Goal: Contribute content: Contribute content

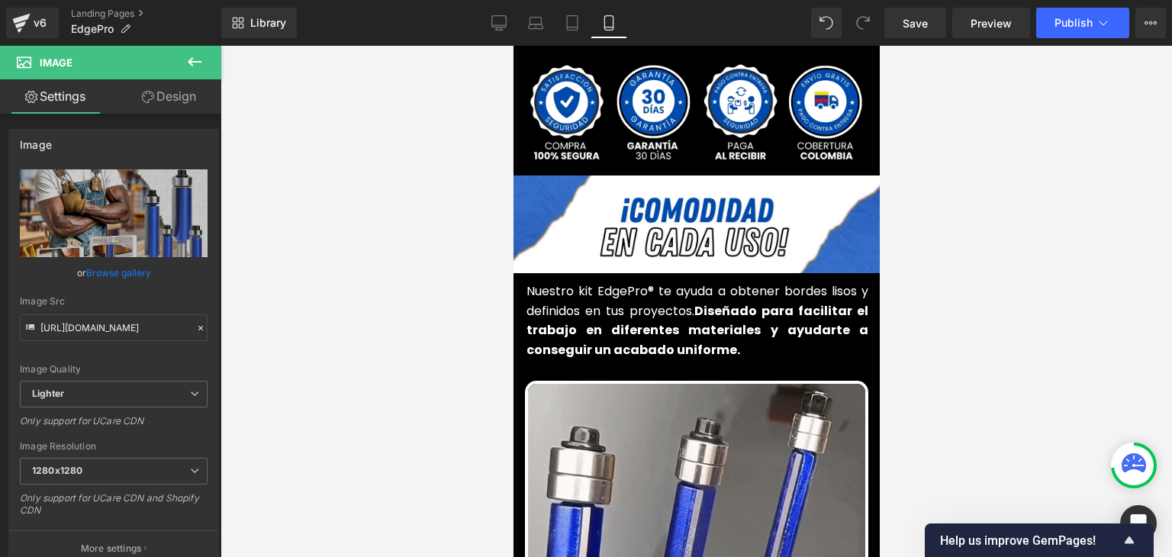
scroll to position [610, 0]
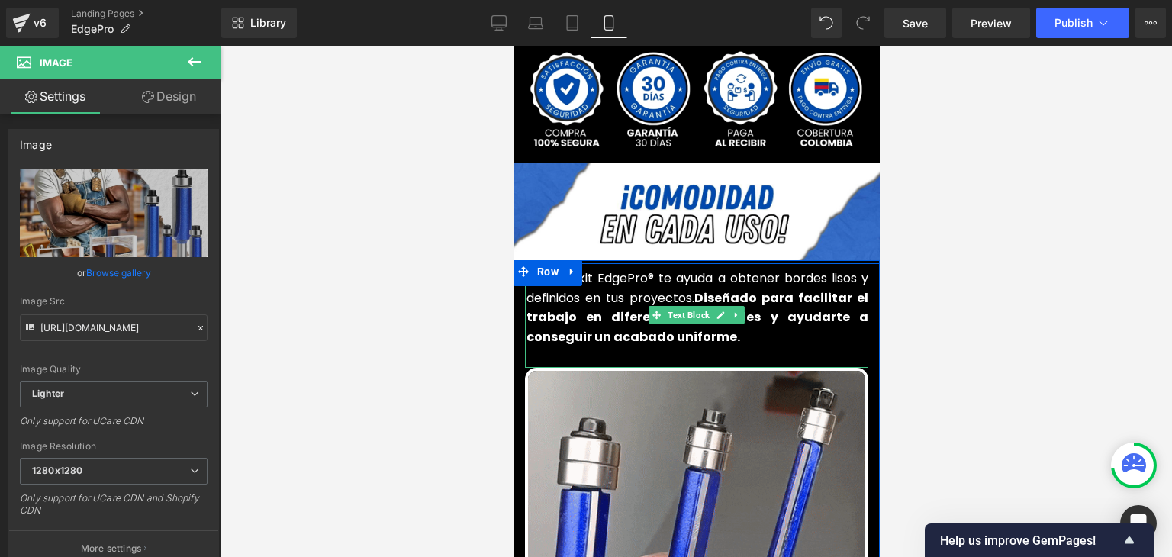
click at [623, 289] on strong "Diseñado para facilitar el trabajo en diferentes materiales y ayudarte a conseg…" at bounding box center [697, 317] width 342 height 56
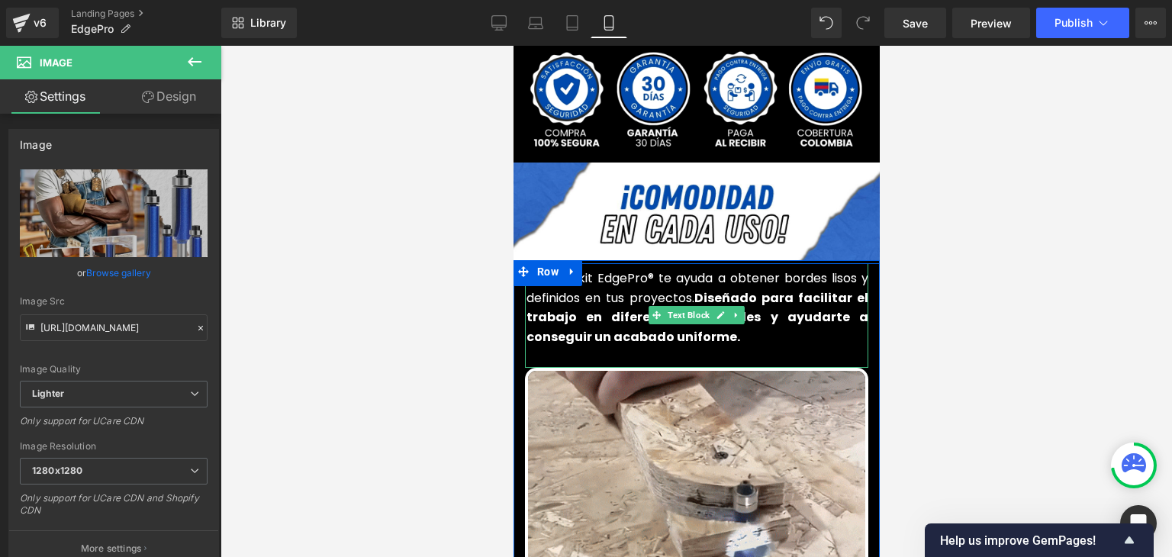
click at [620, 278] on font "Nuestro kit EdgePro® te ayuda a obtener bordes lisos y definidos en tus proyect…" at bounding box center [697, 307] width 342 height 76
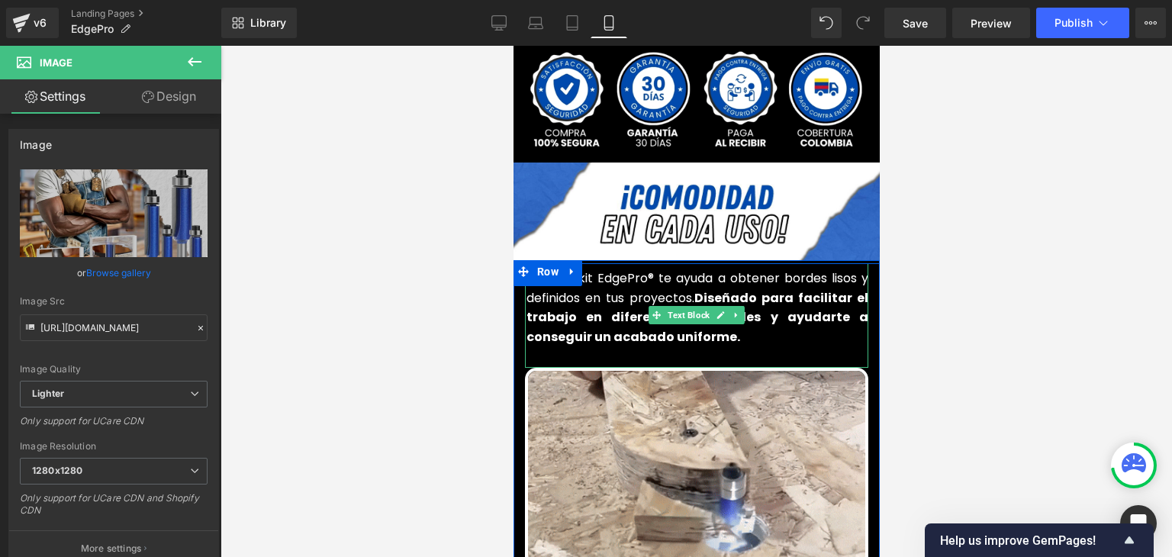
click at [620, 278] on font "Nuestro kit EdgePro® te ayuda a obtener bordes lisos y definidos en tus proyect…" at bounding box center [697, 307] width 342 height 76
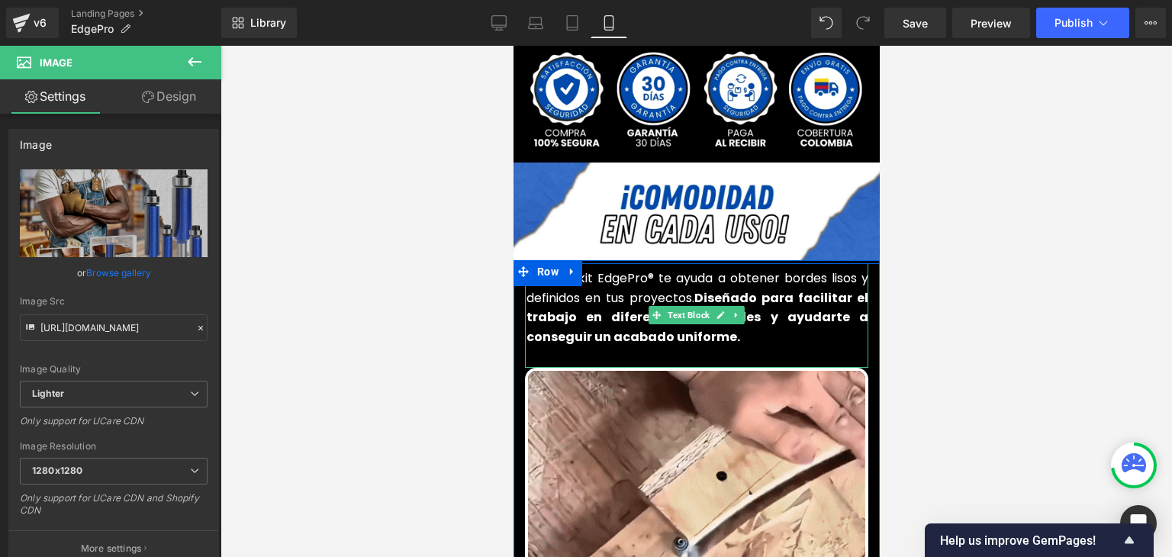
click at [620, 278] on font "Nuestro kit EdgePro® te ayuda a obtener bordes lisos y definidos en tus proyect…" at bounding box center [697, 307] width 342 height 76
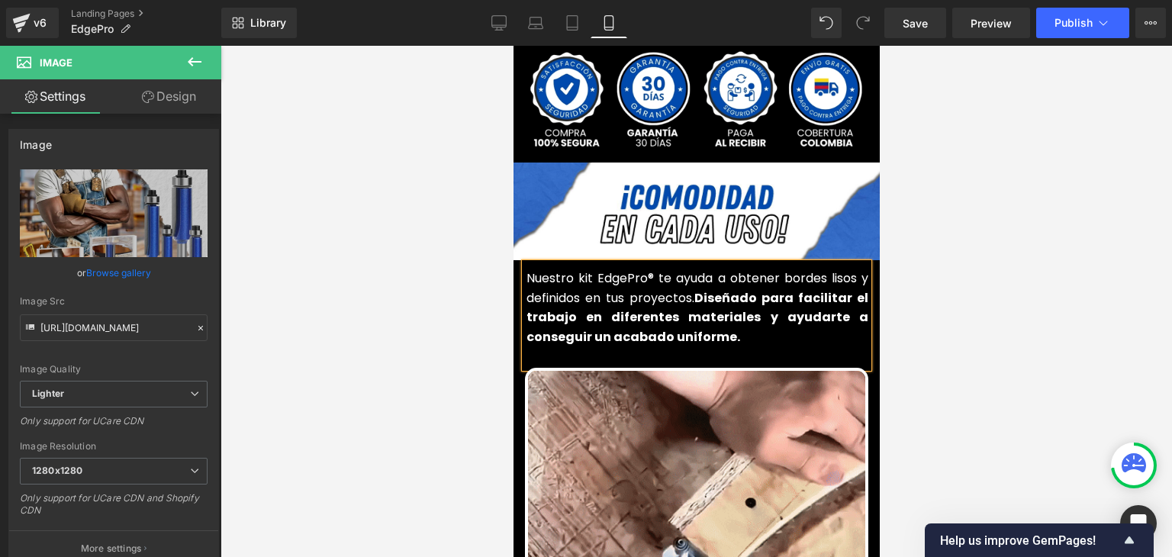
click at [639, 290] on strong "Diseñado para facilitar el trabajo en diferentes materiales y ayudarte a conseg…" at bounding box center [697, 317] width 342 height 56
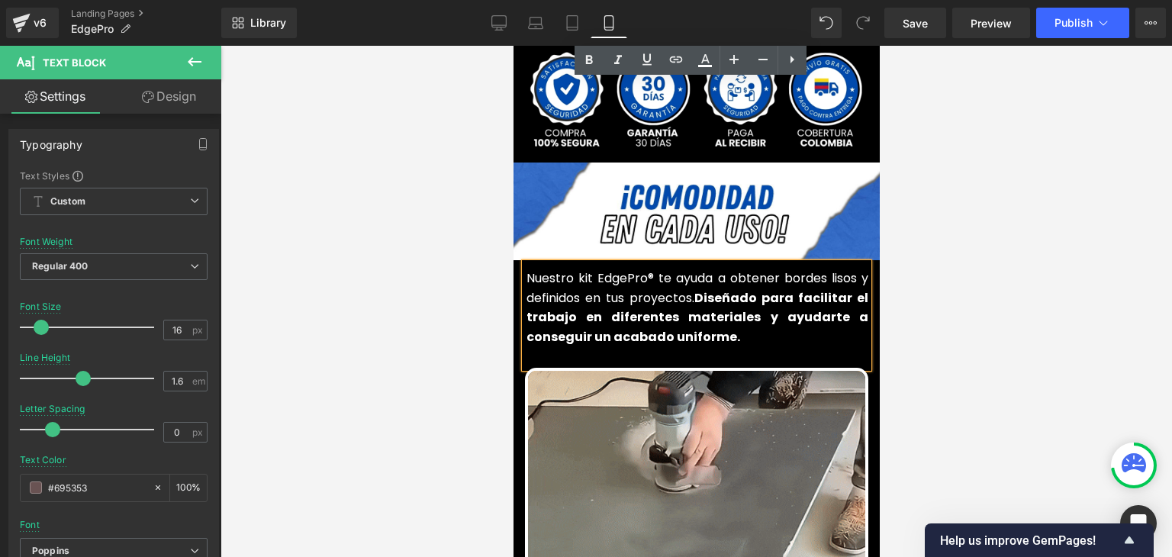
scroll to position [1374, 0]
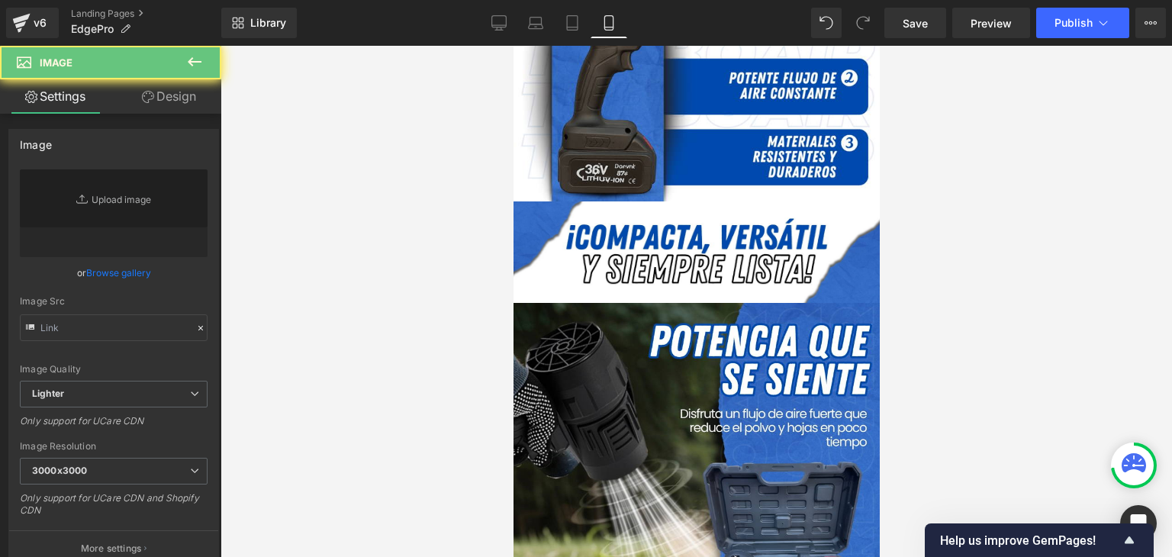
scroll to position [534, 0]
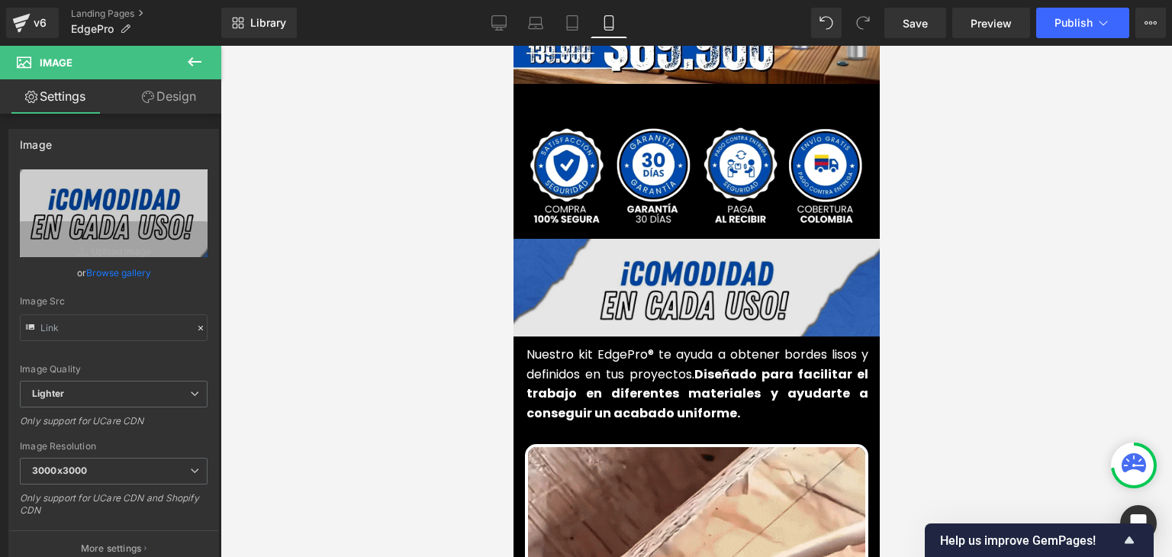
type input "https://ucarecdn.com/175fc488-6fcb-4d1c-8309-dc8af7bb5659/-/format/auto/-/previ…"
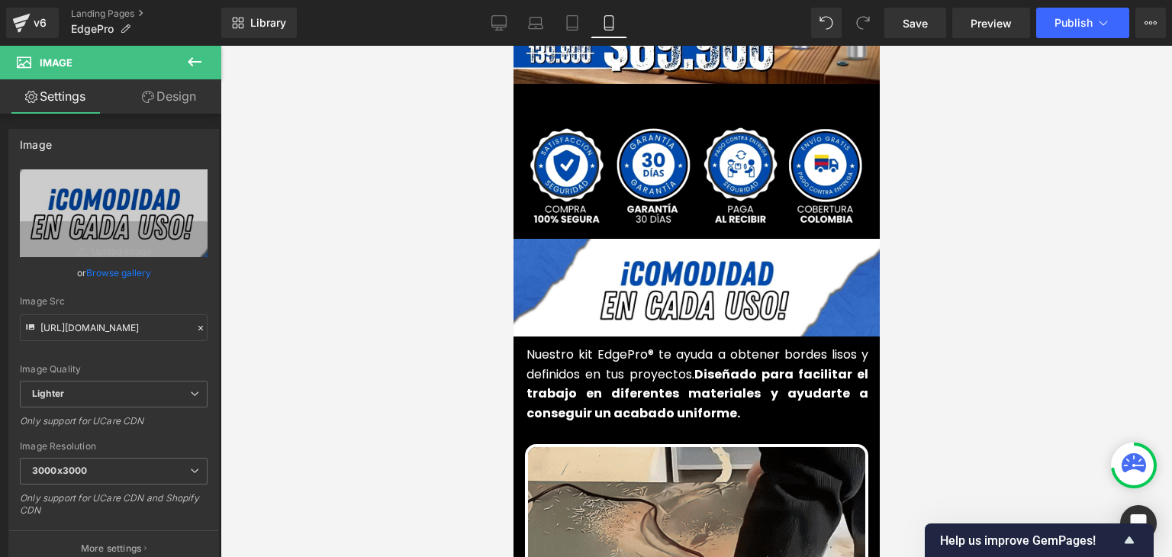
click at [695, 259] on div "Image" at bounding box center [696, 289] width 366 height 101
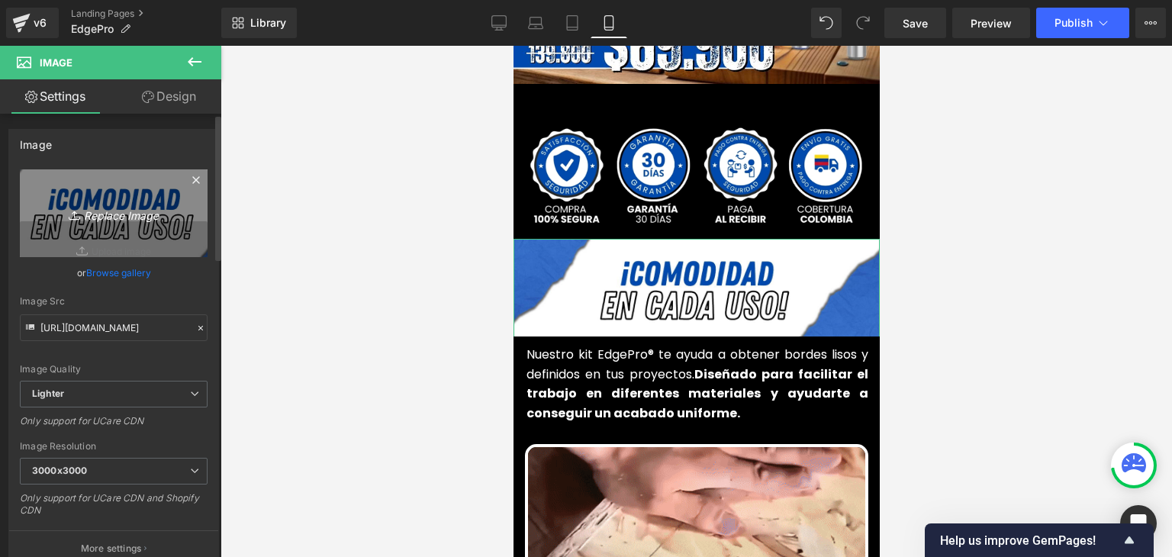
click at [143, 230] on link "Replace Image" at bounding box center [114, 213] width 188 height 88
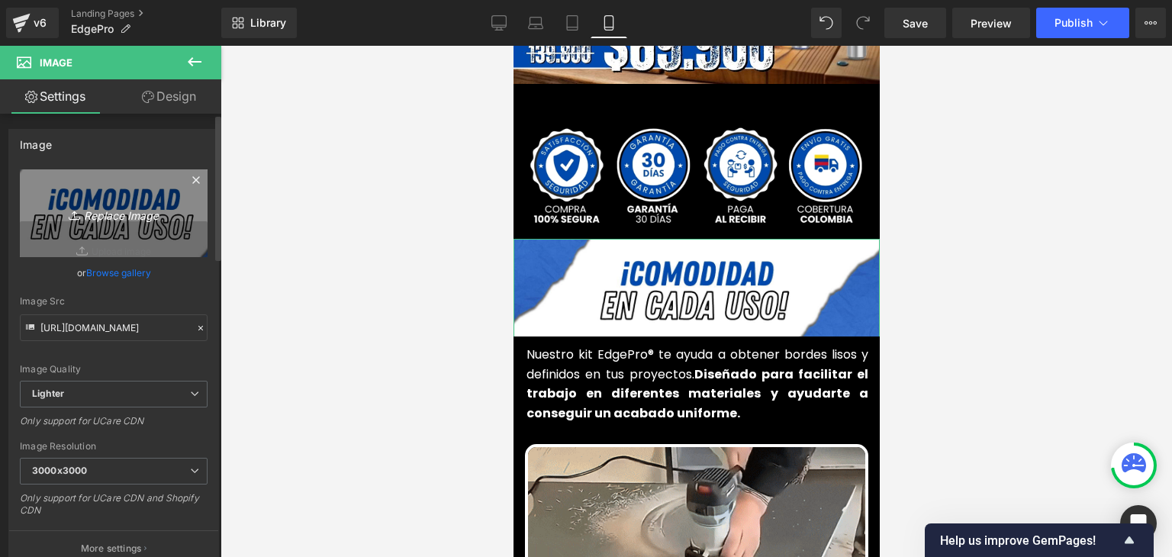
type input "C:\fakepath\97.webp"
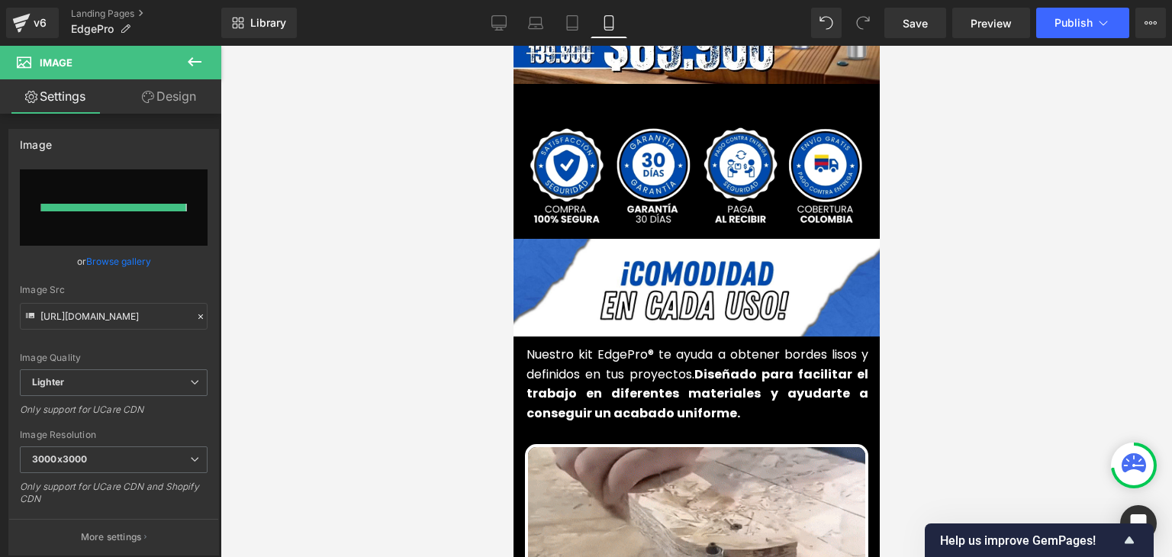
type input "https://ucarecdn.com/8c1e8d6b-c569-4adf-b701-621ea853ef19/-/format/auto/-/previ…"
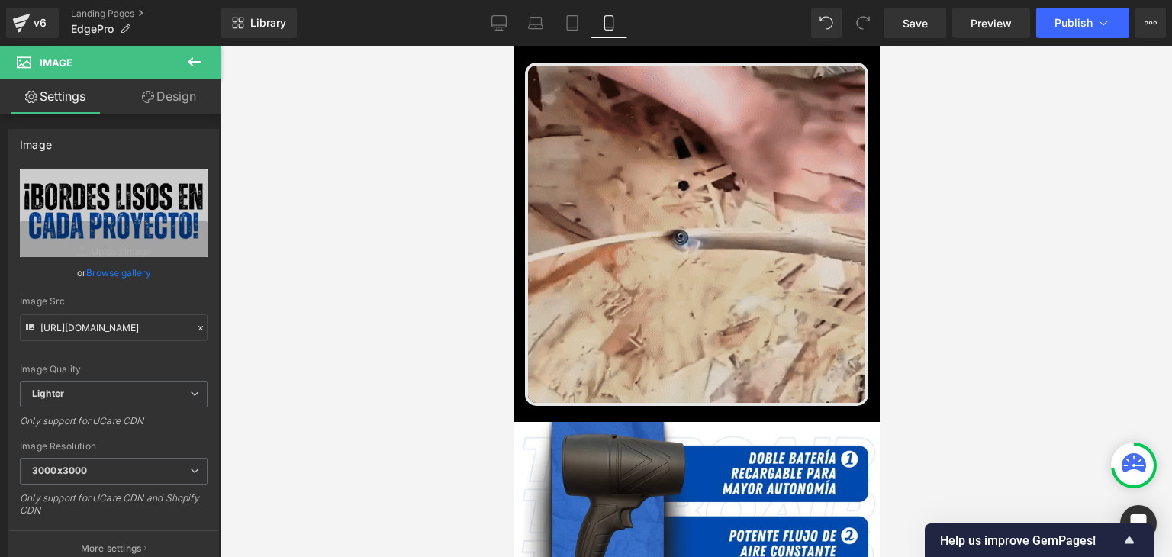
scroll to position [1221, 0]
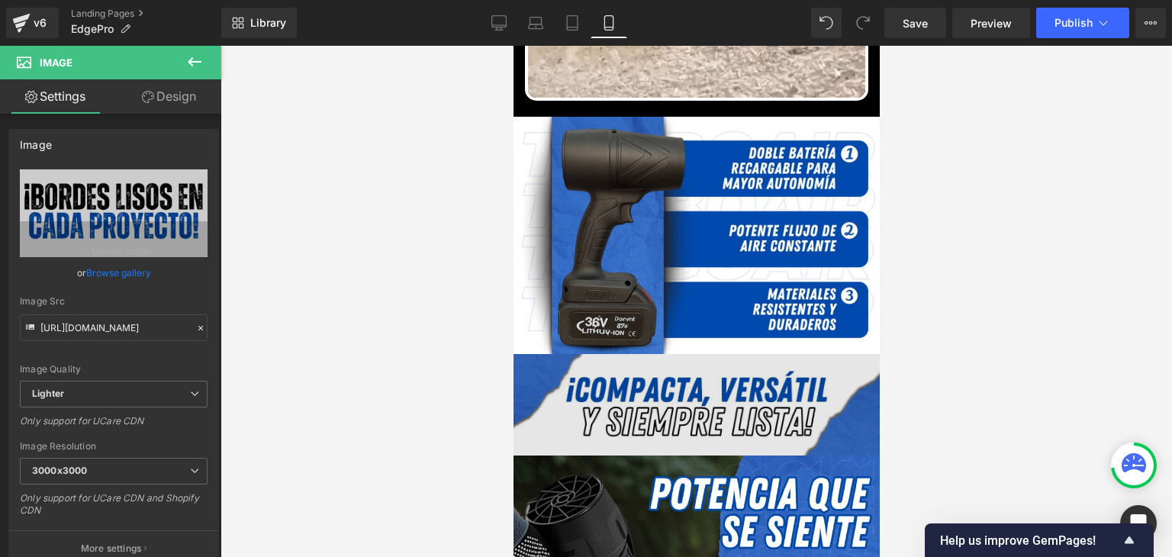
click at [639, 391] on img at bounding box center [696, 404] width 366 height 101
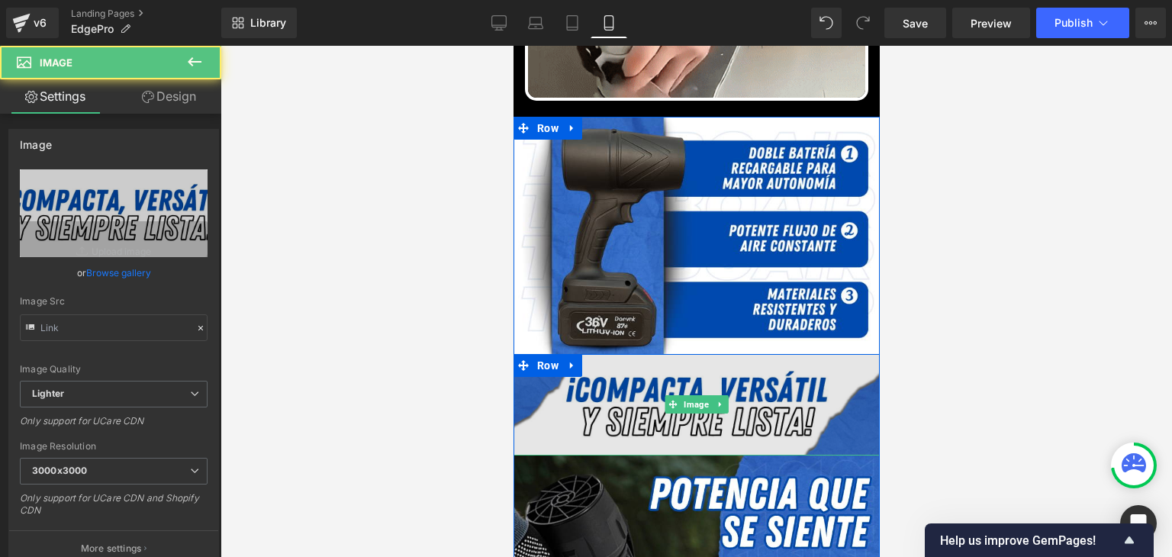
type input "https://ucarecdn.com/7190257d-b8de-4e1b-9626-972b25e39374/-/format/auto/-/previ…"
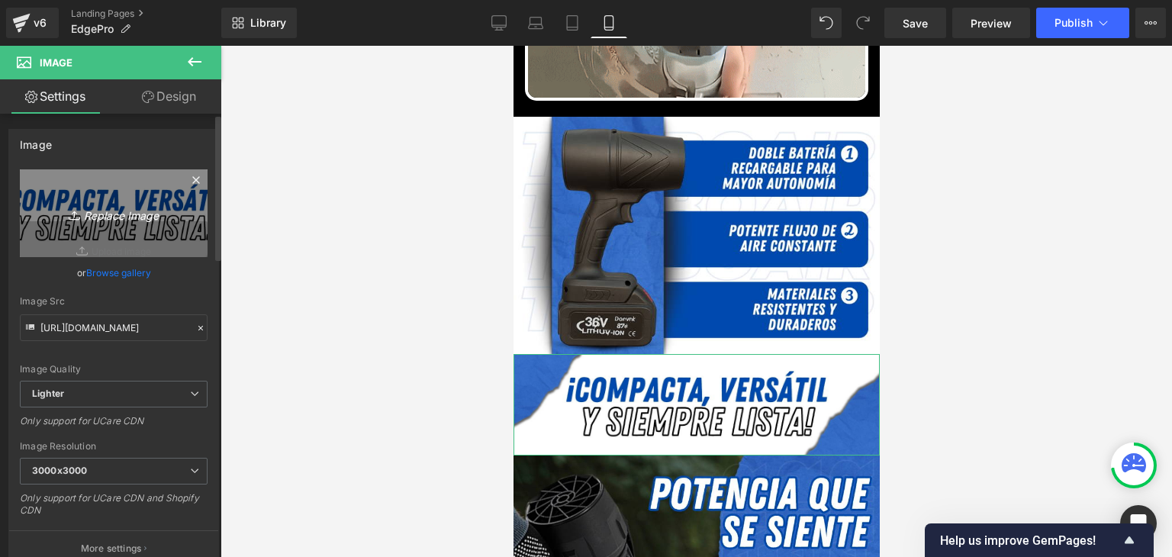
click at [153, 208] on icon "Replace Image" at bounding box center [114, 213] width 122 height 19
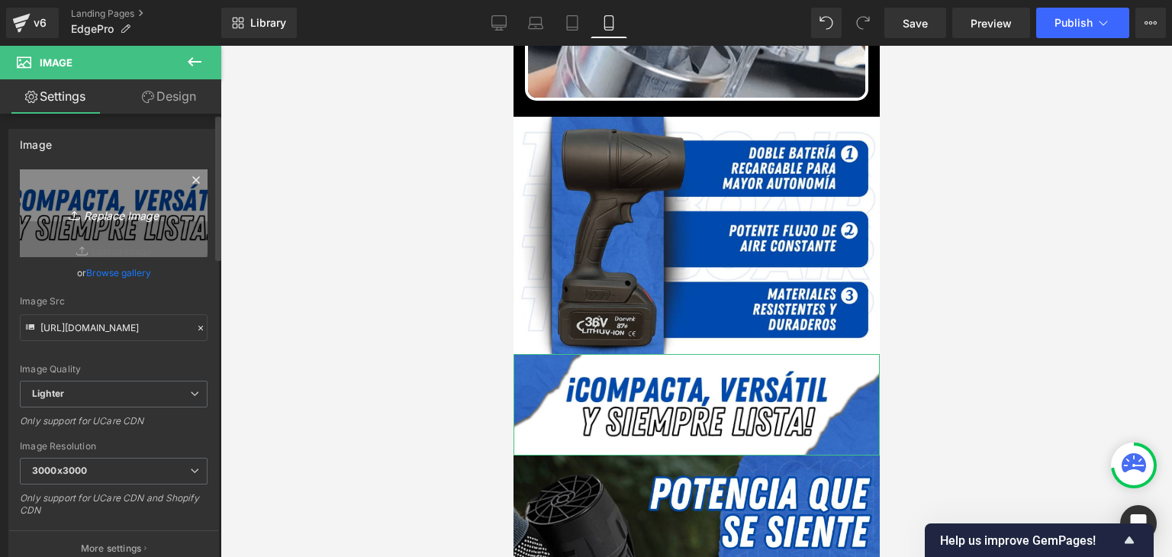
type input "C:\fakepath\98.webp"
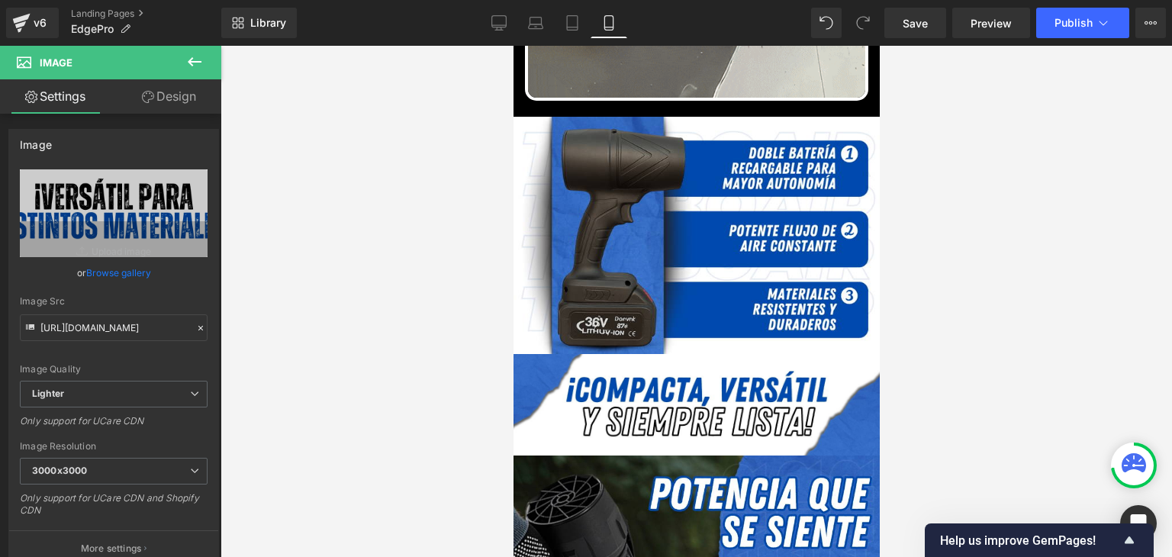
type input "https://ucarecdn.com/edfe13ea-3f3f-4fd3-88f7-17763627552c/-/format/auto/-/previ…"
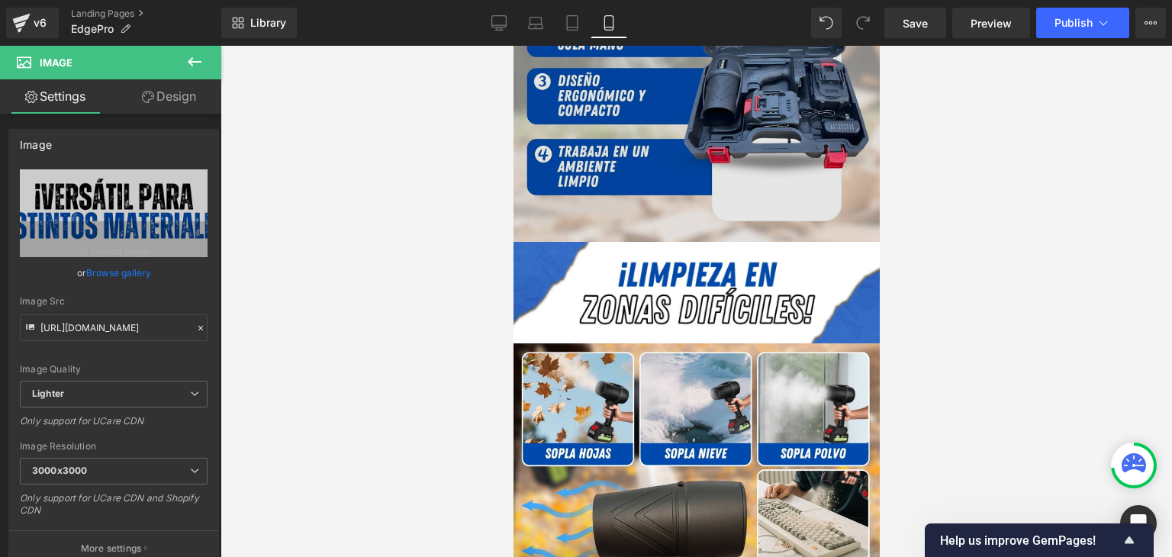
scroll to position [3205, 0]
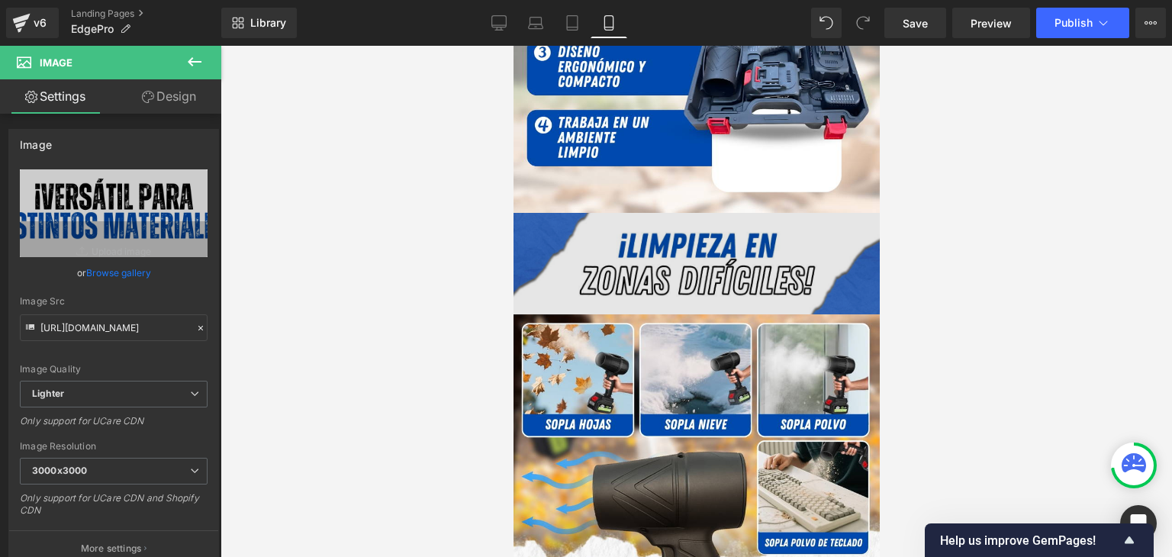
click at [697, 255] on span "Image" at bounding box center [695, 264] width 31 height 18
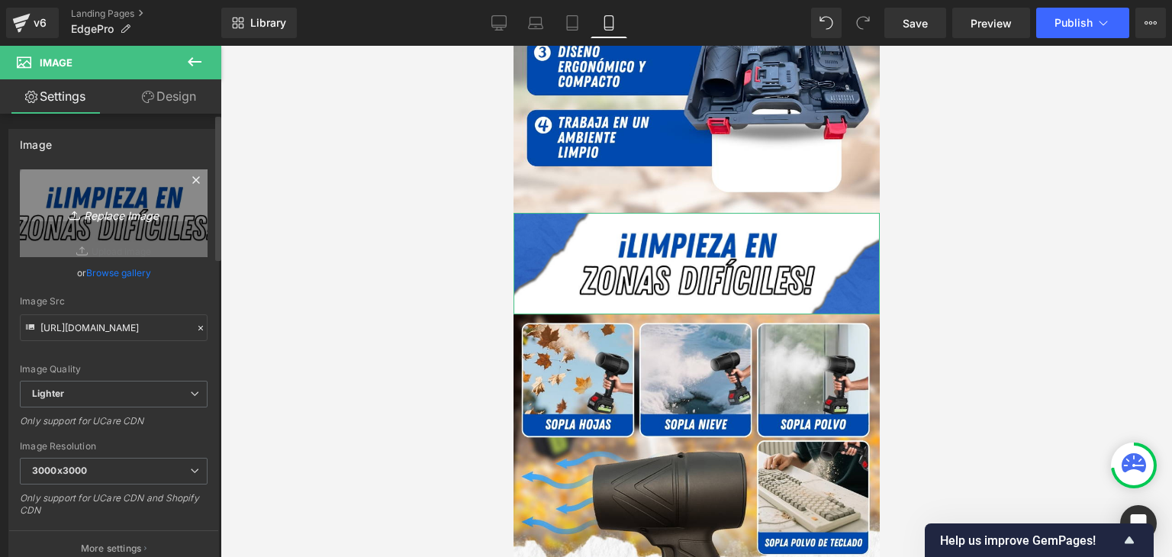
click at [138, 212] on icon "Replace Image" at bounding box center [114, 213] width 122 height 19
type input "C:\fakepath\99.webp"
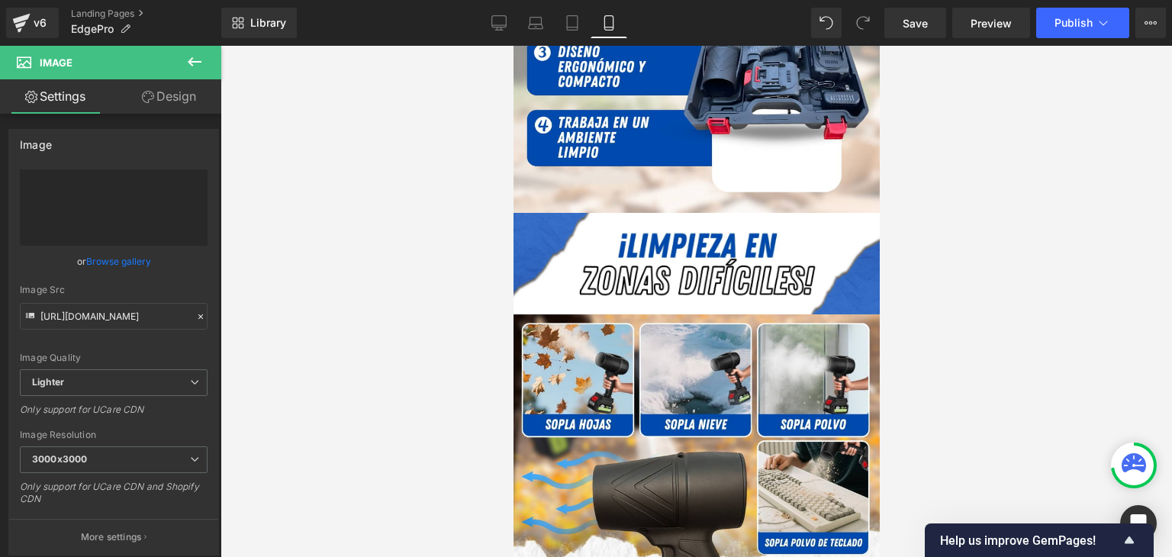
type input "https://ucarecdn.com/aaa724e5-9650-4e62-a938-e37428cc69ee/-/format/auto/-/previ…"
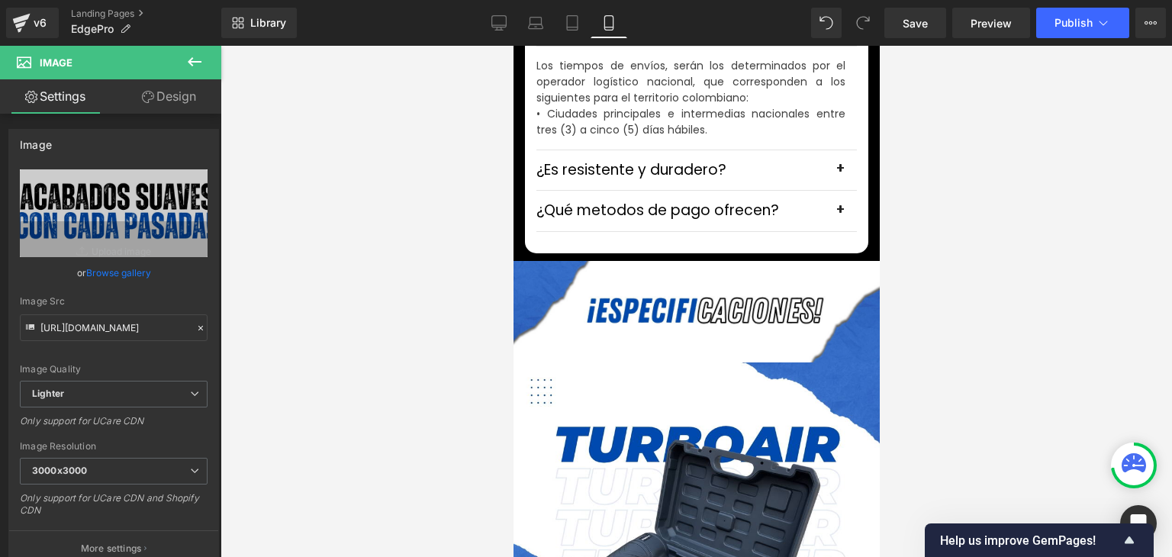
scroll to position [4731, 0]
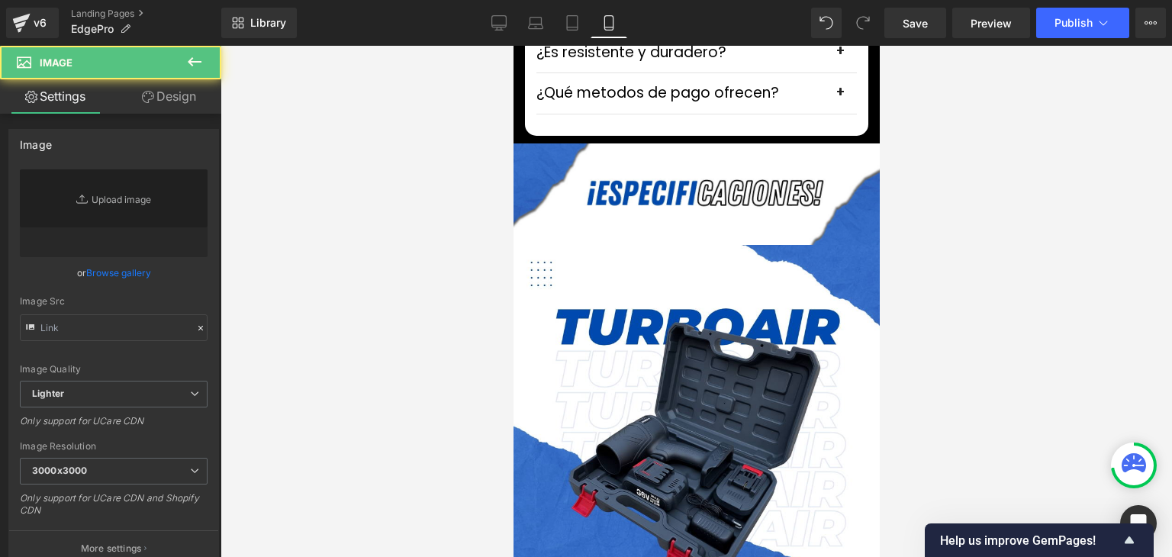
click at [694, 245] on div "Image" at bounding box center [696, 193] width 366 height 101
click at [691, 204] on span "Image" at bounding box center [695, 194] width 31 height 18
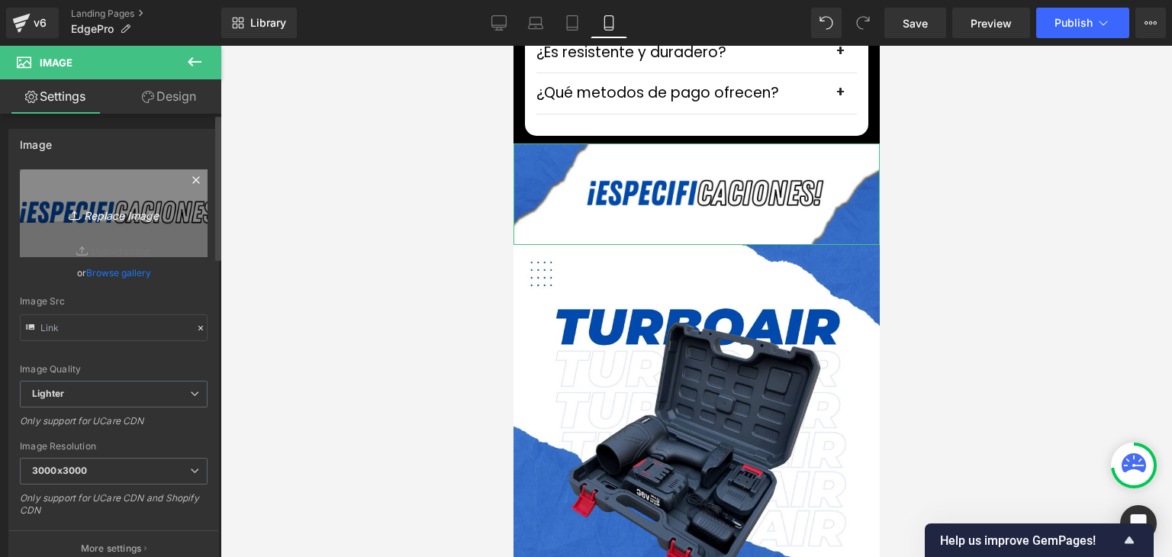
type input "https://ucarecdn.com/fff6a4ca-65b1-4ec8-9c34-1a79a4e57ccf/-/format/auto/-/previ…"
click at [93, 217] on icon "Replace Image" at bounding box center [114, 213] width 122 height 19
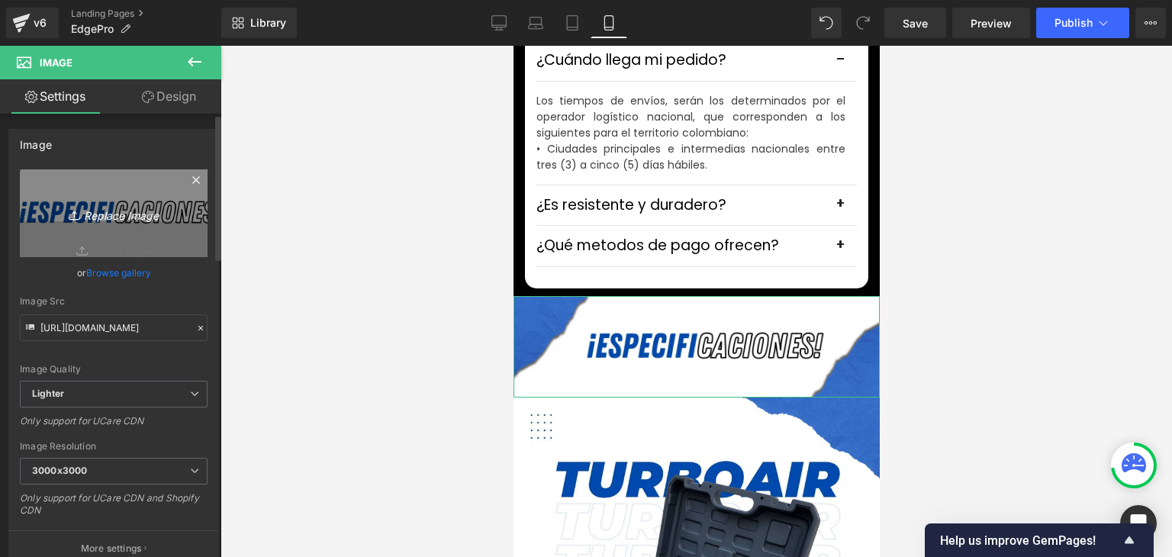
type input "C:\fakepath\100.webp"
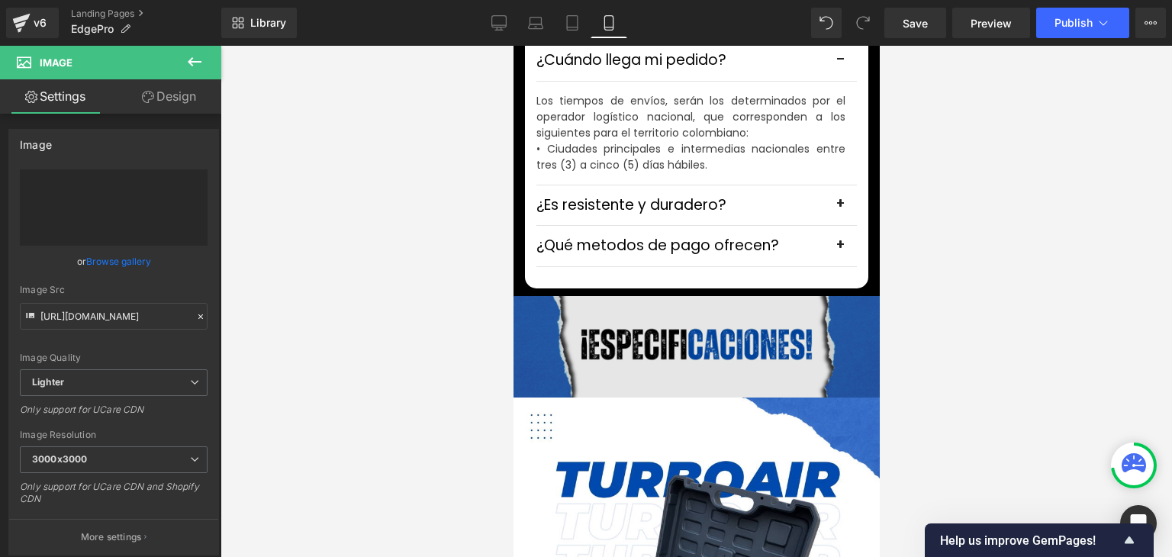
type input "https://ucarecdn.com/de63d58e-8ef2-40f8-b9be-d6f51e13c044/-/format/auto/-/previ…"
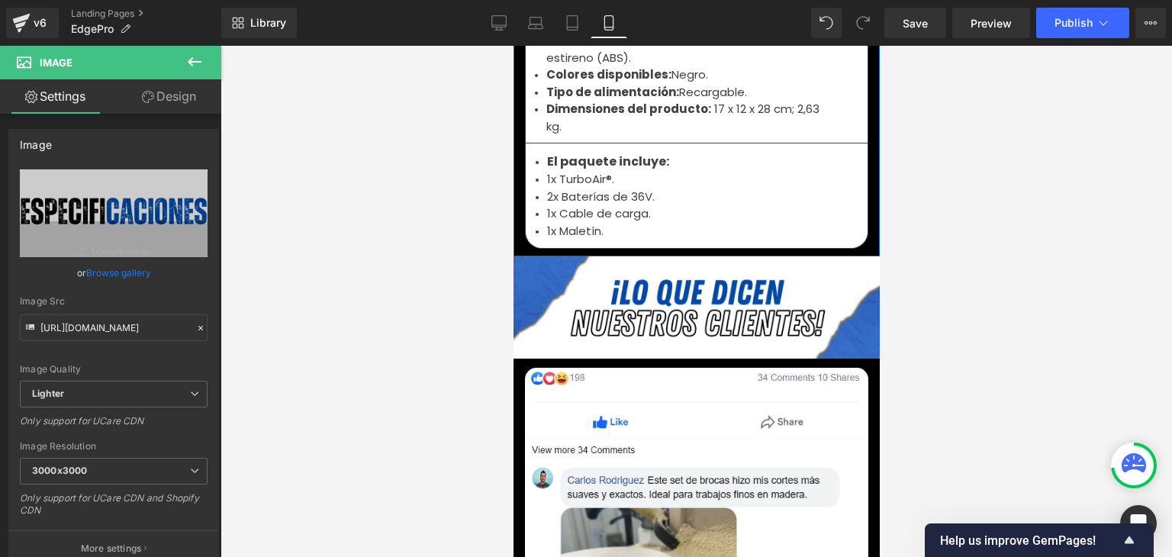
scroll to position [5341, 0]
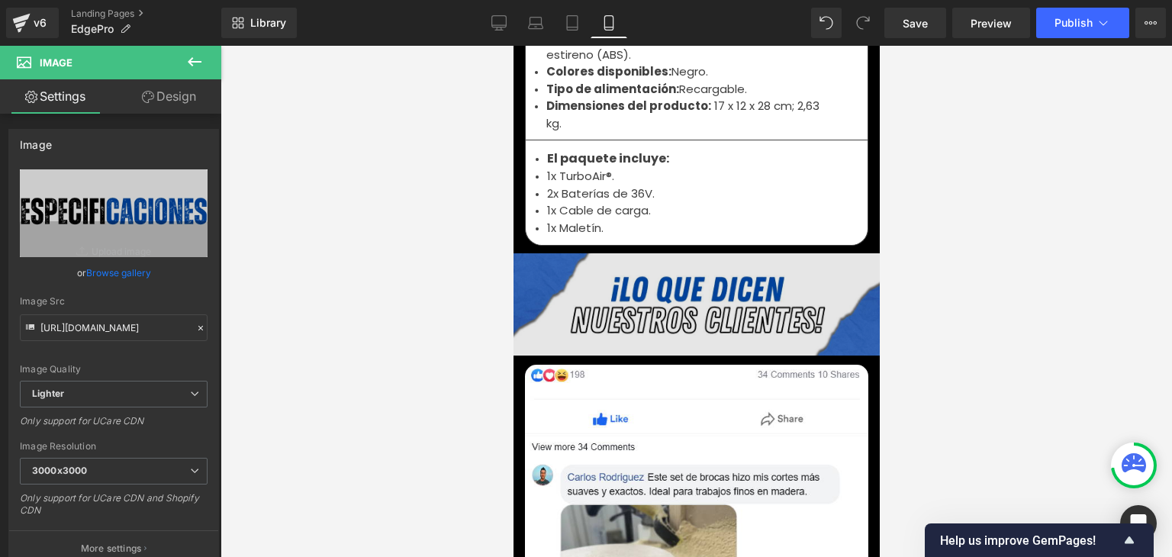
click at [681, 282] on div "Image" at bounding box center [696, 303] width 366 height 101
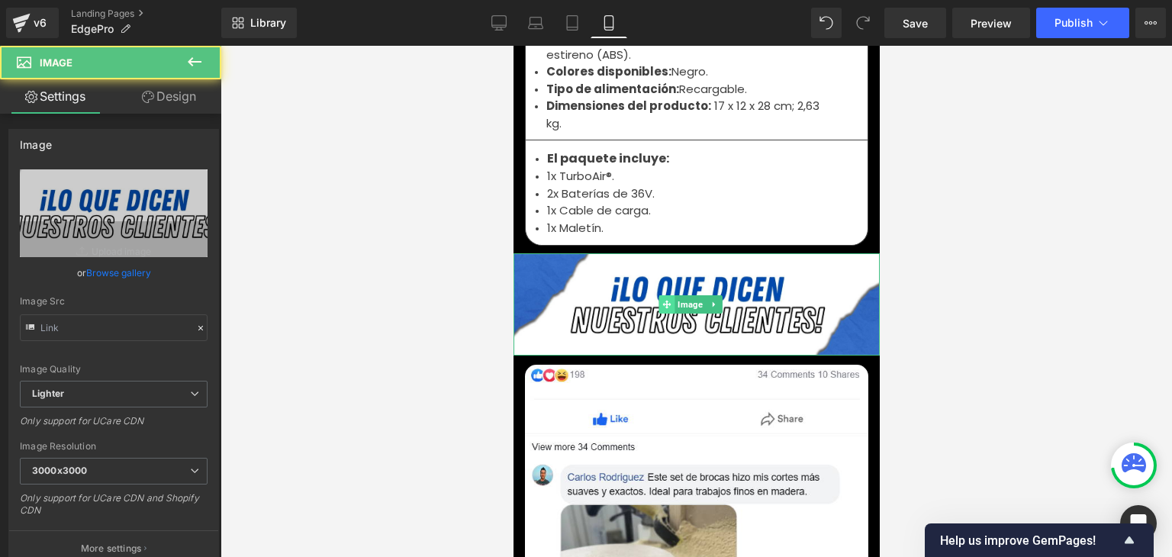
type input "https://ucarecdn.com/0f2bc7cd-25fe-457c-a50c-3efdd94b8ea6/-/format/auto/-/previ…"
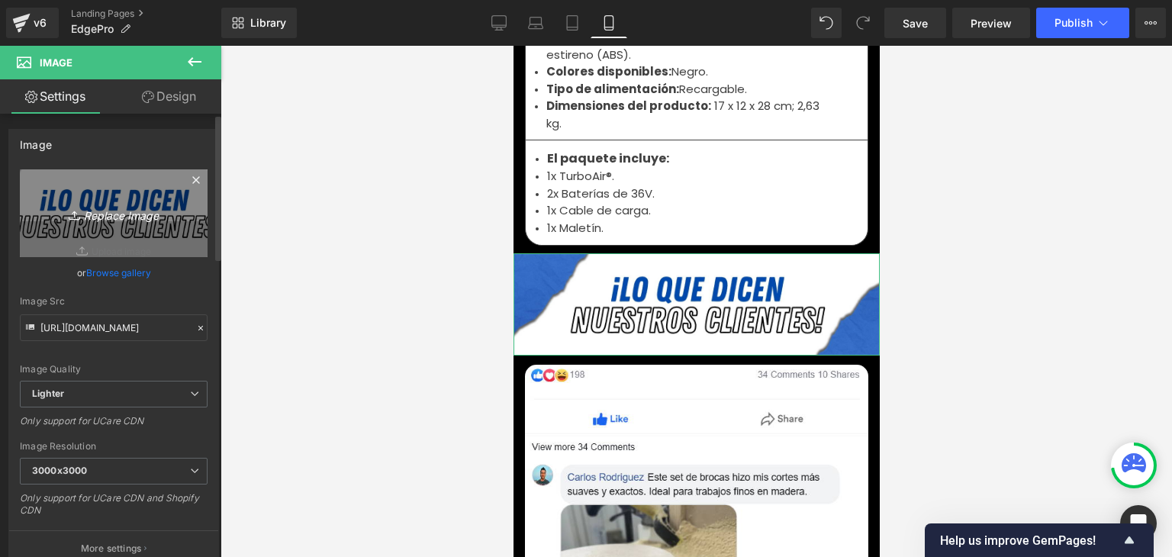
click at [131, 221] on icon "Replace Image" at bounding box center [114, 213] width 122 height 19
type input "C:\fakepath\101.webp"
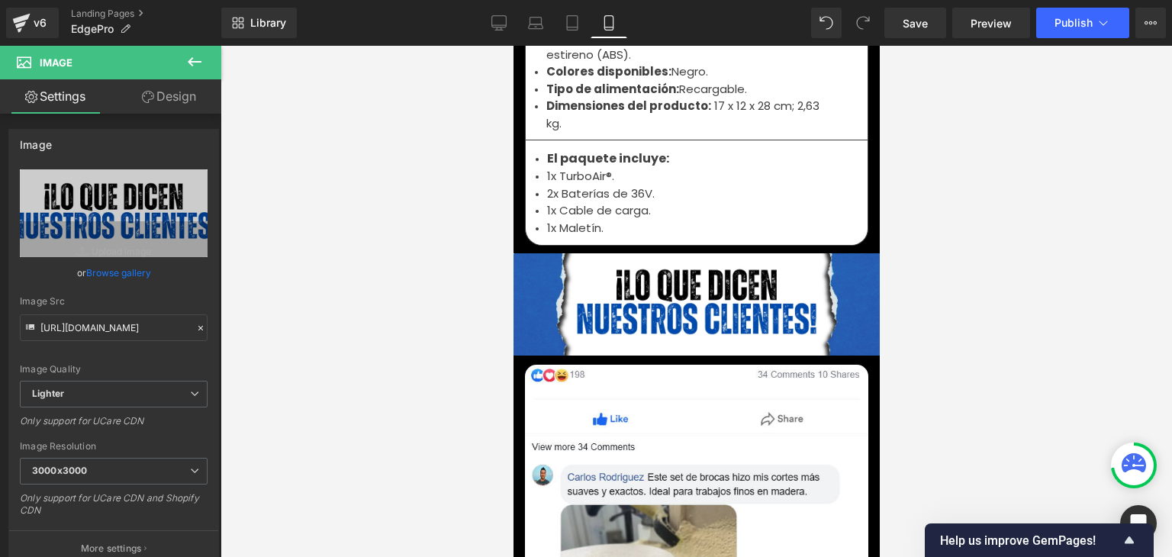
click at [582, 114] on strong "Dimensiones del producto:" at bounding box center [628, 106] width 165 height 16
click at [565, 114] on strong "Dimensiones del producto:" at bounding box center [628, 106] width 165 height 16
click at [550, 114] on strong "Dimensiones del producto:" at bounding box center [628, 106] width 165 height 16
click at [556, 132] on li "Dimensiones del producto: ‎ 17 x 12 x 28 cm; 2,63 kg." at bounding box center [690, 115] width 289 height 34
click at [550, 114] on strong "Dimensiones del producto:" at bounding box center [628, 106] width 165 height 16
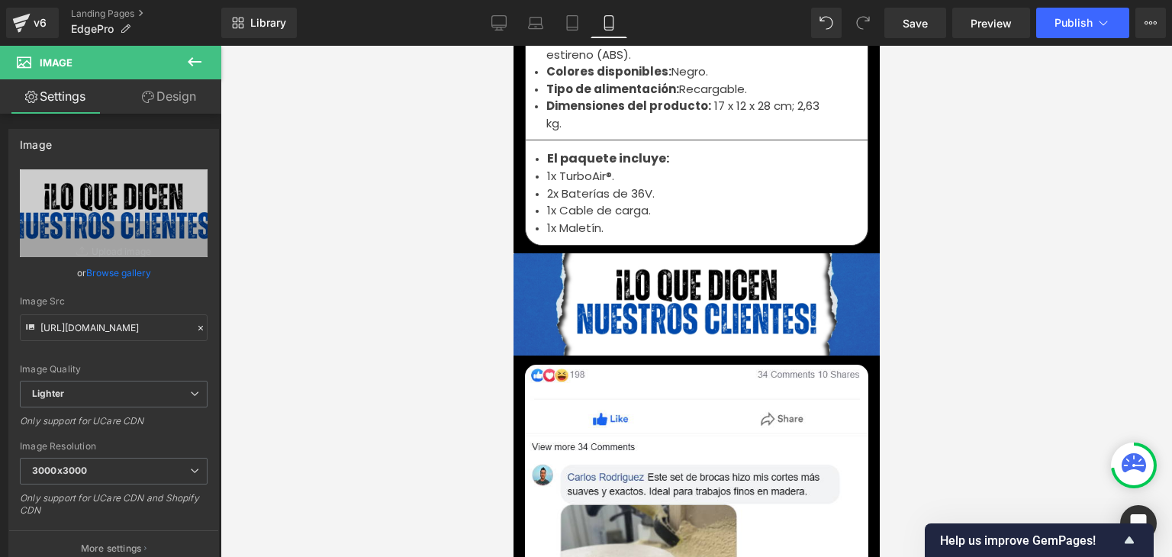
click at [556, 220] on li "1x Cable de carga." at bounding box center [695, 211] width 299 height 18
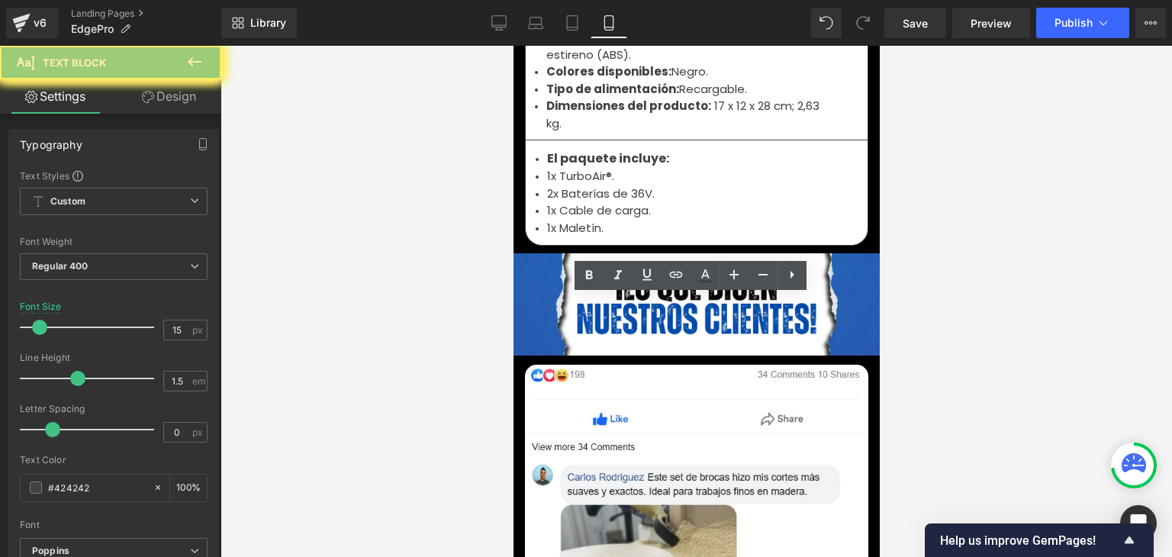
click at [555, 220] on li "1x Cable de carga." at bounding box center [695, 211] width 299 height 18
click at [553, 203] on li "2x Baterías de 36V." at bounding box center [695, 194] width 299 height 18
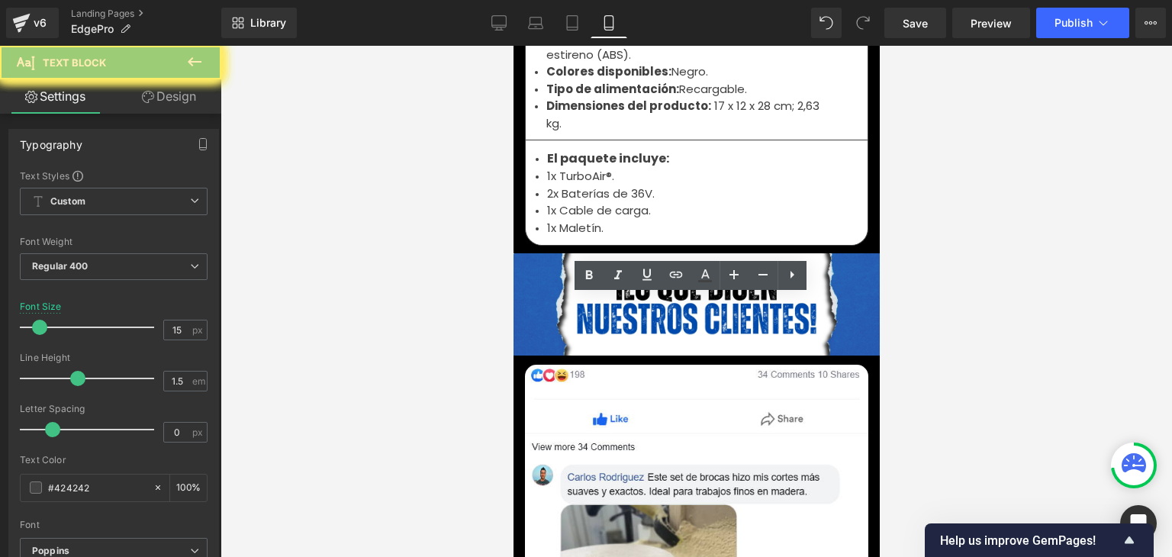
click at [564, 220] on li "1x Cable de carga." at bounding box center [695, 211] width 299 height 18
click at [558, 203] on li "2x Baterías de 36V." at bounding box center [695, 194] width 299 height 18
click at [559, 203] on li "2x Baterías de 36V." at bounding box center [695, 194] width 299 height 18
click at [563, 203] on li "2x Baterías de 36V." at bounding box center [695, 194] width 299 height 18
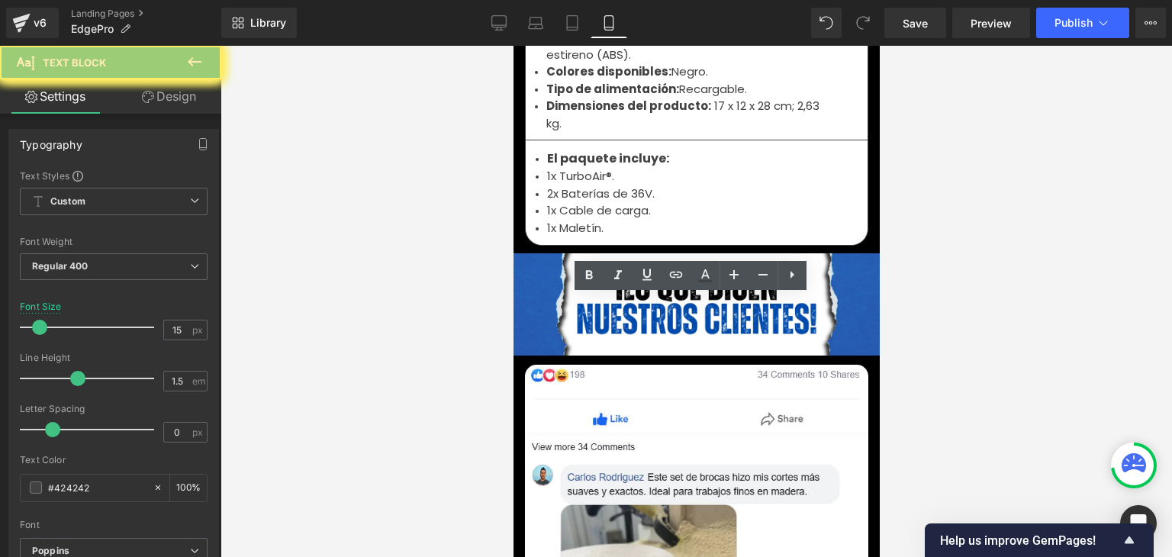
click at [565, 203] on li "2x Baterías de 36V." at bounding box center [695, 194] width 299 height 18
click at [568, 355] on img at bounding box center [696, 303] width 366 height 101
click at [655, 237] on li "1x Maletín." at bounding box center [695, 229] width 299 height 18
click at [692, 237] on li "1x Maletín." at bounding box center [695, 229] width 299 height 18
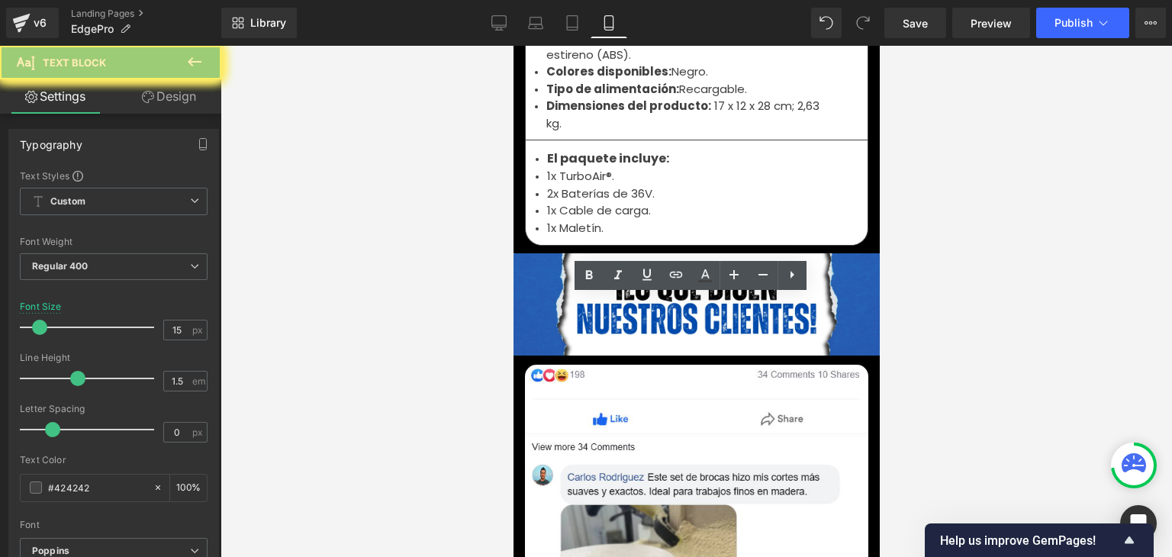
click at [553, 203] on li "2x Baterías de 36V." at bounding box center [695, 194] width 299 height 18
click at [562, 185] on li "1x TurboAir®." at bounding box center [695, 177] width 299 height 18
click at [556, 185] on li "1x TurboAir®." at bounding box center [695, 177] width 299 height 18
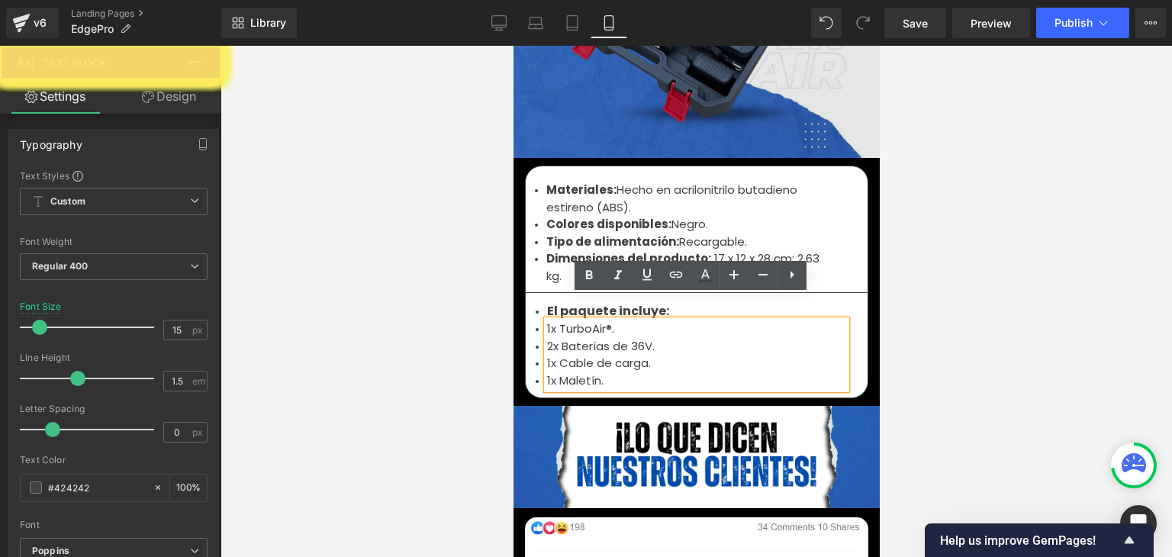
click at [572, 233] on strong "Tipo de alimentación:" at bounding box center [612, 241] width 133 height 16
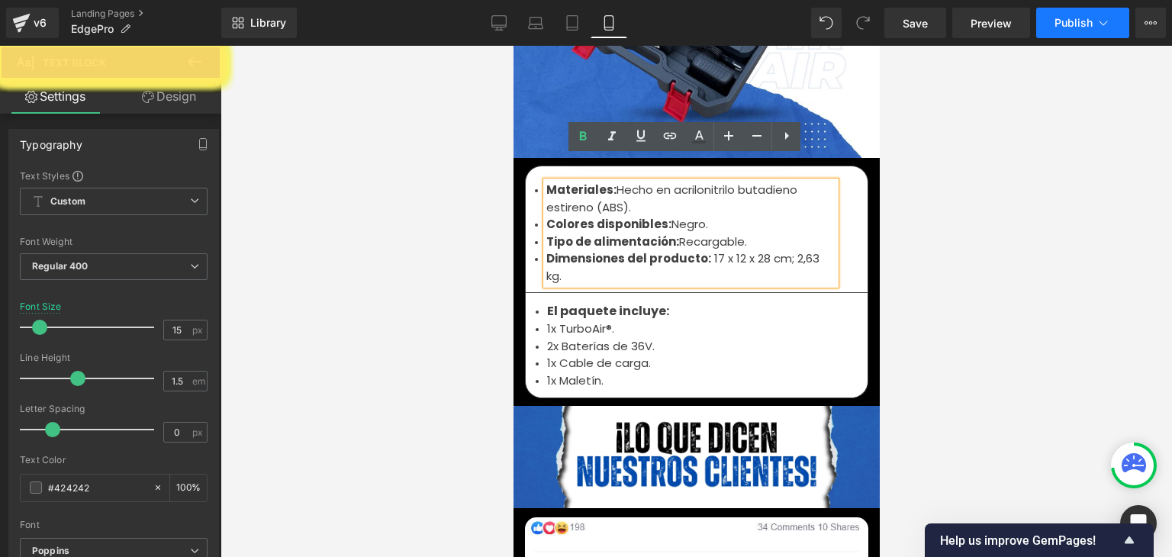
click at [1055, 25] on span "Publish" at bounding box center [1074, 23] width 38 height 12
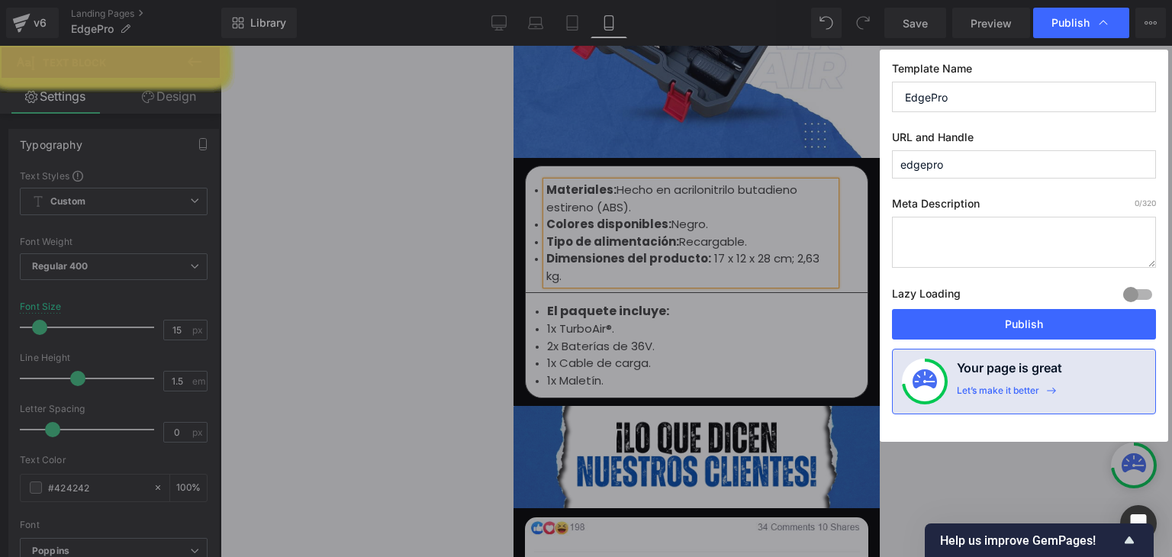
click at [1015, 324] on button "Publish" at bounding box center [1024, 324] width 264 height 31
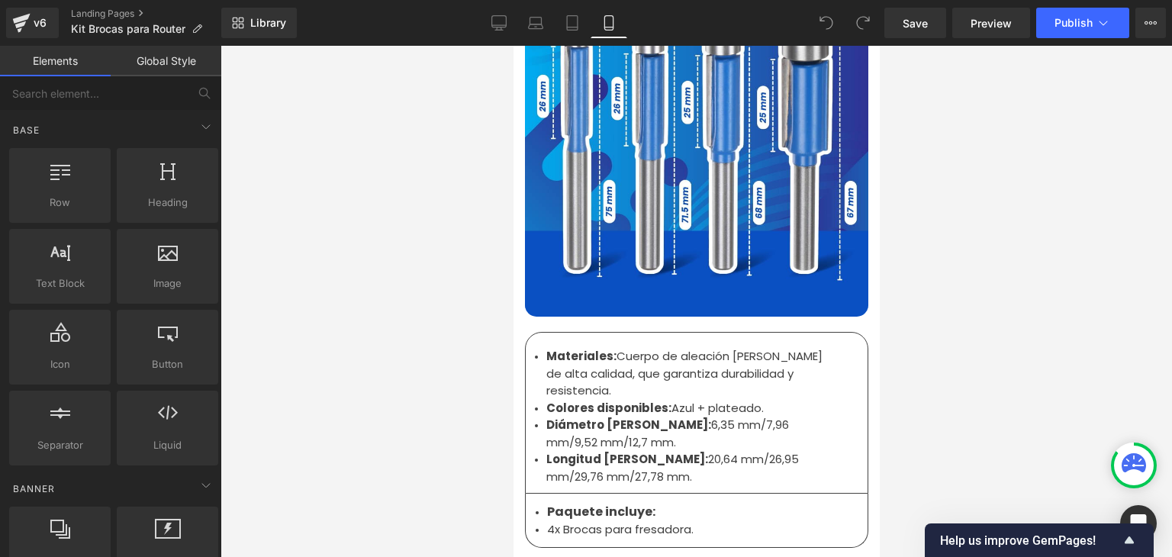
scroll to position [4884, 0]
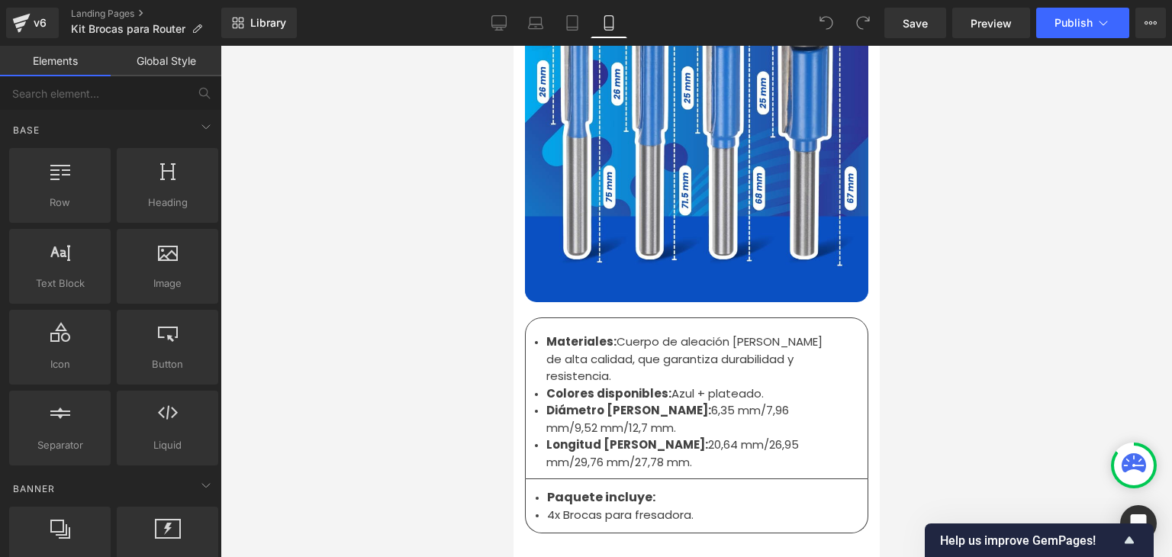
click at [602, 385] on strong "Colores disponibles:" at bounding box center [608, 393] width 125 height 16
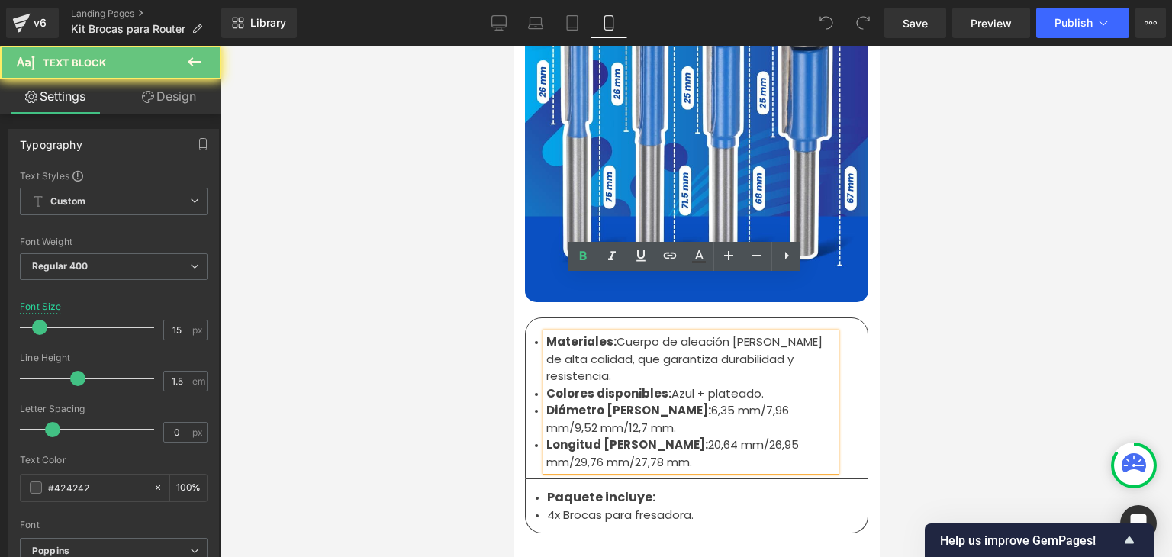
click at [608, 436] on li "Longitud [PERSON_NAME]: 20,64 mm/26,95 mm/29,76 mm/27,78 mm." at bounding box center [690, 453] width 289 height 34
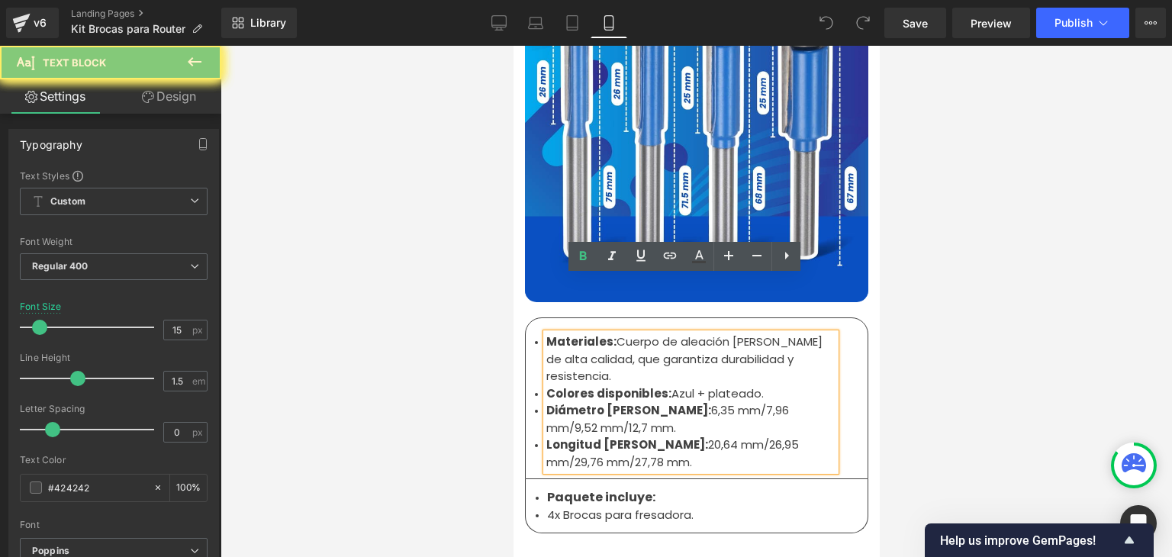
drag, startPoint x: 635, startPoint y: 391, endPoint x: 542, endPoint y: 289, distance: 137.7
click at [546, 333] on ul "Materiales: Cuerpo de aleación [PERSON_NAME] de alta calidad, que garantiza dur…" at bounding box center [690, 401] width 289 height 137
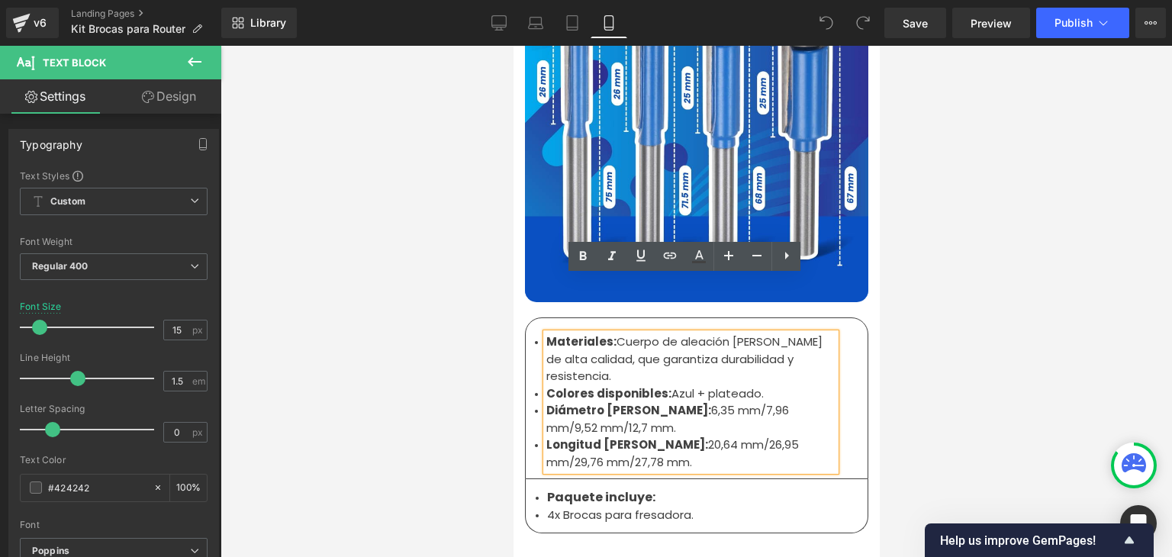
copy ul "Materiales: Cuerpo de aleación [PERSON_NAME] de alta calidad, que garantiza dur…"
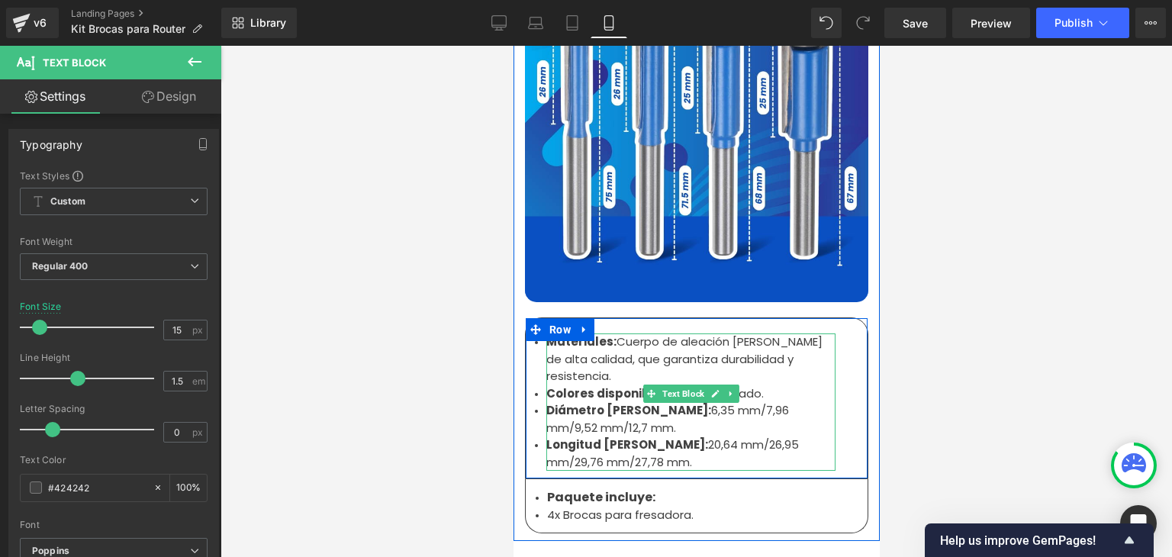
click at [575, 385] on strong "Colores disponibles:" at bounding box center [608, 393] width 125 height 16
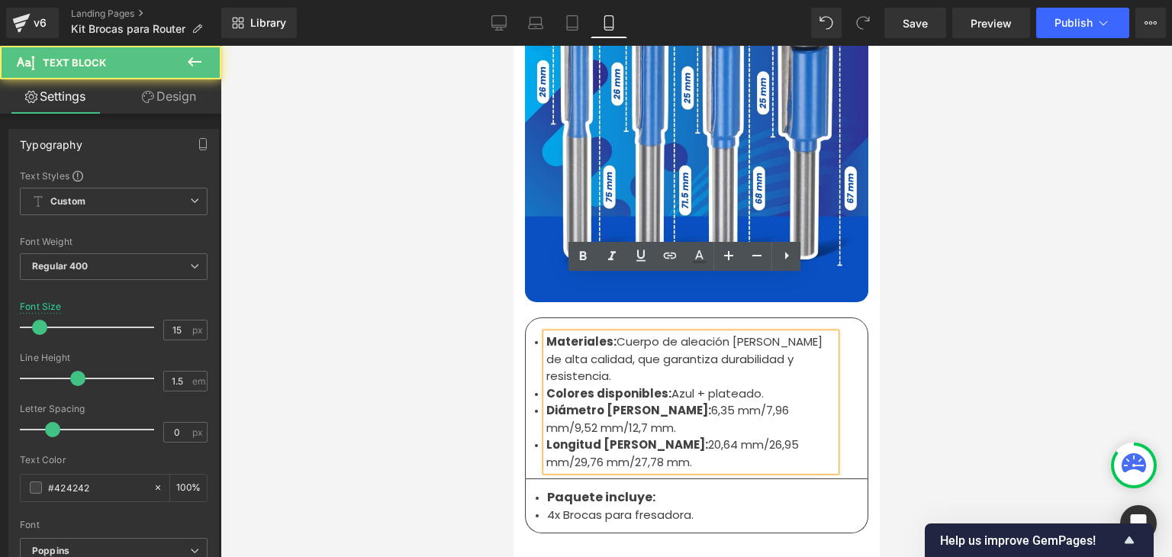
drag, startPoint x: 630, startPoint y: 388, endPoint x: 541, endPoint y: 288, distance: 132.9
click at [546, 333] on ul "Materiales: Cuerpo de aleación [PERSON_NAME] de alta calidad, que garantiza dur…" at bounding box center [690, 401] width 289 height 137
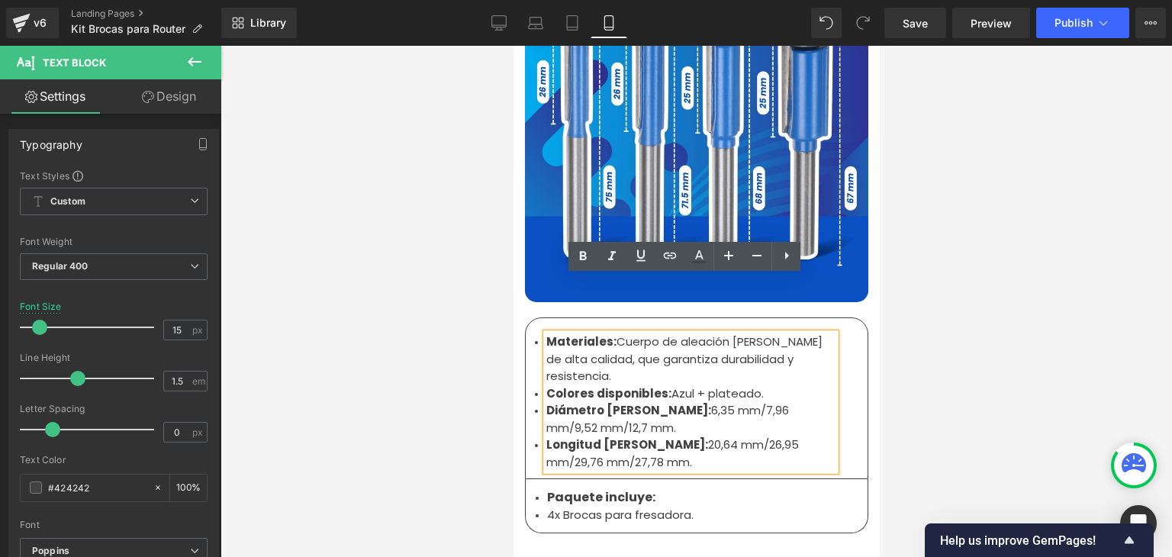
copy ul "Materiales: Cuerpo de aleación [PERSON_NAME] de alta calidad, que garantiza dur…"
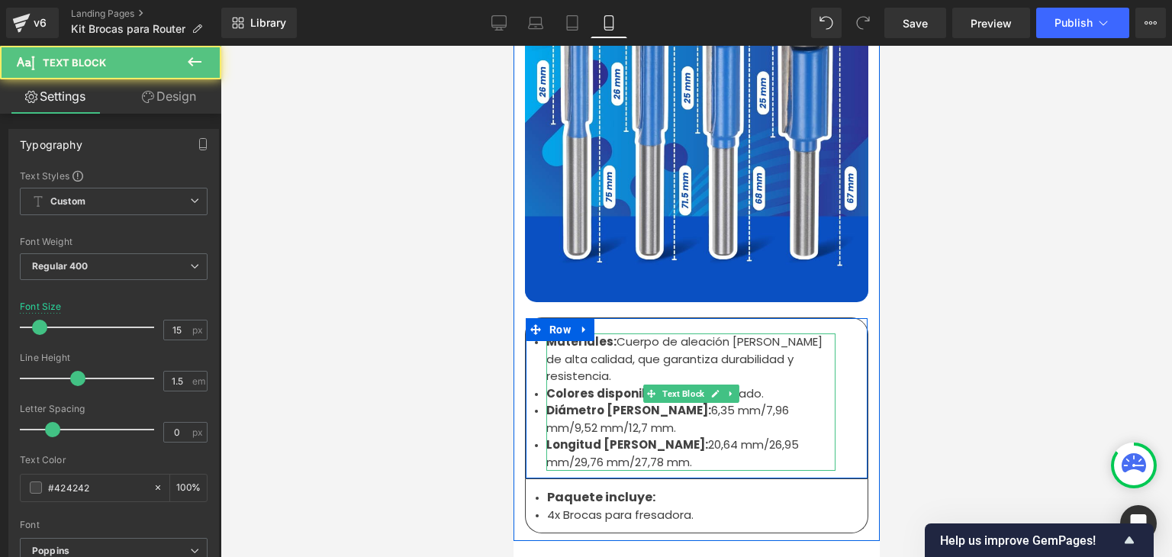
click at [607, 402] on strong "Diámetro [PERSON_NAME]:" at bounding box center [628, 410] width 165 height 16
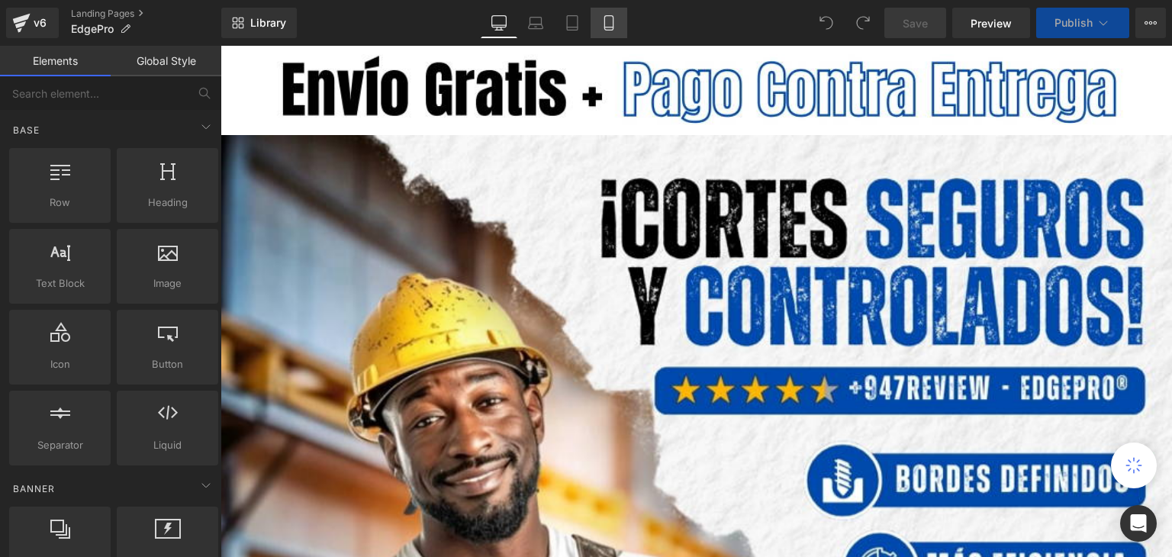
click at [611, 22] on icon at bounding box center [608, 22] width 15 height 15
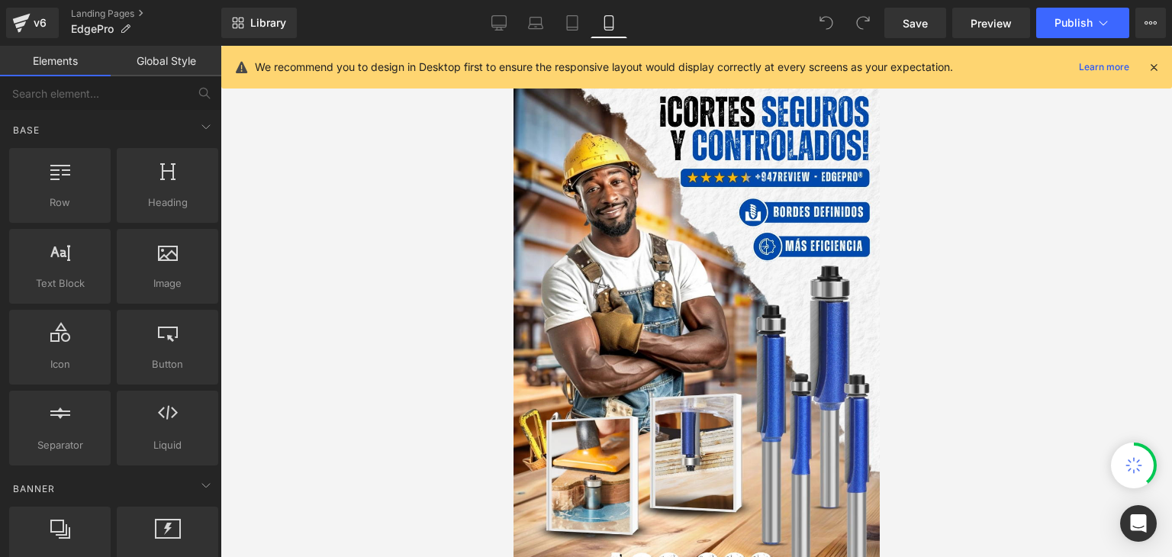
click at [1157, 70] on icon at bounding box center [1154, 67] width 14 height 14
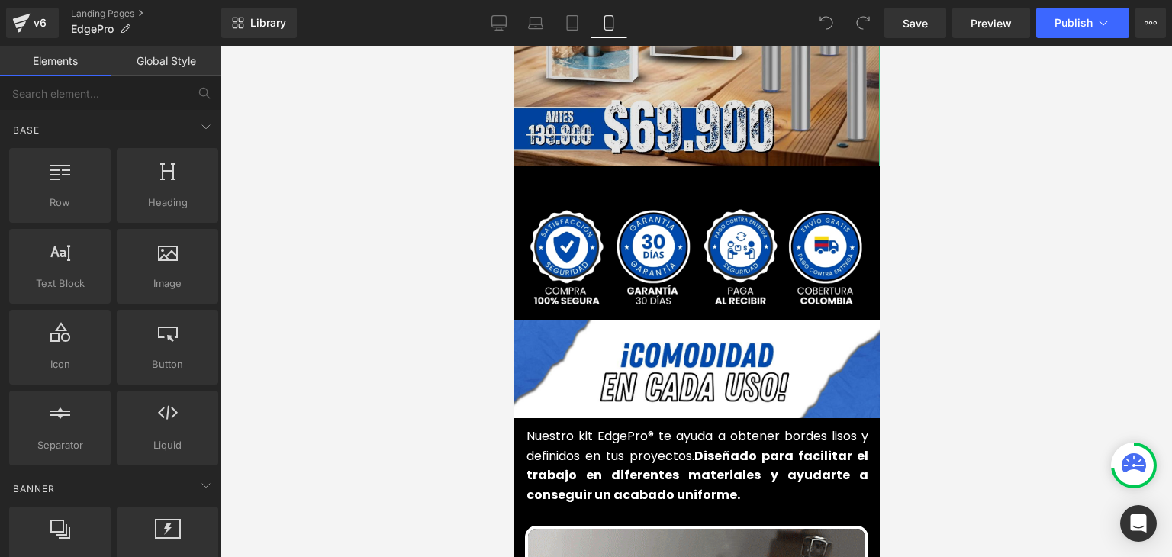
scroll to position [458, 0]
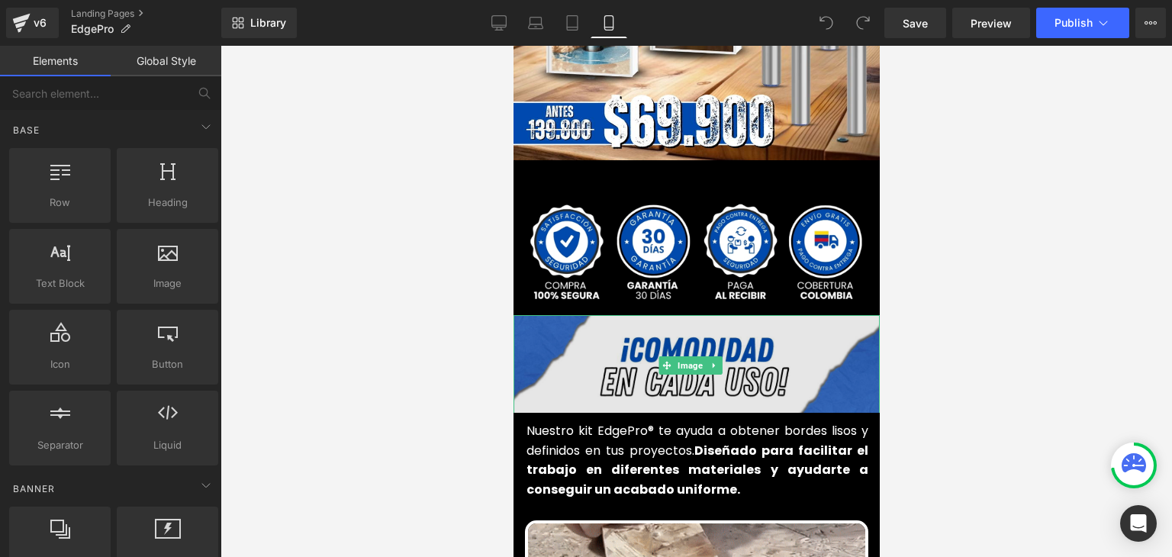
drag, startPoint x: 692, startPoint y: 343, endPoint x: 556, endPoint y: 325, distance: 137.0
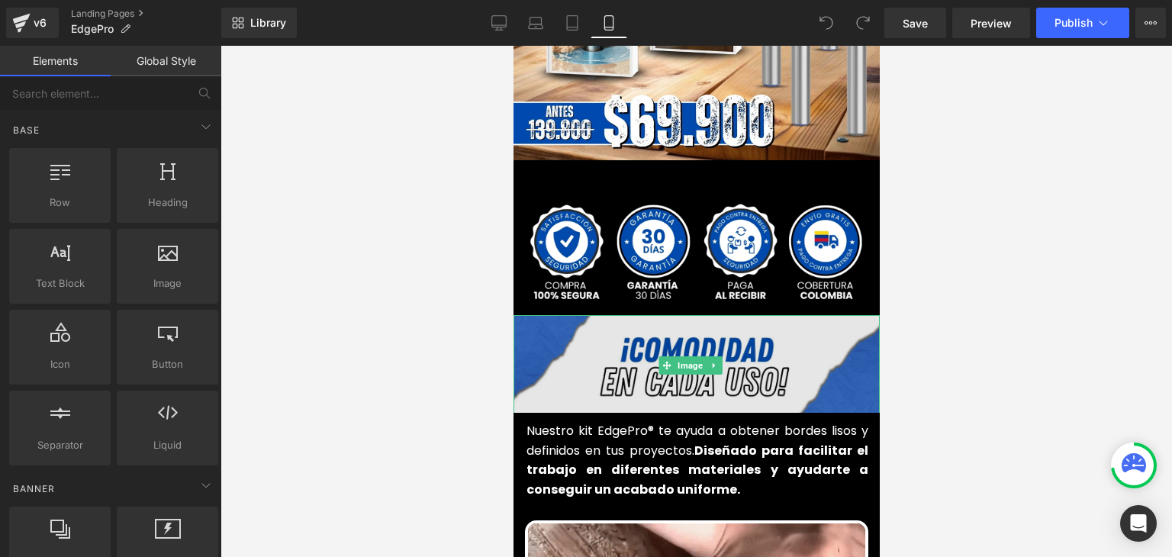
click at [692, 356] on span "Image" at bounding box center [690, 365] width 31 height 18
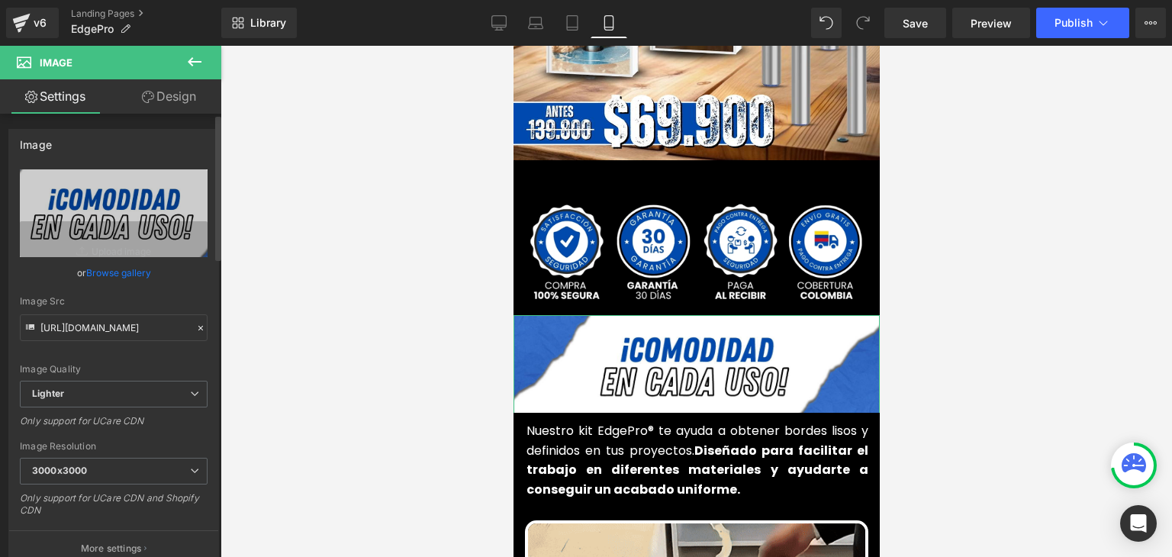
click at [134, 272] on link "Browse gallery" at bounding box center [118, 272] width 65 height 27
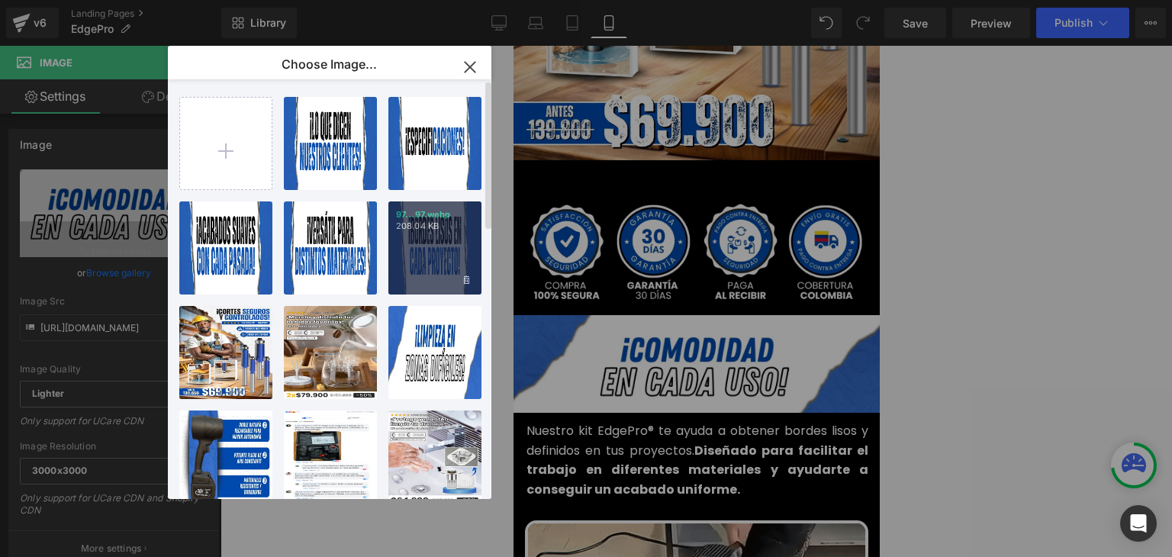
click at [436, 260] on div "97...97.webp 208.04 KB" at bounding box center [434, 247] width 93 height 93
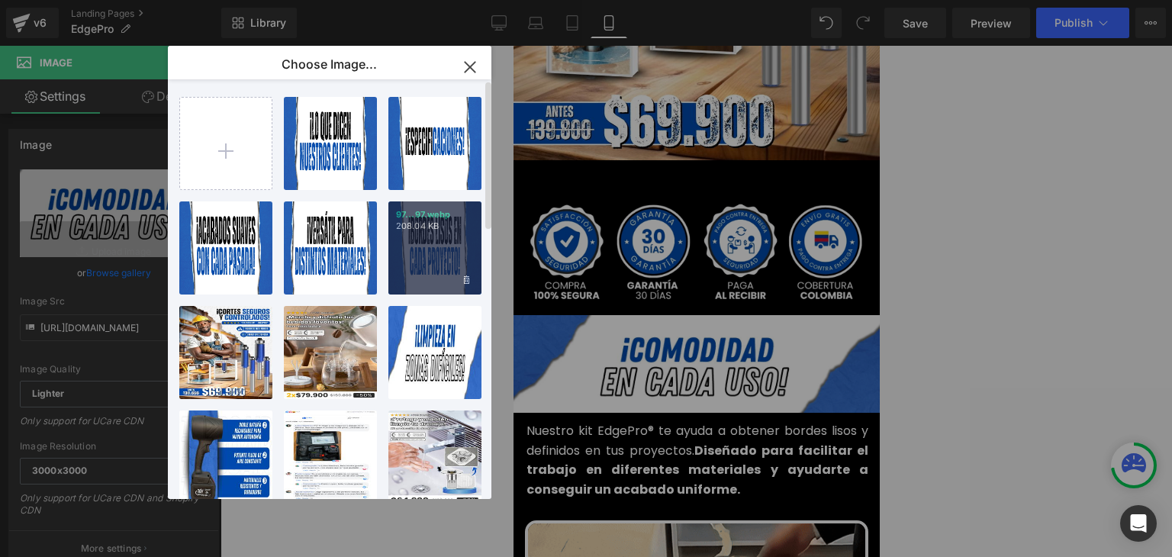
type input "https://ucarecdn.com/8c1e8d6b-c569-4adf-b701-621ea853ef19/-/format/auto/-/previ…"
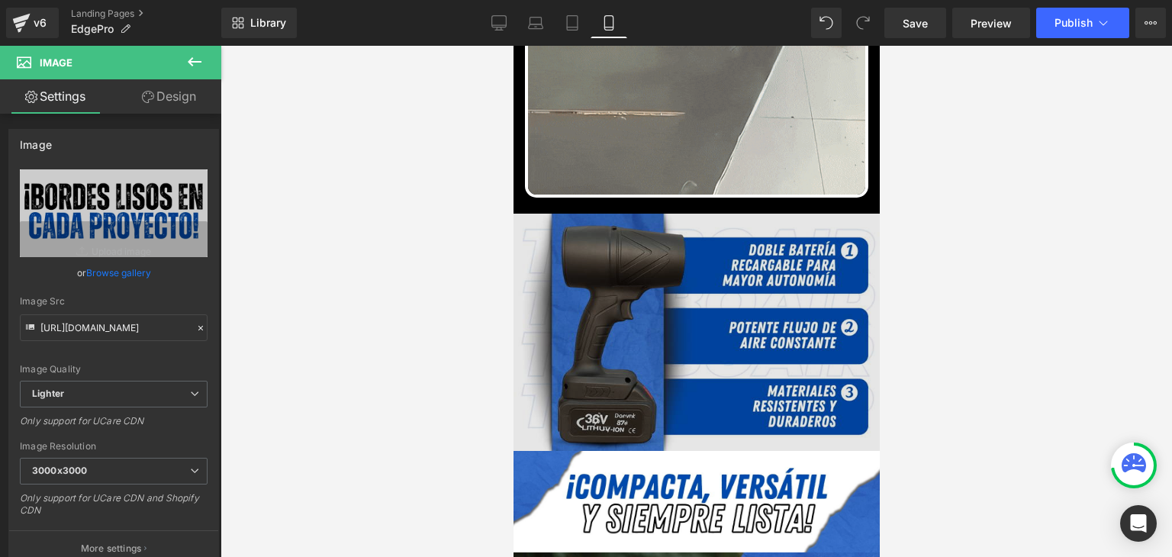
scroll to position [1374, 0]
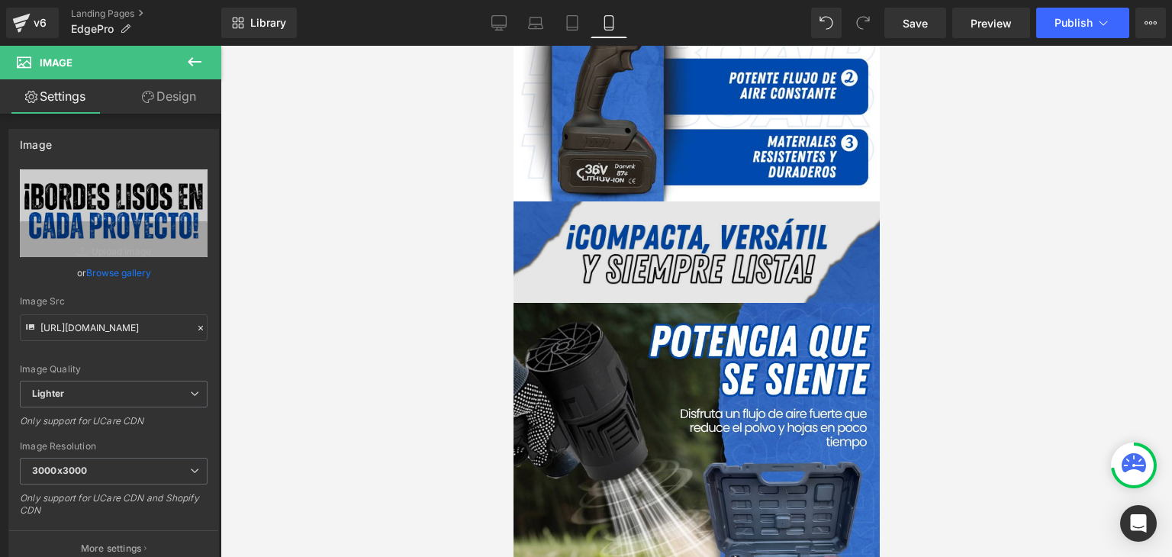
click at [691, 241] on img at bounding box center [696, 251] width 366 height 101
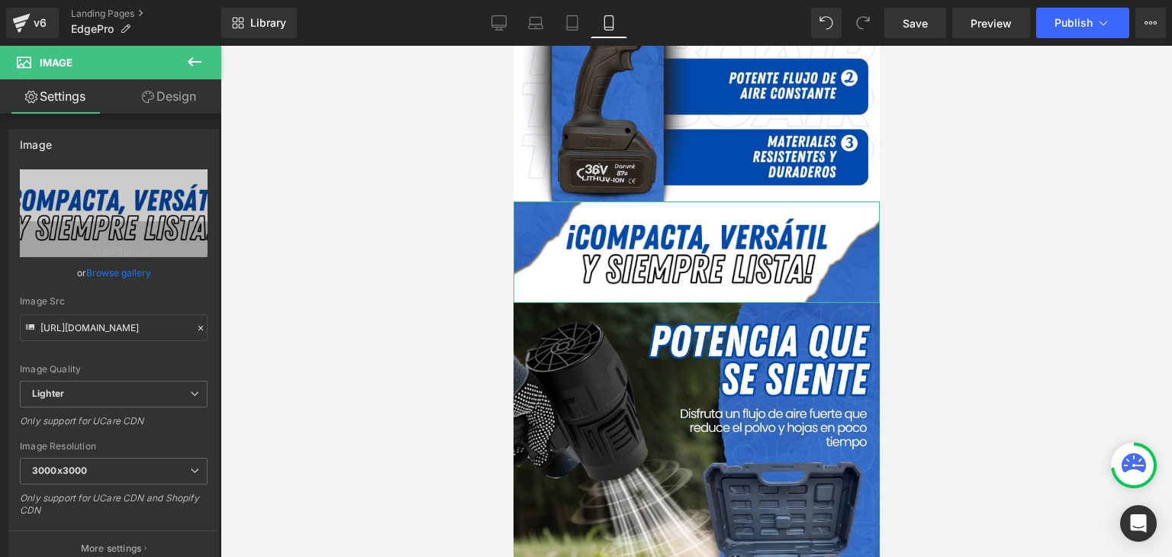
click at [133, 271] on link "Browse gallery" at bounding box center [118, 272] width 65 height 27
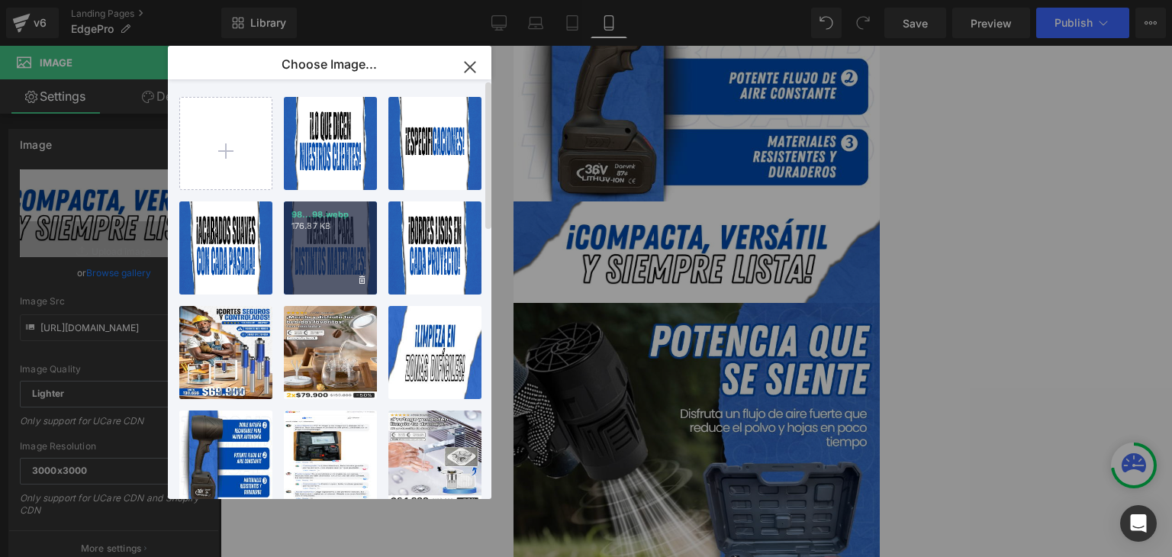
click at [375, 238] on div "98...98.webp 176.87 KB" at bounding box center [330, 247] width 93 height 93
type input "https://ucarecdn.com/edfe13ea-3f3f-4fd3-88f7-17763627552c/-/format/auto/-/previ…"
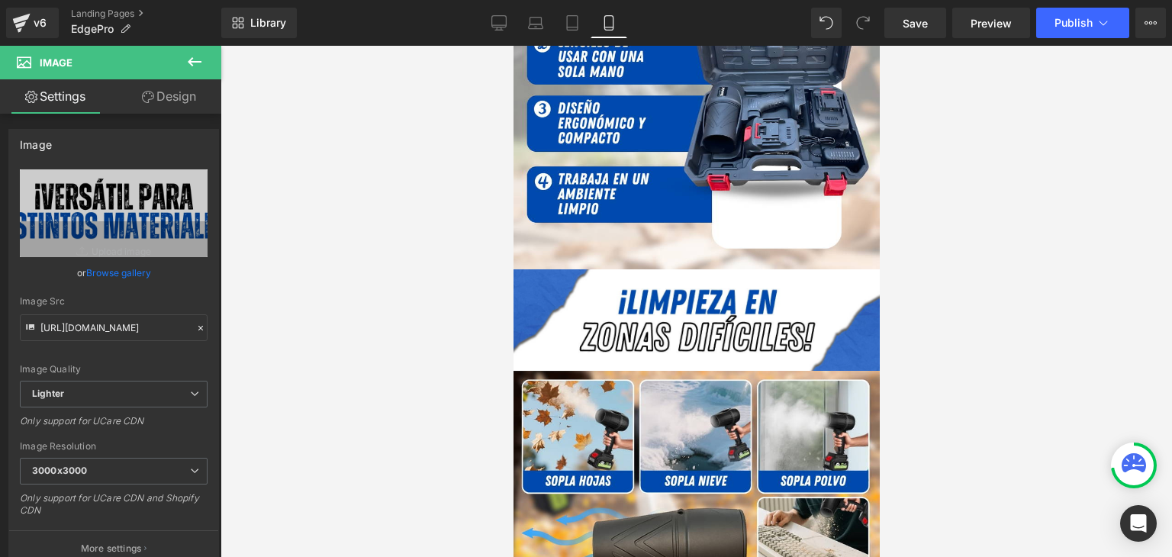
scroll to position [3205, 0]
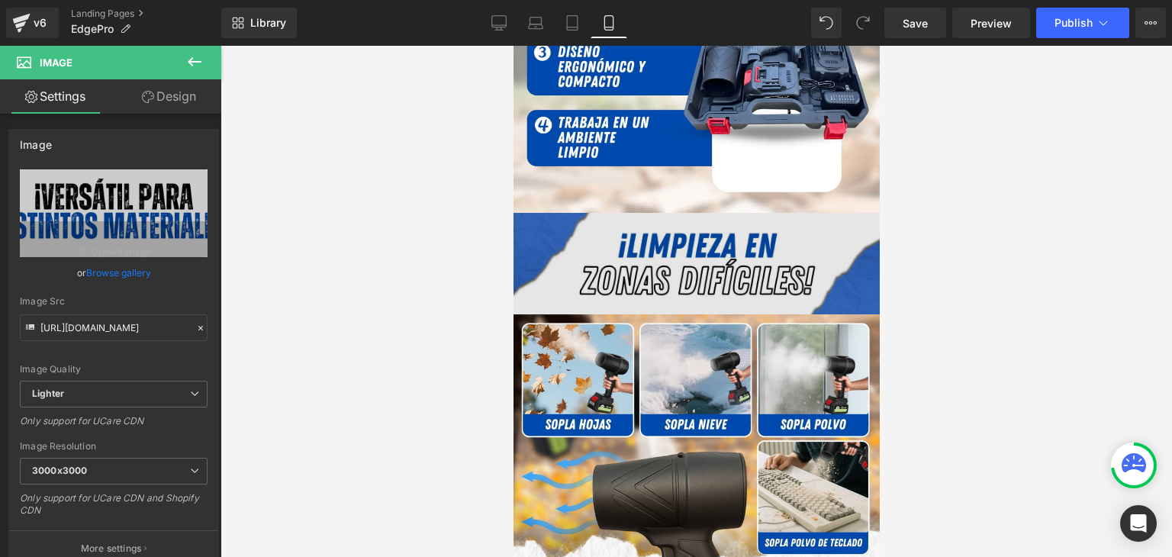
click at [672, 255] on span at bounding box center [673, 264] width 16 height 18
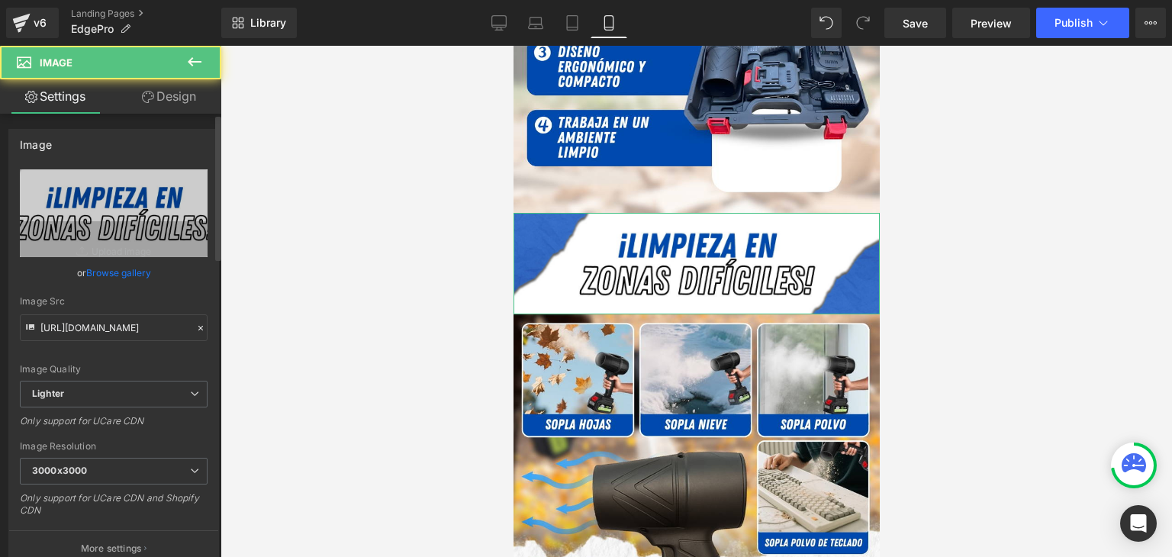
click at [107, 272] on link "Browse gallery" at bounding box center [118, 272] width 65 height 27
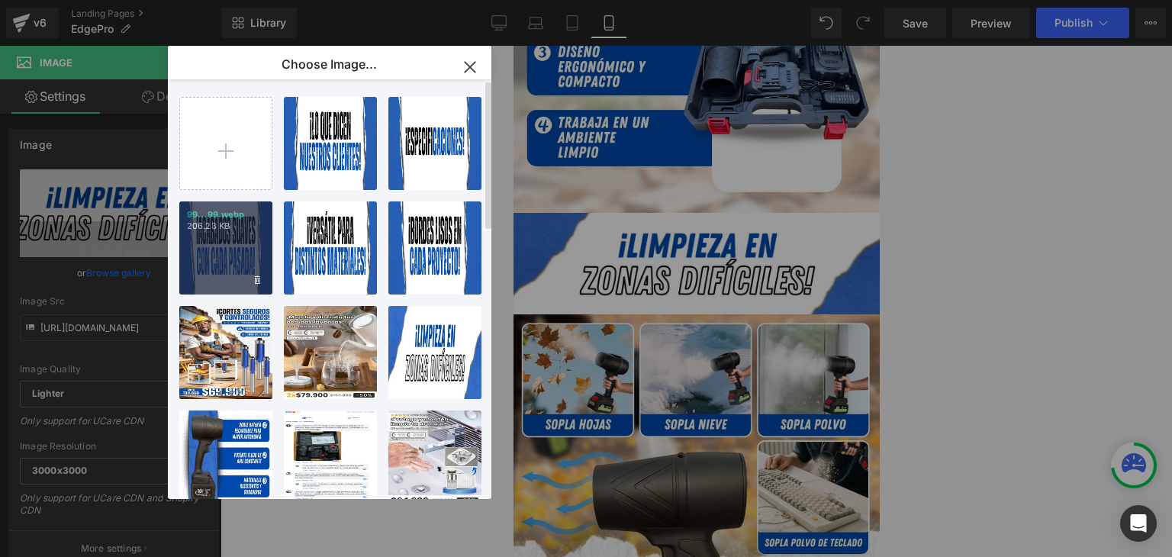
click at [208, 246] on div "99...99.webp 206.23 KB" at bounding box center [225, 247] width 93 height 93
type input "https://ucarecdn.com/aaa724e5-9650-4e62-a938-e37428cc69ee/-/format/auto/-/previ…"
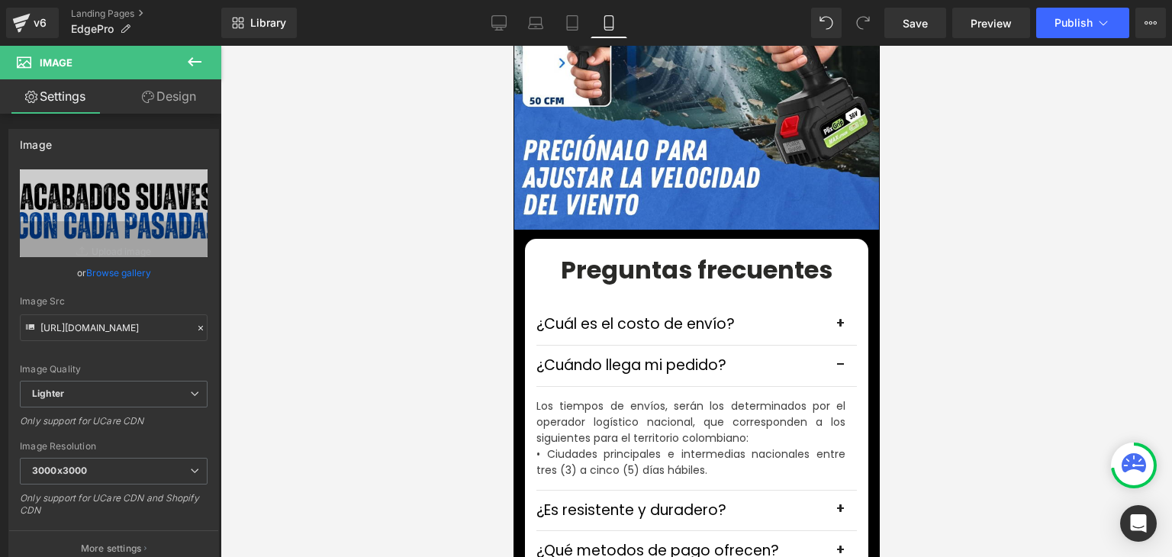
scroll to position [4578, 0]
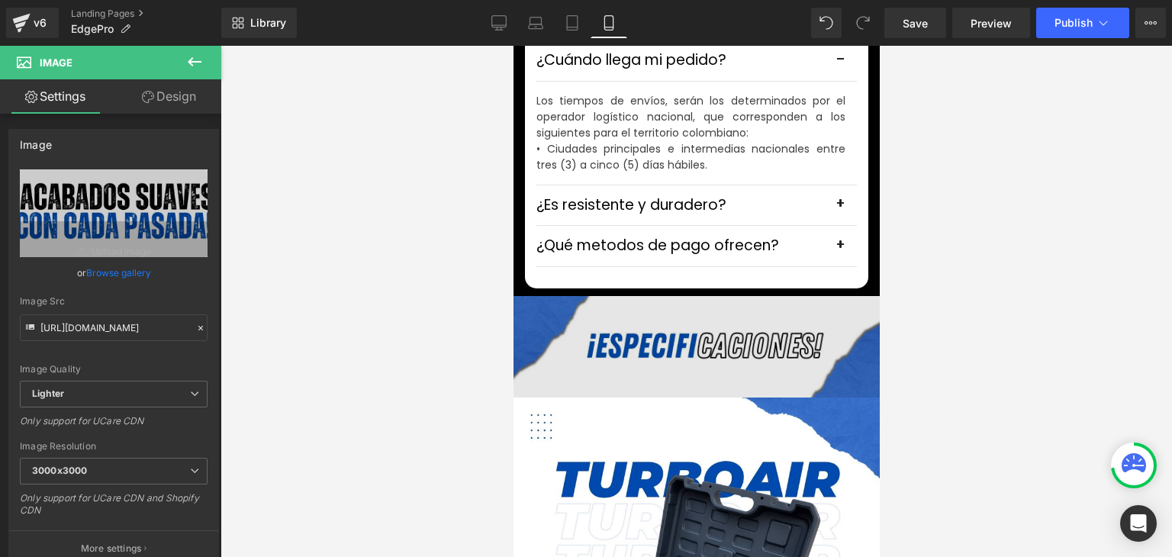
click at [678, 332] on img at bounding box center [696, 346] width 366 height 101
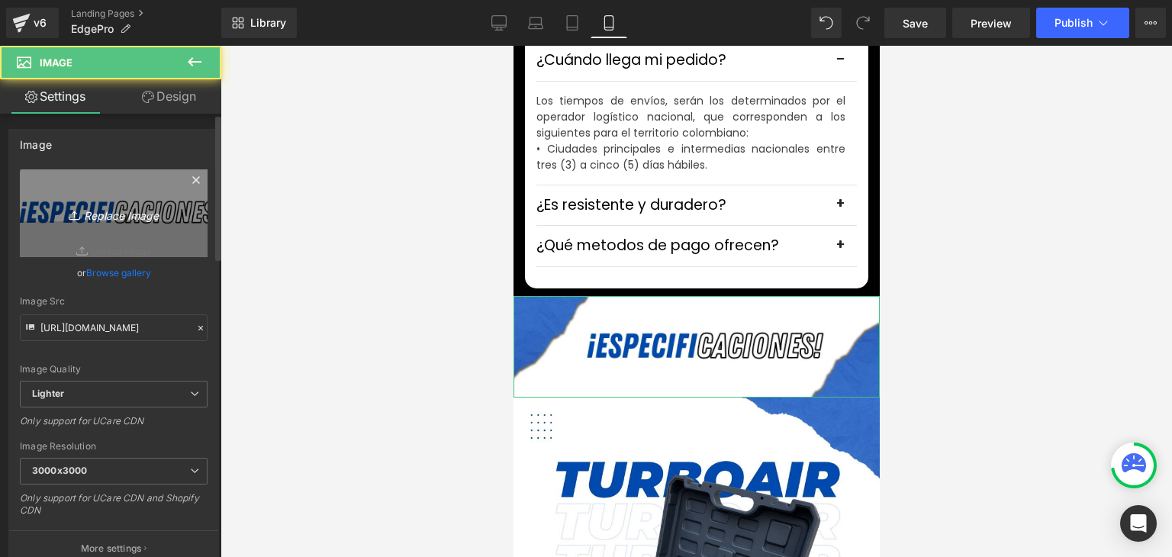
click at [141, 226] on link "Replace Image" at bounding box center [114, 213] width 188 height 88
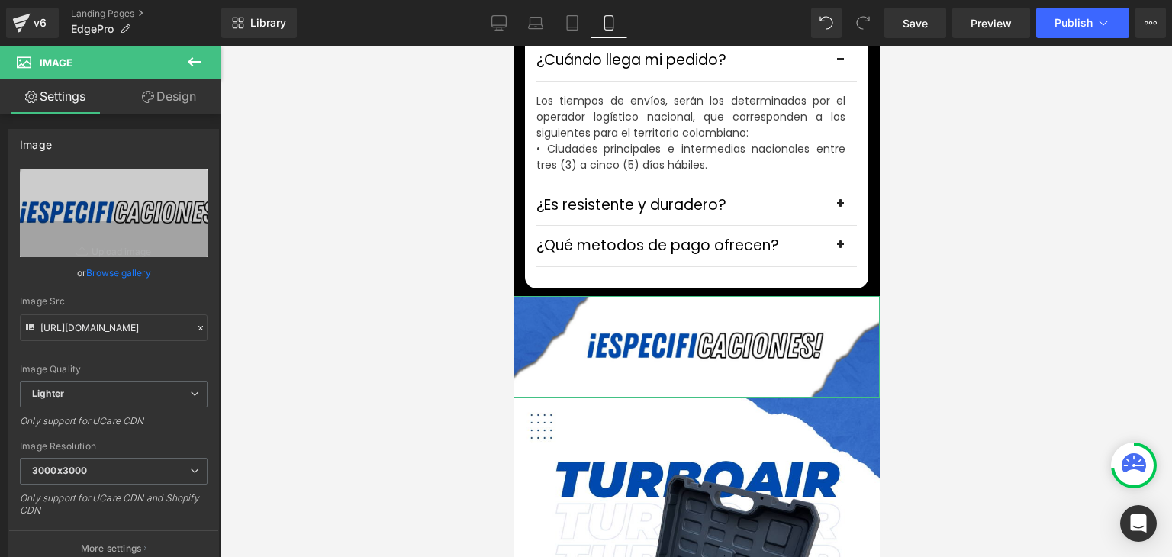
click at [114, 272] on link "Browse gallery" at bounding box center [118, 272] width 65 height 27
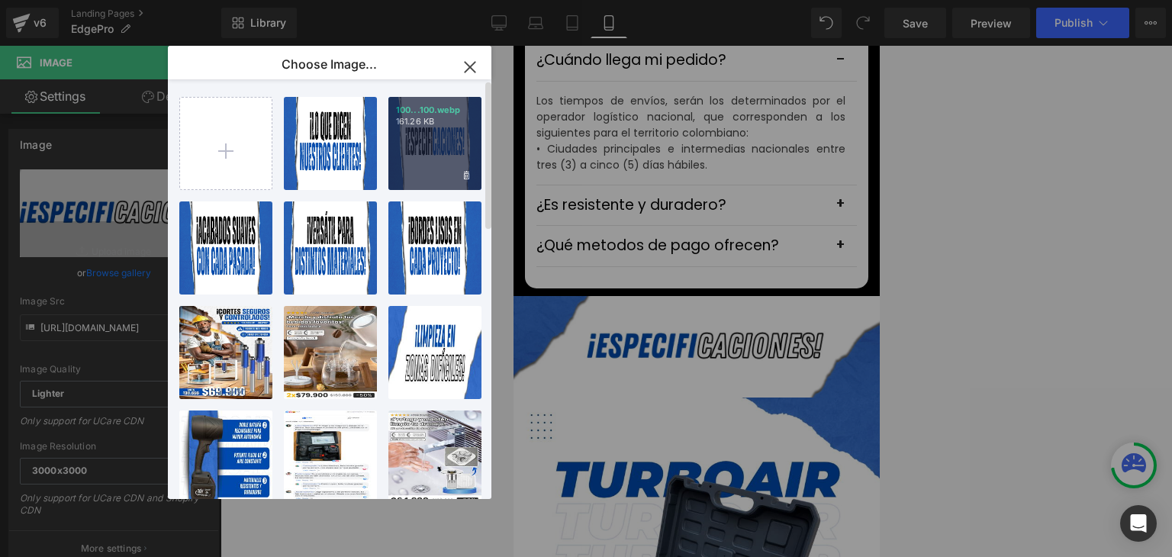
click at [411, 159] on div "100...100.webp 161.26 KB" at bounding box center [434, 143] width 93 height 93
type input "https://ucarecdn.com/de63d58e-8ef2-40f8-b9be-d6f51e13c044/-/format/auto/-/previ…"
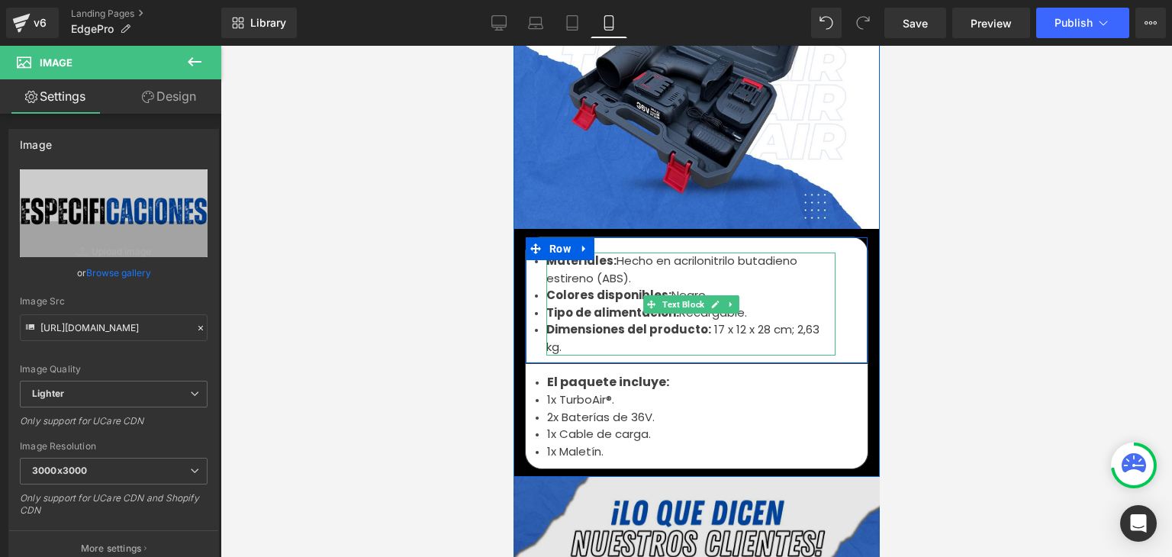
scroll to position [5341, 0]
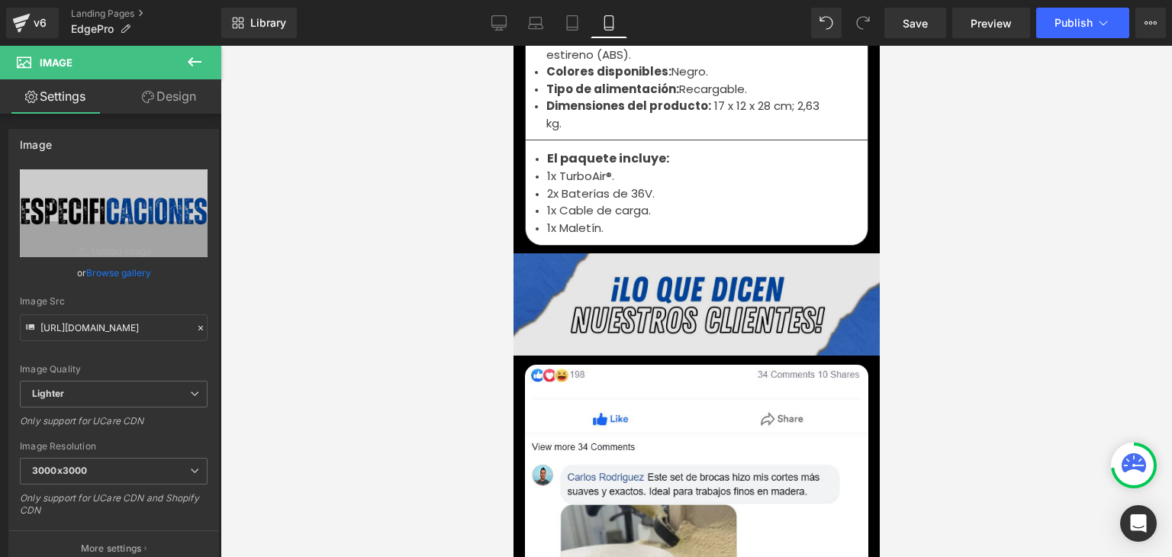
click at [679, 295] on img at bounding box center [696, 303] width 366 height 101
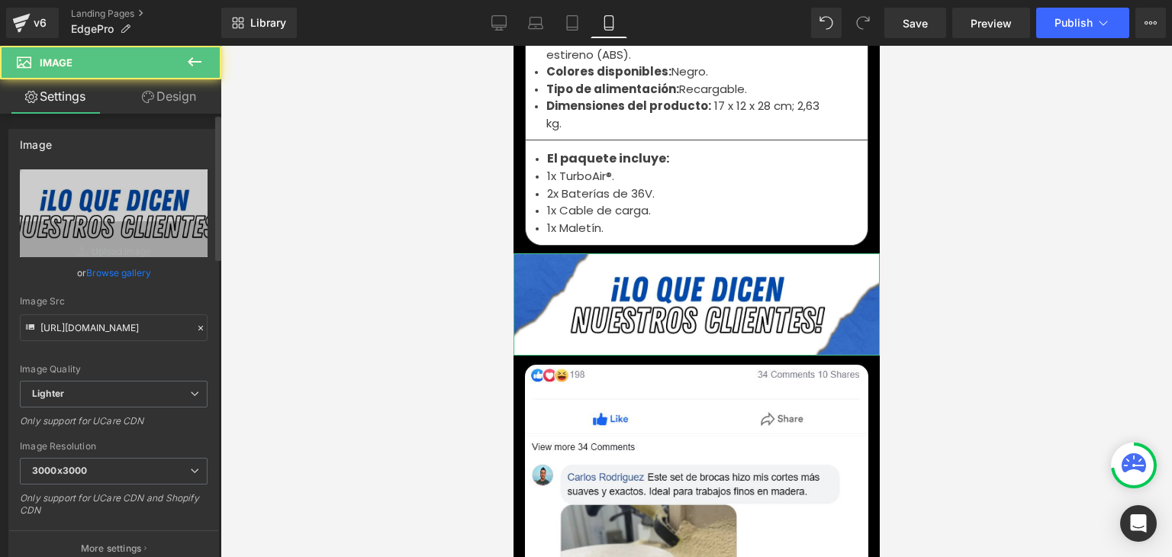
click at [130, 265] on link "Browse gallery" at bounding box center [118, 272] width 65 height 27
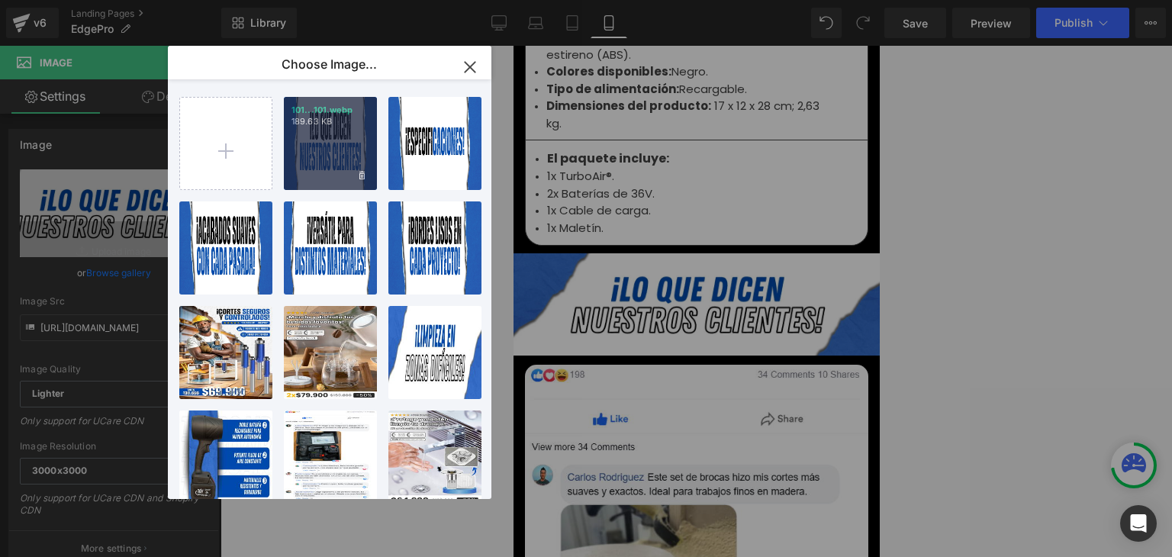
click at [325, 152] on div "101...101.webp 189.63 KB" at bounding box center [330, 143] width 93 height 93
type input "https://ucarecdn.com/4e3637de-a3f9-48a9-8f54-85562bb10339/-/format/auto/-/previ…"
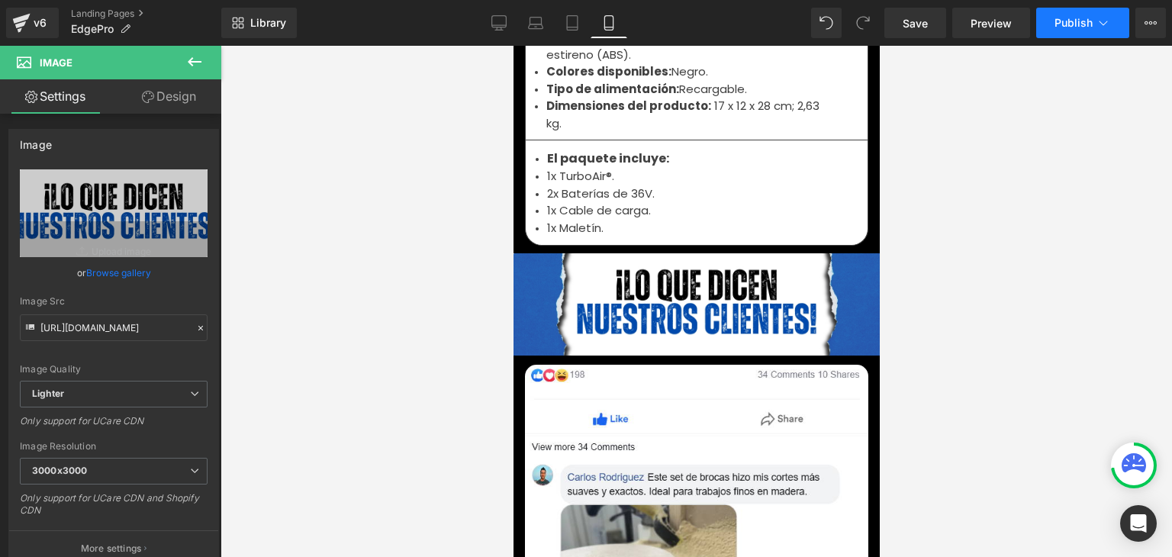
click at [1061, 20] on span "Publish" at bounding box center [1074, 23] width 38 height 12
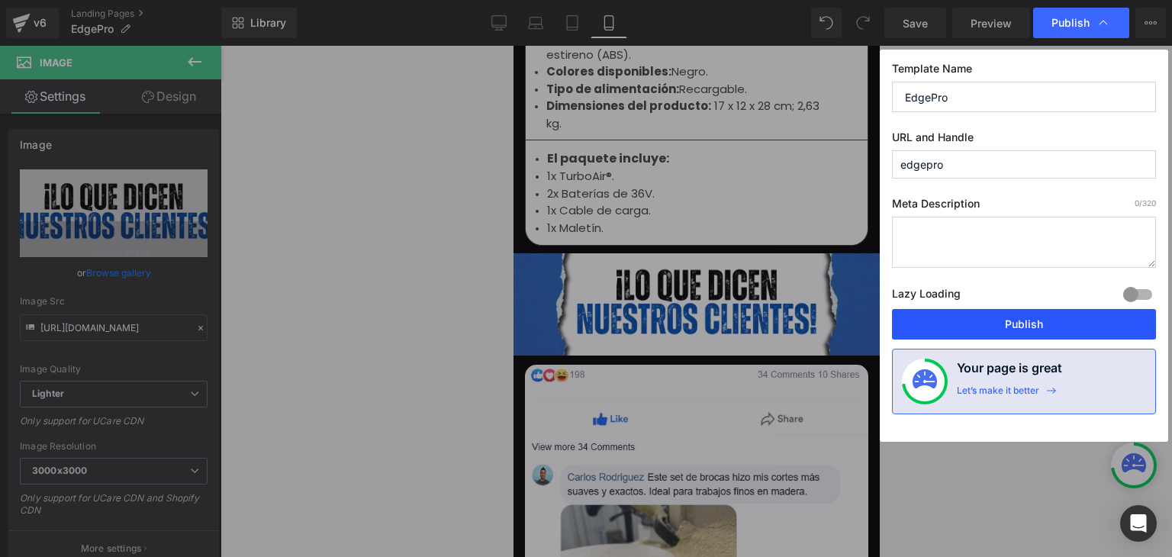
click at [1003, 320] on button "Publish" at bounding box center [1024, 324] width 264 height 31
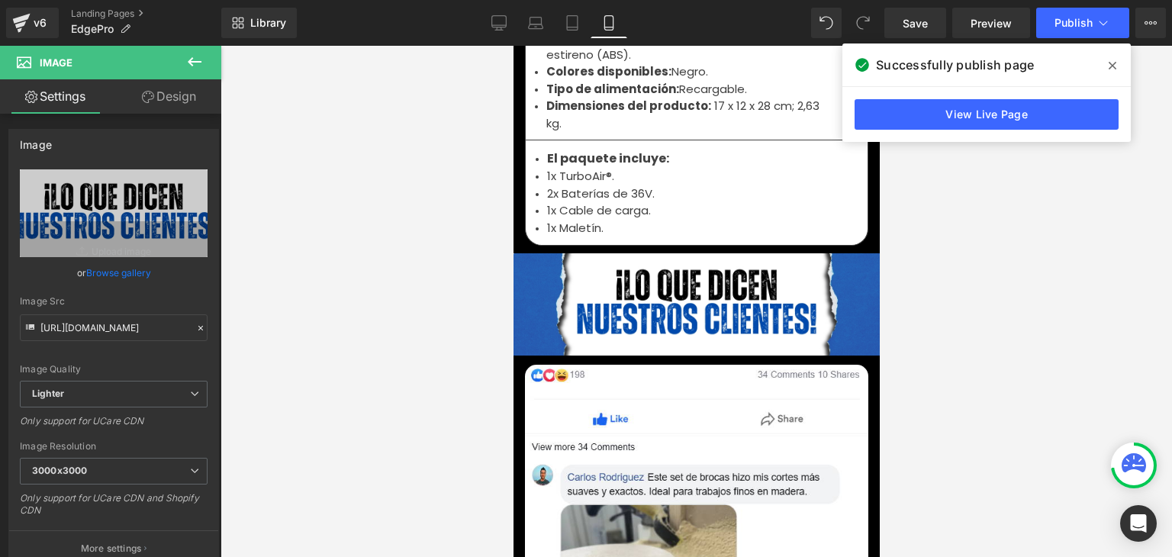
click at [1116, 68] on span at bounding box center [1112, 65] width 24 height 24
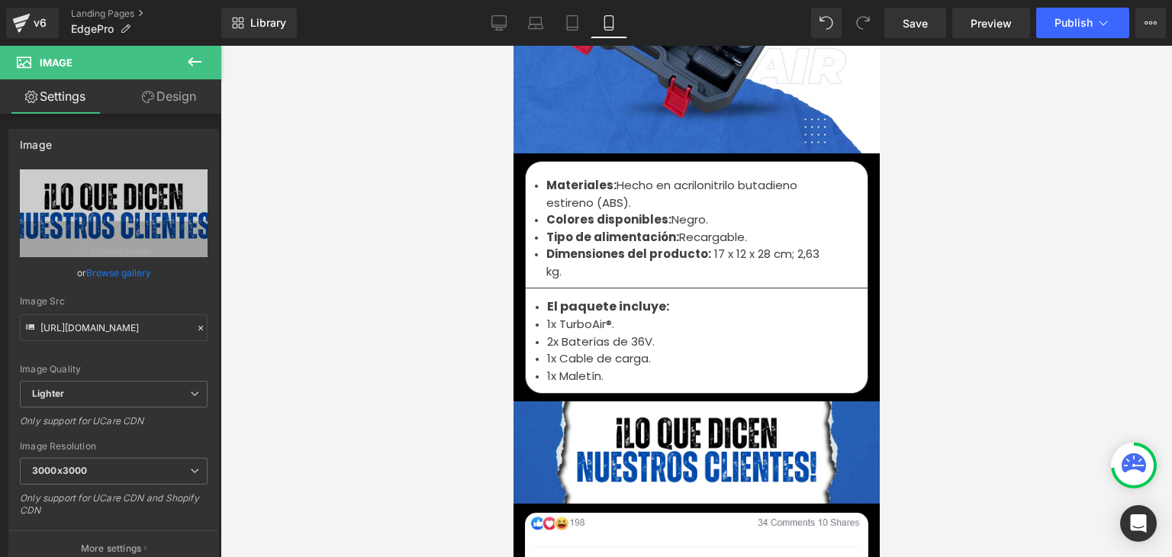
scroll to position [5189, 0]
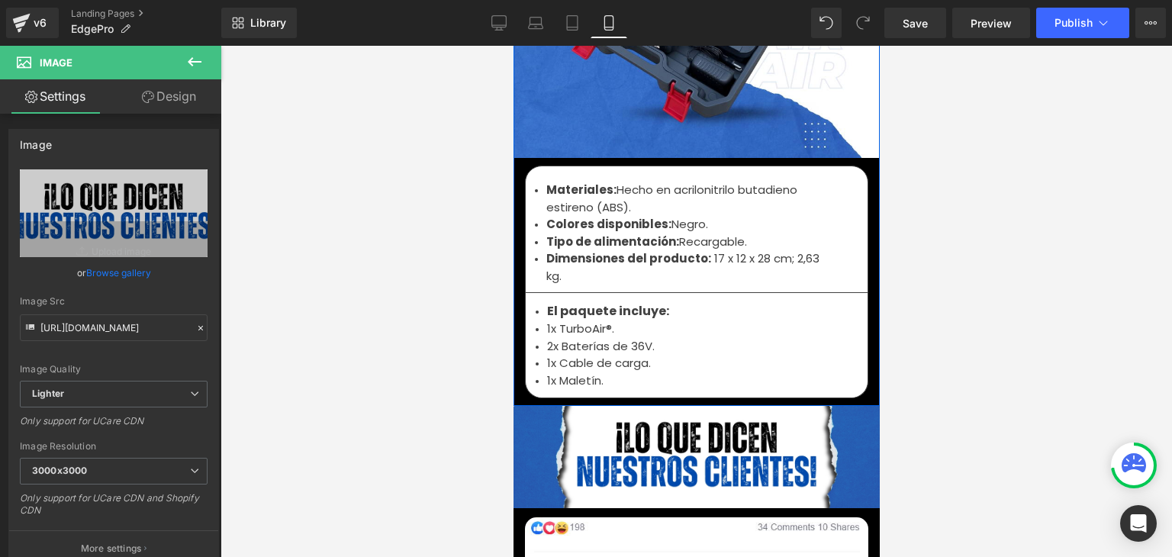
click at [578, 250] on strong "Dimensiones del producto:" at bounding box center [628, 258] width 165 height 16
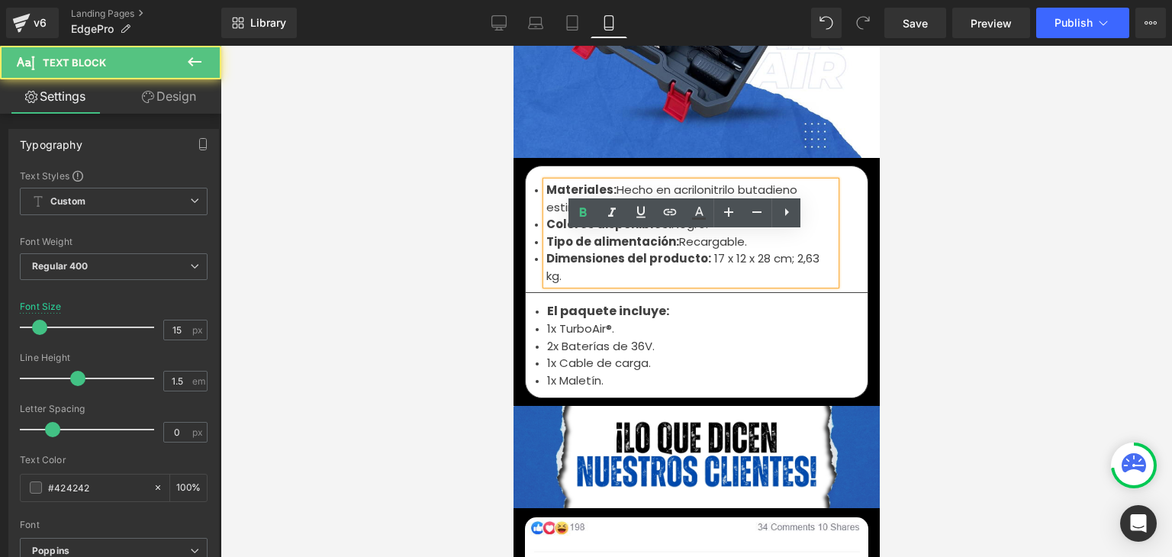
scroll to position [5112, 0]
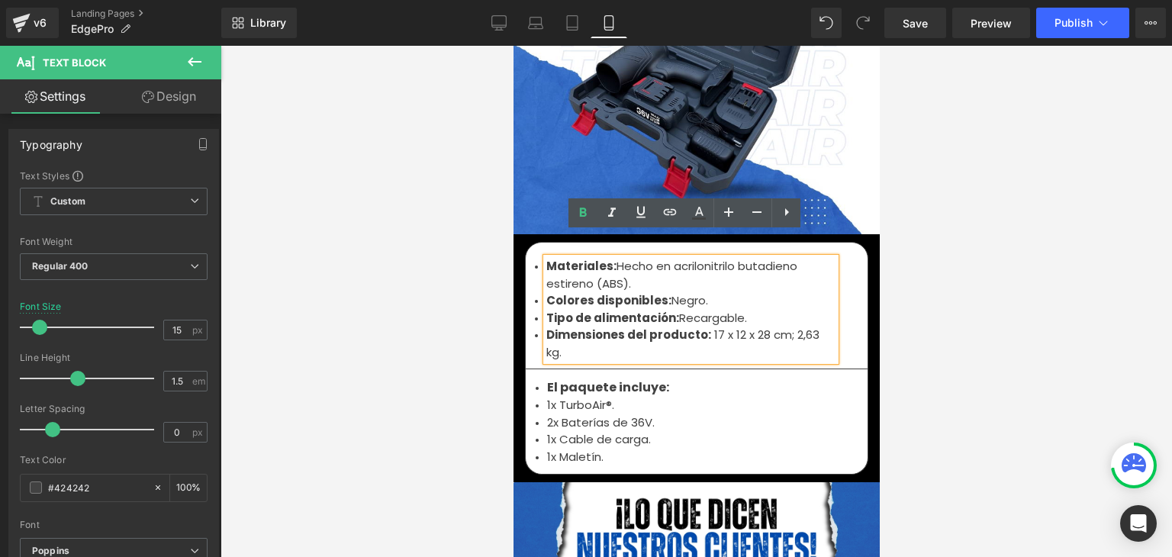
click at [595, 292] on strong "Colores disponibles:" at bounding box center [608, 300] width 125 height 16
drag, startPoint x: 542, startPoint y: 239, endPoint x: 568, endPoint y: 321, distance: 86.6
click at [568, 321] on ul "Materiales: Hecho en acrilonitrilo butadieno estireno (ABS). Colores disponible…" at bounding box center [690, 309] width 289 height 103
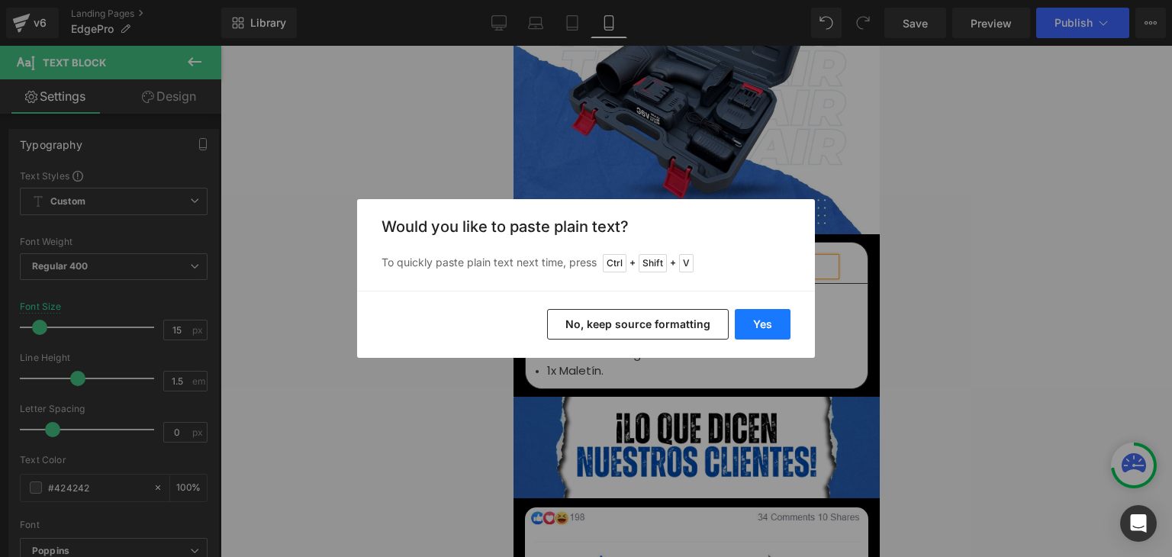
click at [745, 317] on button "Yes" at bounding box center [763, 324] width 56 height 31
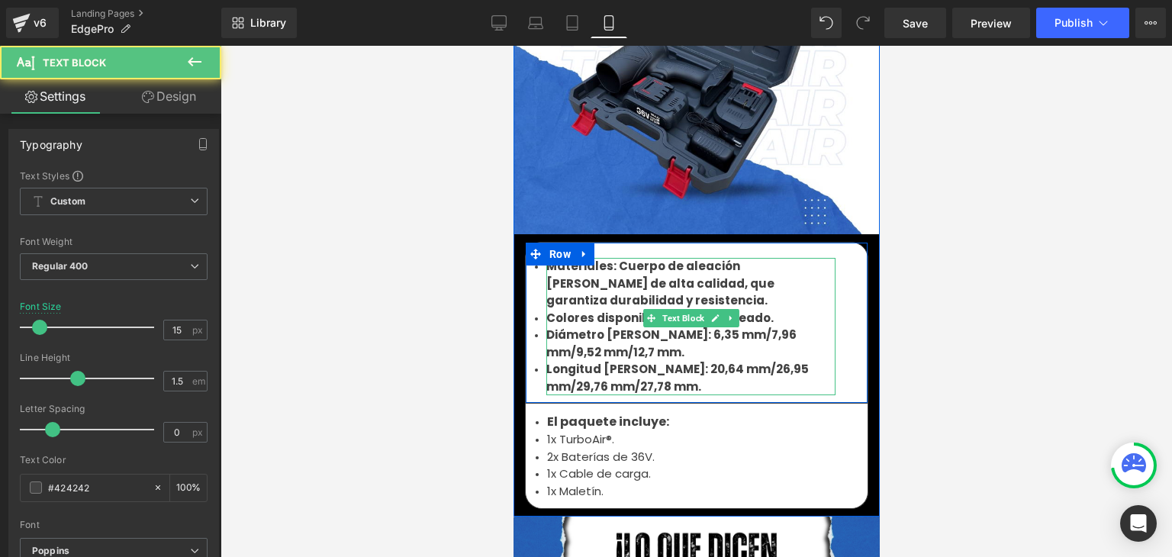
click at [603, 327] on b "Diámetro de corte: 6,35 mm/7,96 mm/9,52 mm/12,7 mm." at bounding box center [671, 344] width 250 height 34
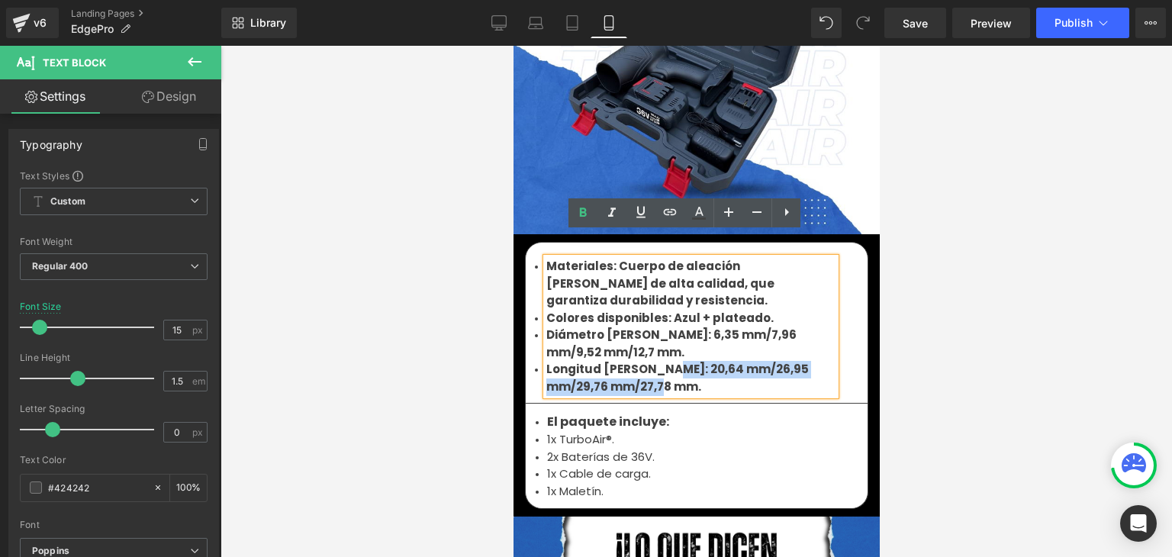
drag, startPoint x: 646, startPoint y: 337, endPoint x: 617, endPoint y: 251, distance: 91.0
click at [649, 361] on li "Longitud de corte: 20,64 mm/26,95 mm/29,76 mm/27,78 mm." at bounding box center [690, 378] width 289 height 34
click at [592, 209] on link at bounding box center [582, 212] width 29 height 29
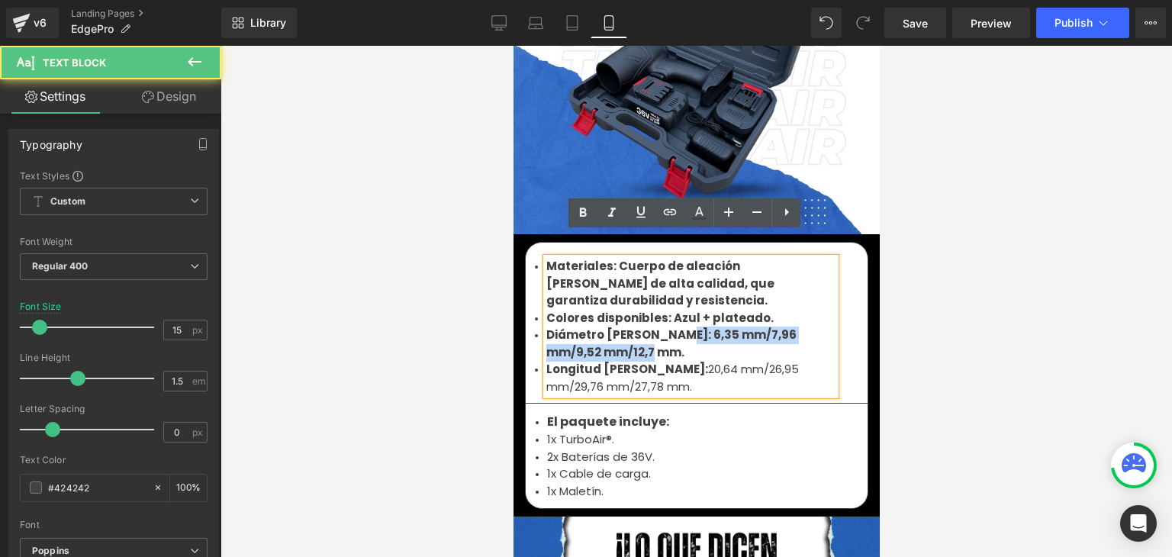
drag, startPoint x: 633, startPoint y: 309, endPoint x: 656, endPoint y: 298, distance: 26.0
click at [656, 327] on li "Diámetro de corte: 6,35 mm/7,96 mm/9,52 mm/12,7 mm." at bounding box center [690, 344] width 289 height 34
click at [593, 214] on link at bounding box center [582, 212] width 29 height 29
drag, startPoint x: 758, startPoint y: 279, endPoint x: 663, endPoint y: 277, distance: 94.6
click at [663, 310] on li "Colores disponibles: Azul + plateado." at bounding box center [690, 319] width 289 height 18
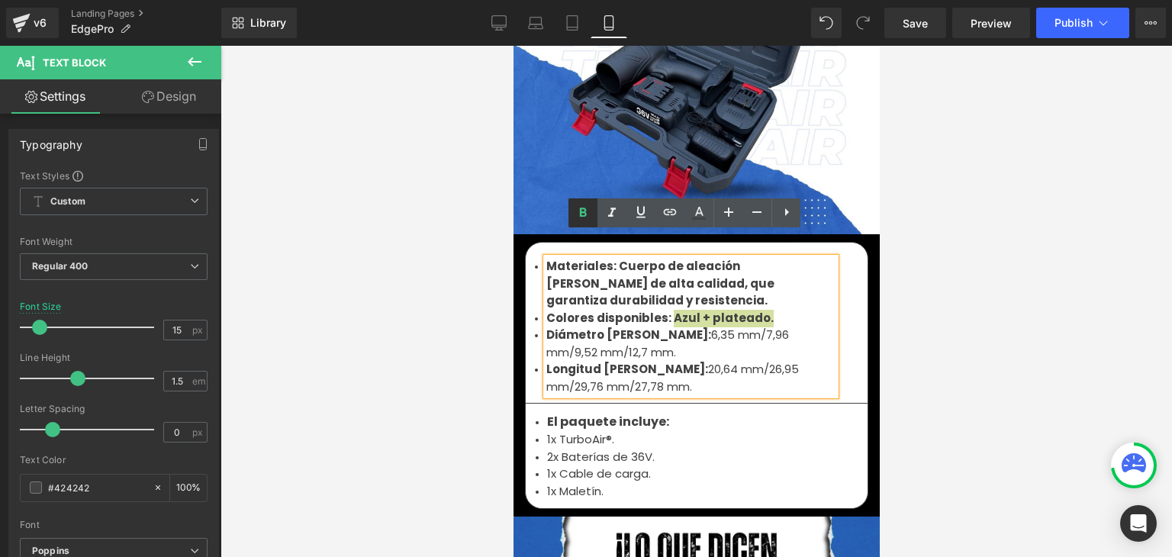
click at [583, 212] on icon at bounding box center [583, 212] width 7 height 9
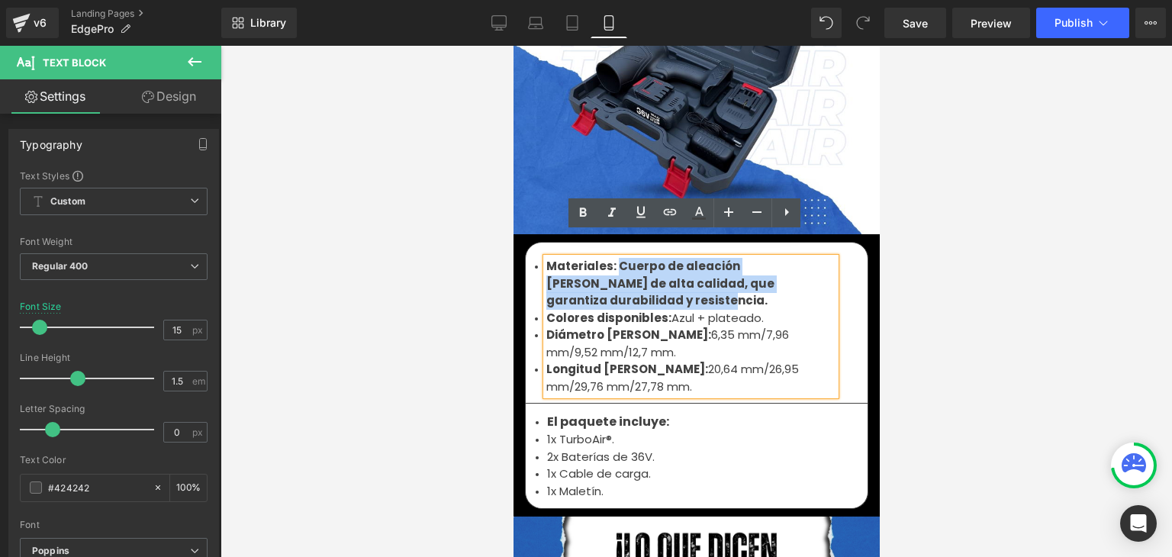
drag, startPoint x: 610, startPoint y: 247, endPoint x: 800, endPoint y: 253, distance: 190.1
click at [828, 263] on li "Materiales: Cuerpo de aleación de acero de alta calidad, que garantiza durabili…" at bounding box center [690, 284] width 289 height 52
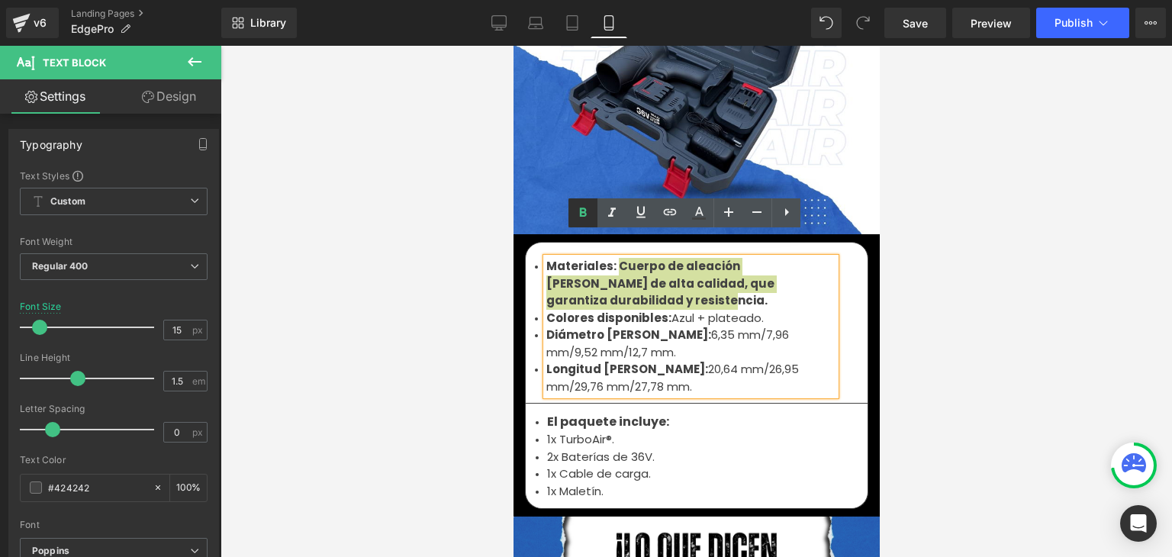
click at [583, 216] on icon at bounding box center [583, 212] width 7 height 9
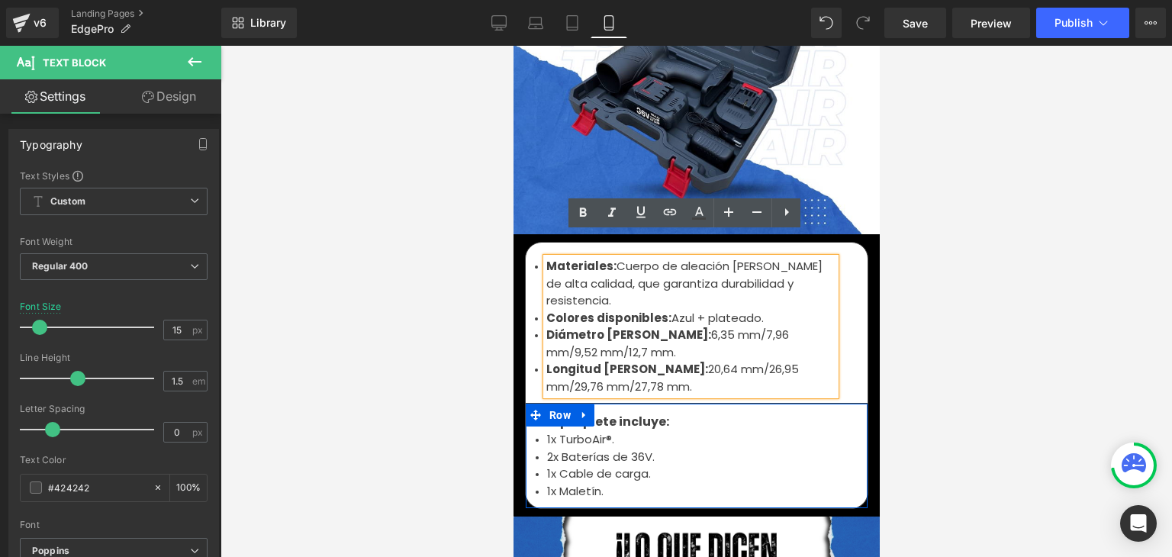
click at [578, 431] on li "1x TurboAir®." at bounding box center [695, 440] width 299 height 18
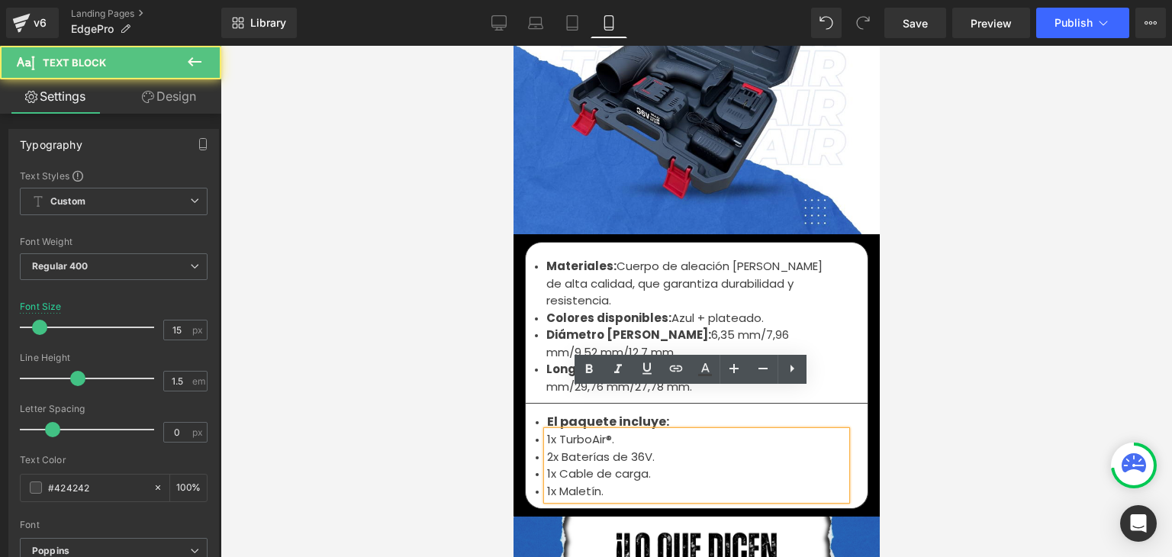
click at [565, 449] on li "2x Baterías de 36V." at bounding box center [695, 458] width 299 height 18
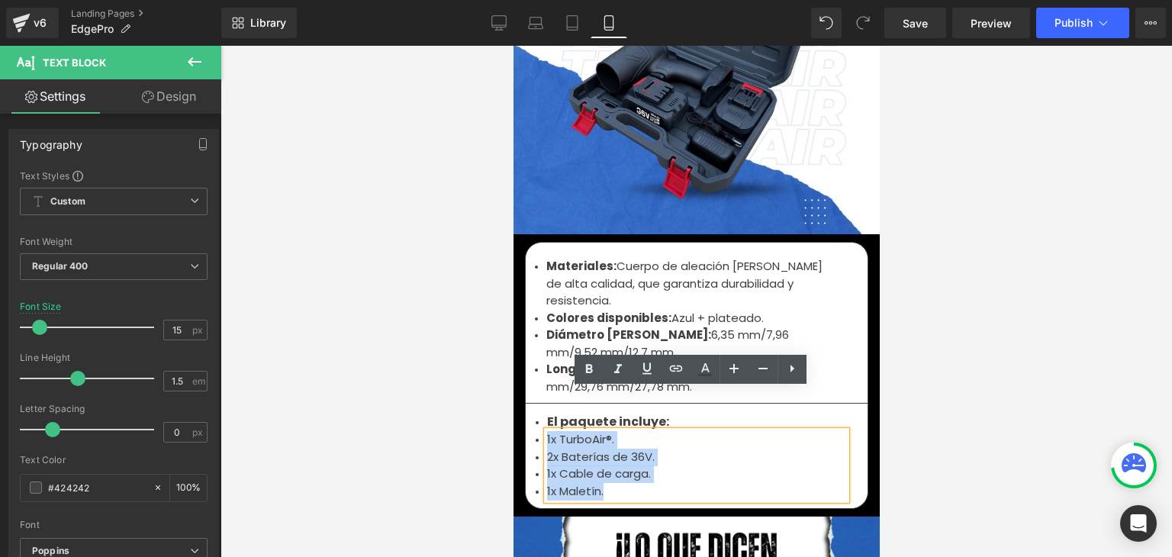
drag, startPoint x: 609, startPoint y: 450, endPoint x: 539, endPoint y: 392, distance: 90.5
click at [546, 431] on ul "1x TurboAir®. 2x Baterías de 36V. 1x Cable de carga. 1x Maletín." at bounding box center [695, 465] width 299 height 69
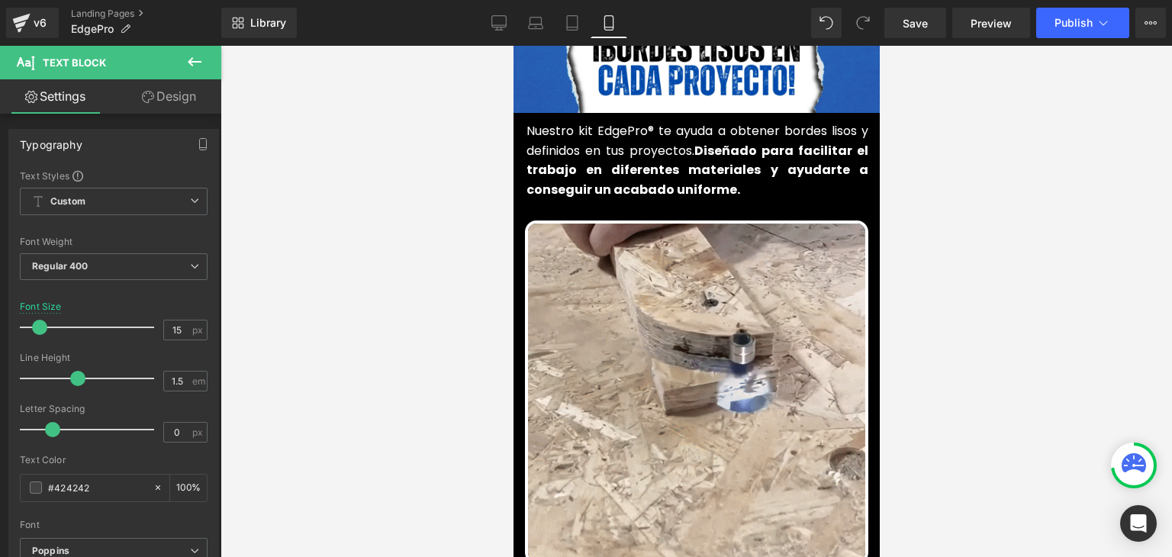
scroll to position [458, 0]
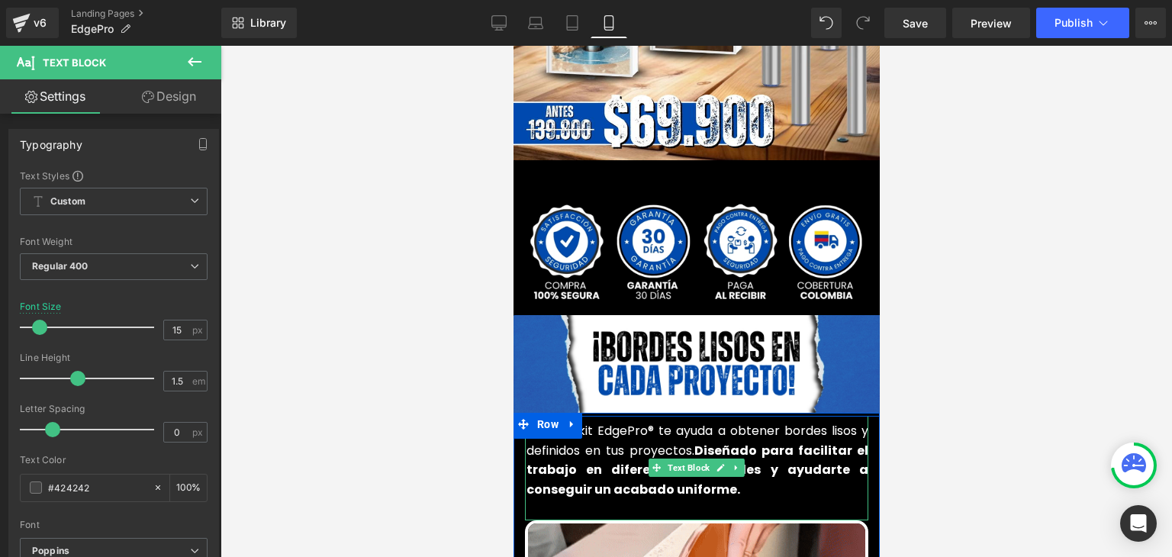
click at [620, 422] on font "Nuestro kit EdgePro® te ayuda a obtener bordes lisos y definidos en tus proyect…" at bounding box center [697, 460] width 342 height 76
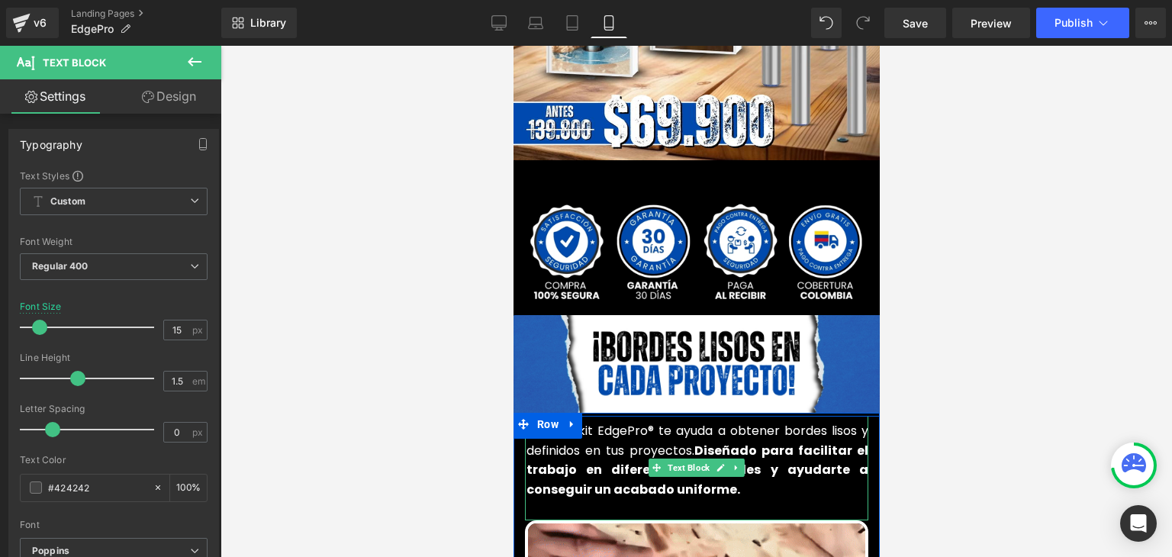
click at [648, 422] on font "Nuestro kit EdgePro® te ayuda a obtener bordes lisos y definidos en tus proyect…" at bounding box center [697, 460] width 342 height 76
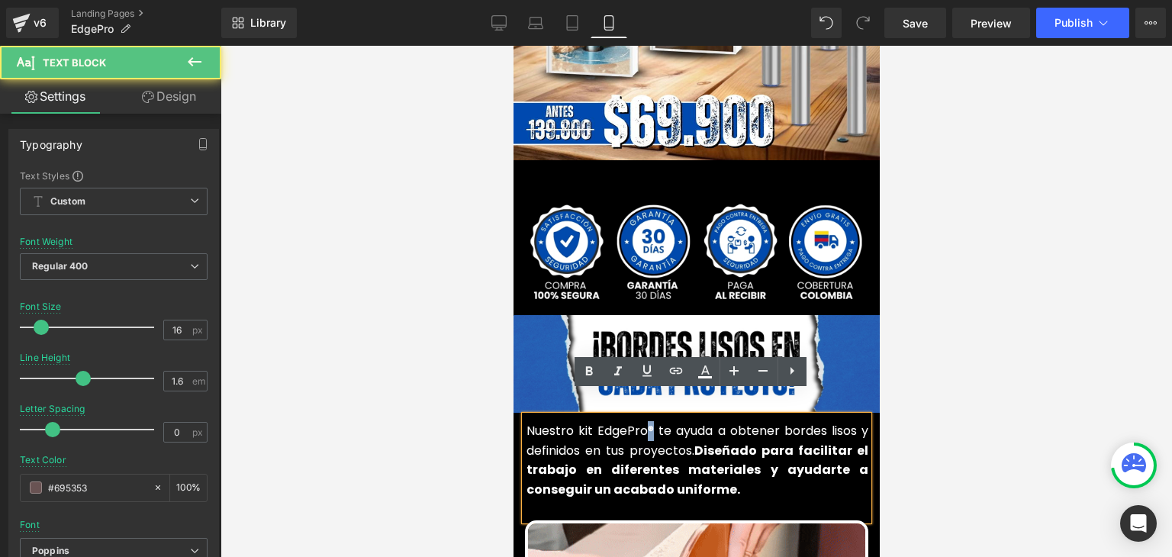
click at [638, 422] on font "Nuestro kit EdgePro® te ayuda a obtener bordes lisos y definidos en tus proyect…" at bounding box center [697, 460] width 342 height 76
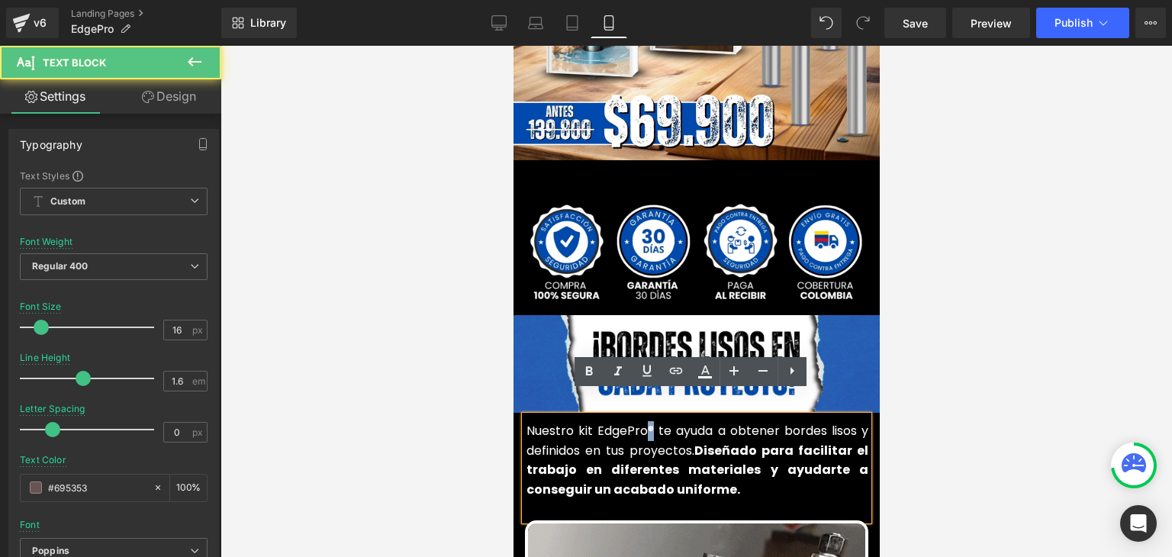
copy font "®"
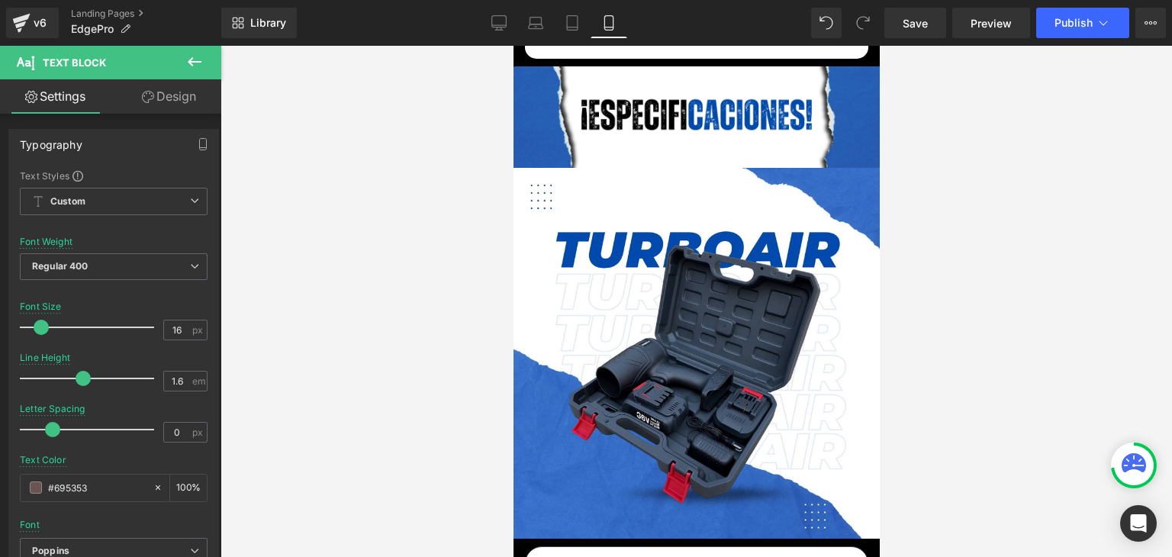
scroll to position [5036, 0]
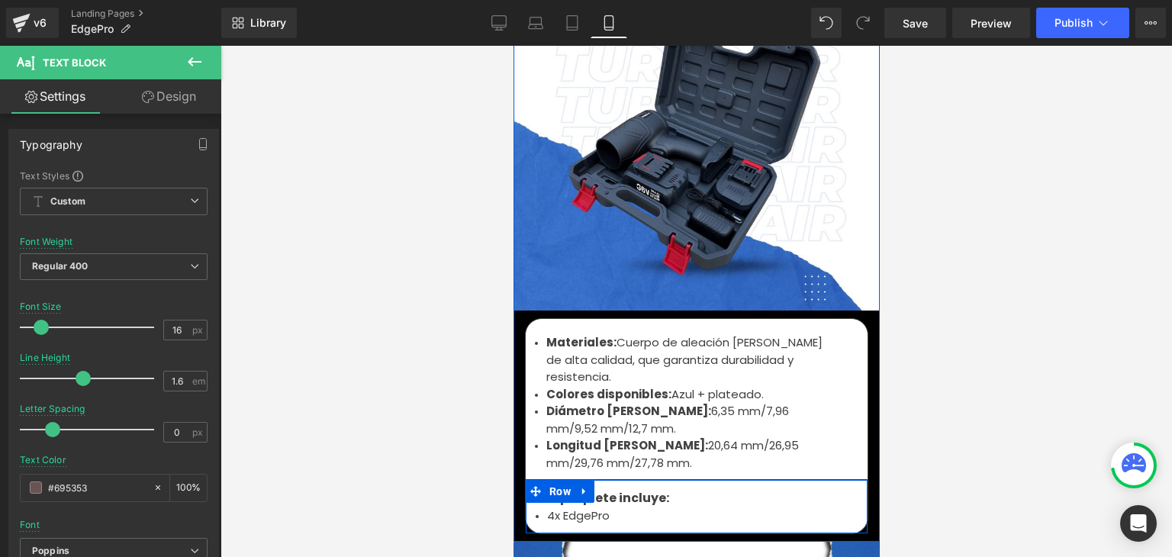
click at [597, 507] on li "4x EdgePro" at bounding box center [695, 516] width 299 height 18
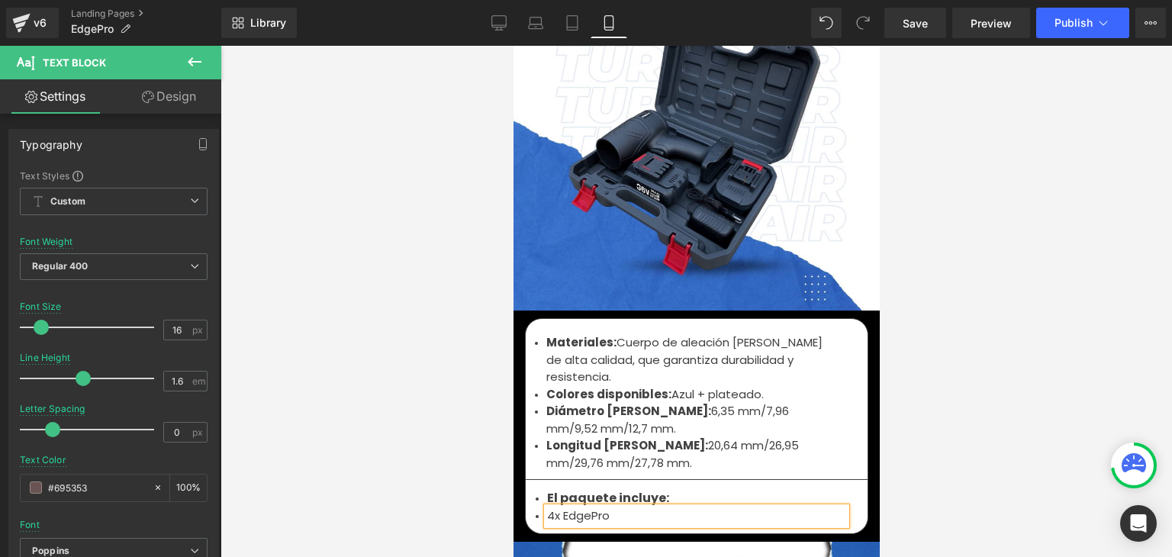
click at [604, 507] on li "4x EdgePro" at bounding box center [695, 516] width 299 height 18
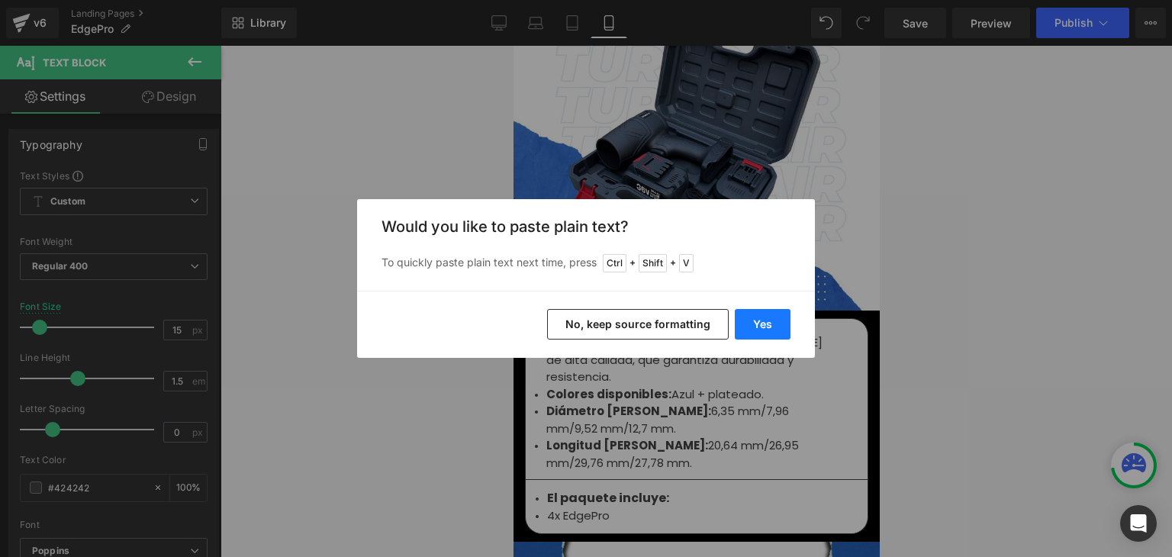
click at [751, 321] on button "Yes" at bounding box center [763, 324] width 56 height 31
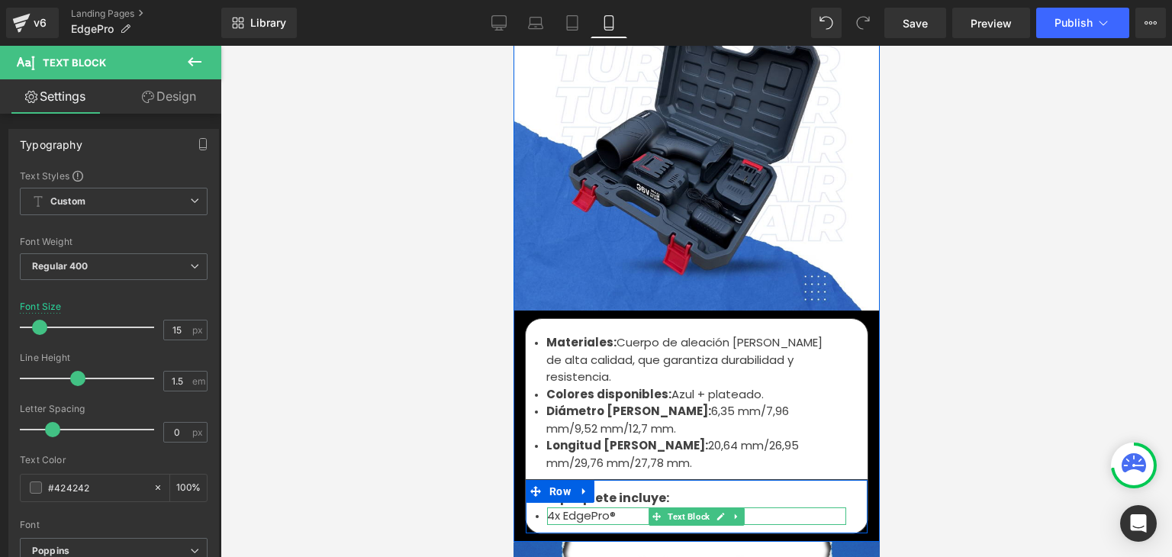
click at [620, 507] on li "4x EdgePro®" at bounding box center [695, 516] width 299 height 18
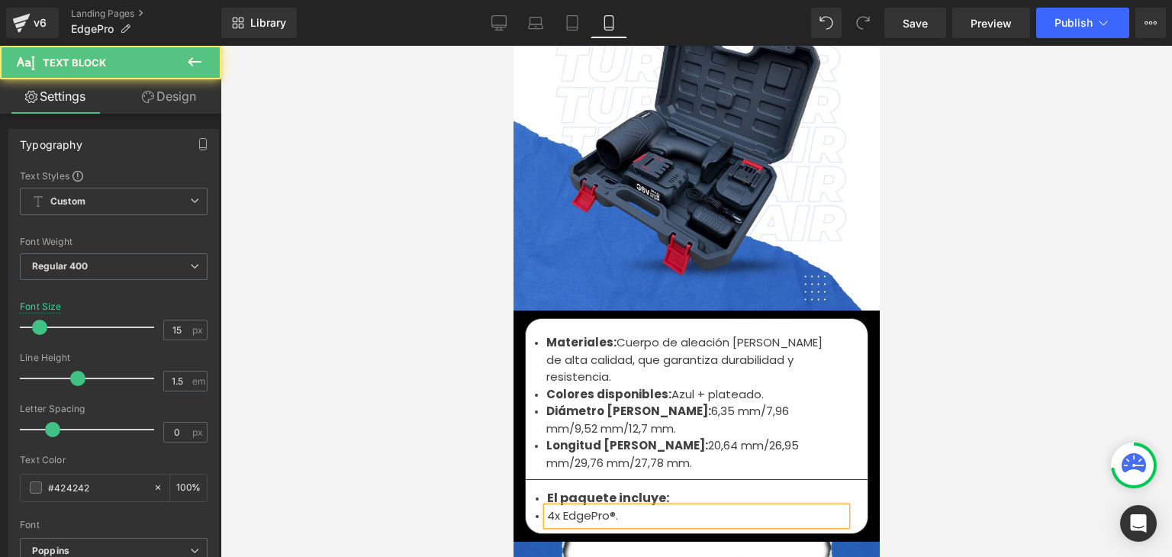
click at [948, 320] on div at bounding box center [697, 301] width 952 height 511
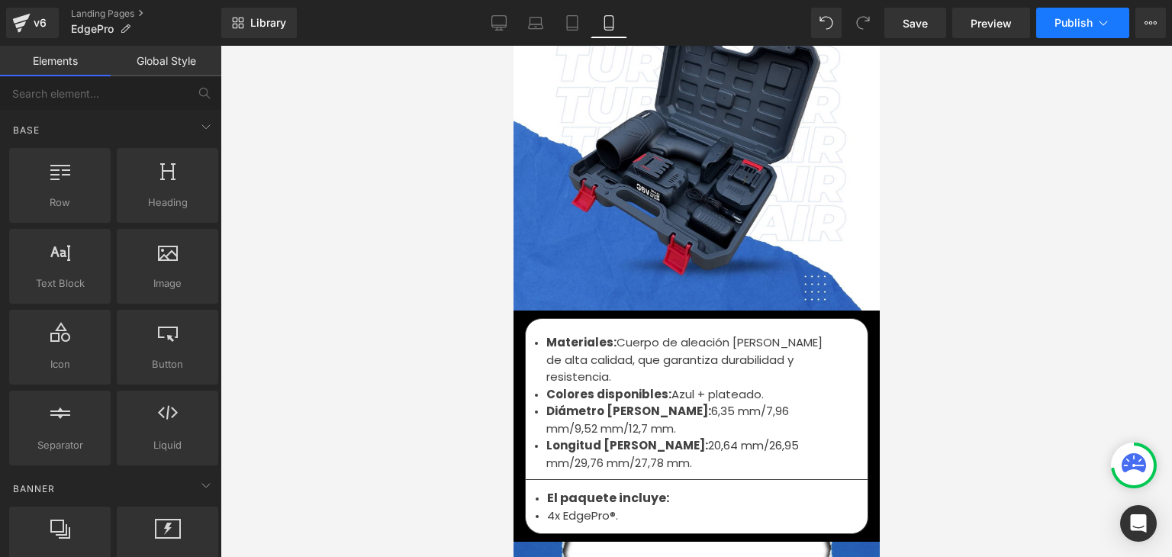
click at [1080, 21] on span "Publish" at bounding box center [1074, 23] width 38 height 12
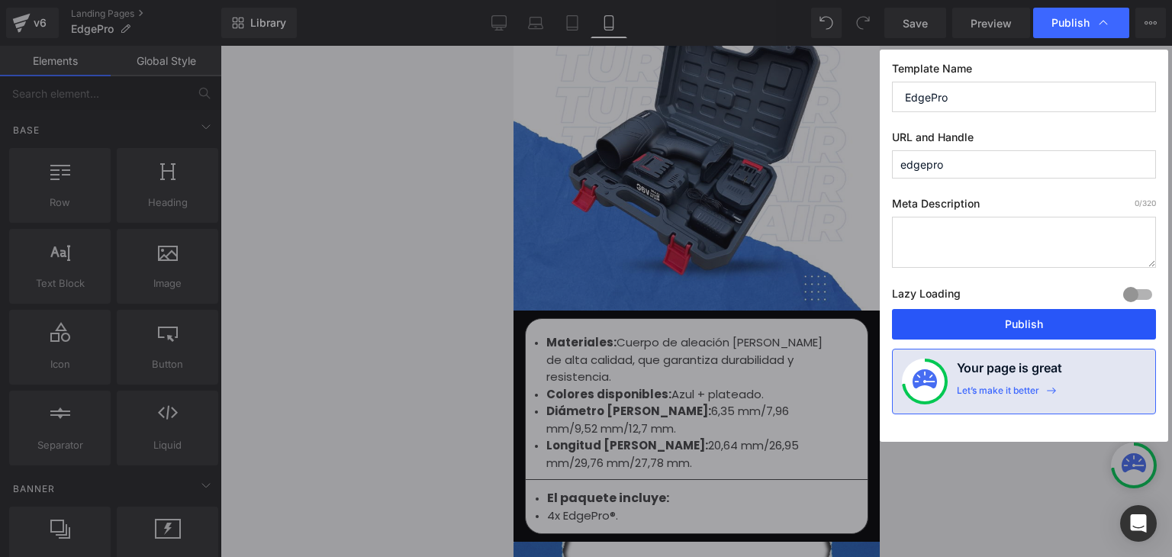
click at [1019, 327] on button "Publish" at bounding box center [1024, 324] width 264 height 31
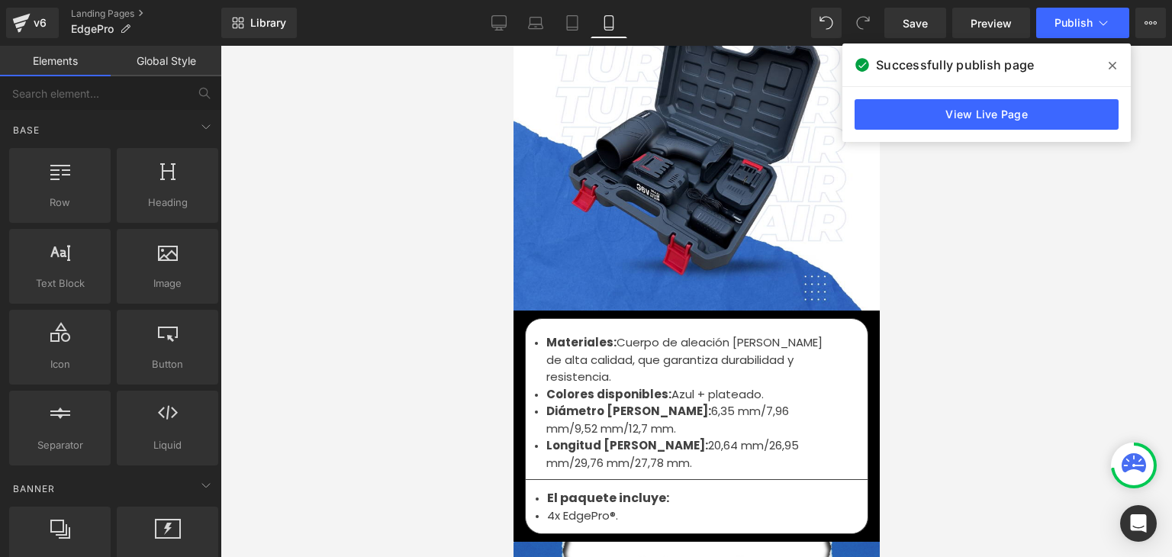
click at [1112, 68] on icon at bounding box center [1113, 66] width 8 height 12
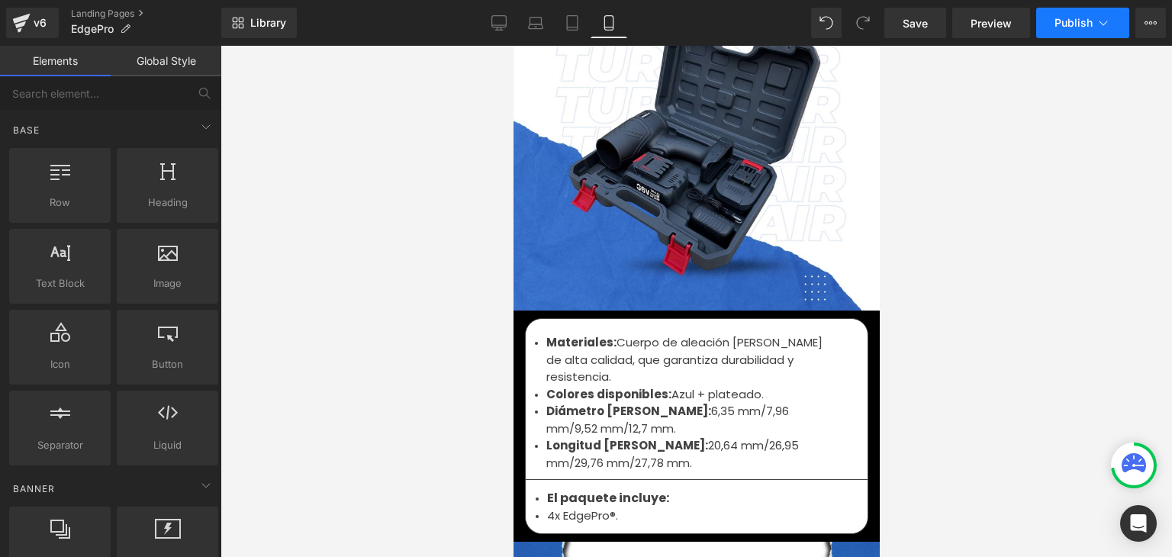
click at [1090, 11] on button "Publish" at bounding box center [1082, 23] width 93 height 31
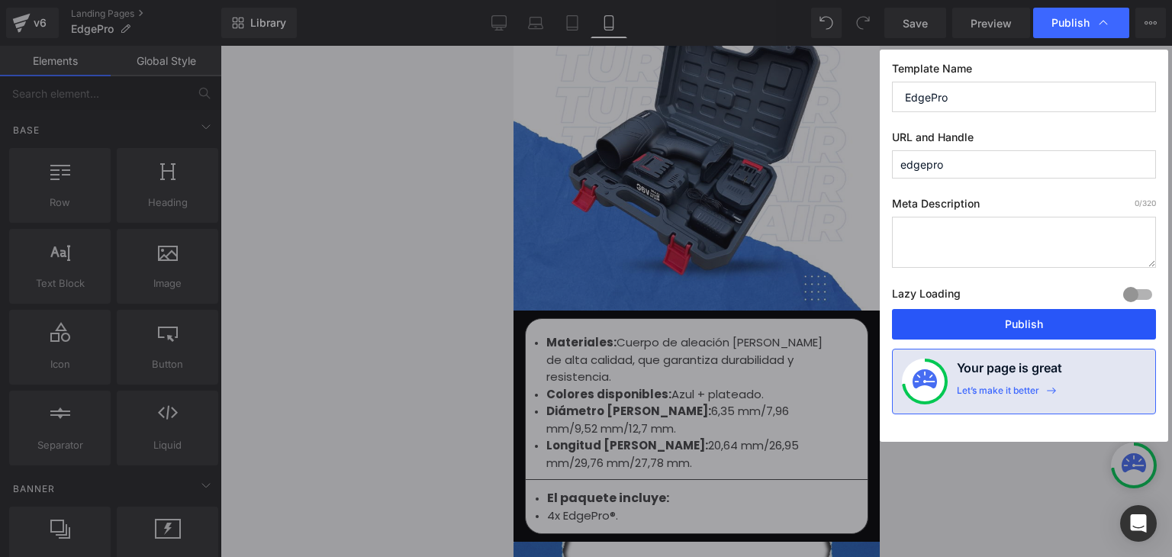
click at [1037, 315] on button "Publish" at bounding box center [1024, 324] width 264 height 31
